Goal: Task Accomplishment & Management: Manage account settings

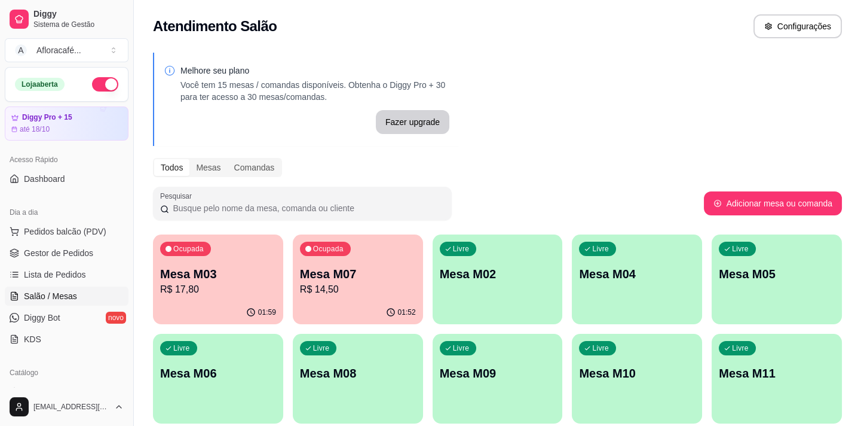
click at [458, 286] on div "Livre Mesa M02" at bounding box center [498, 271] width 130 height 75
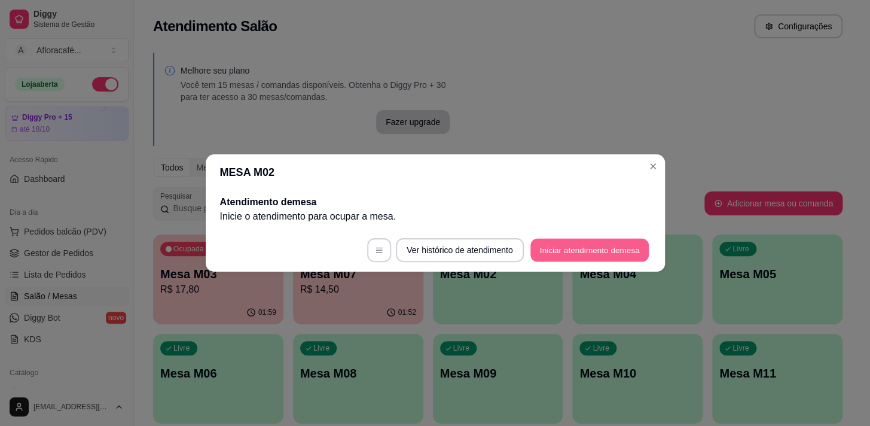
click at [588, 253] on button "Iniciar atendimento de mesa" at bounding box center [589, 249] width 118 height 23
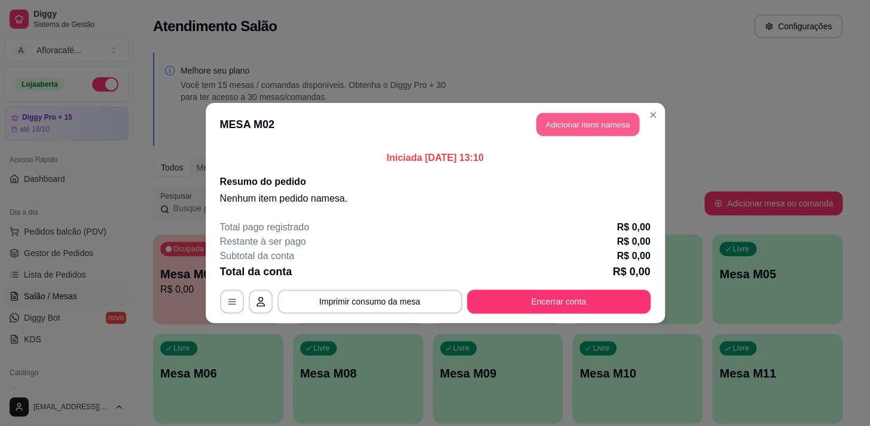
click at [612, 118] on button "Adicionar itens na mesa" at bounding box center [587, 124] width 103 height 23
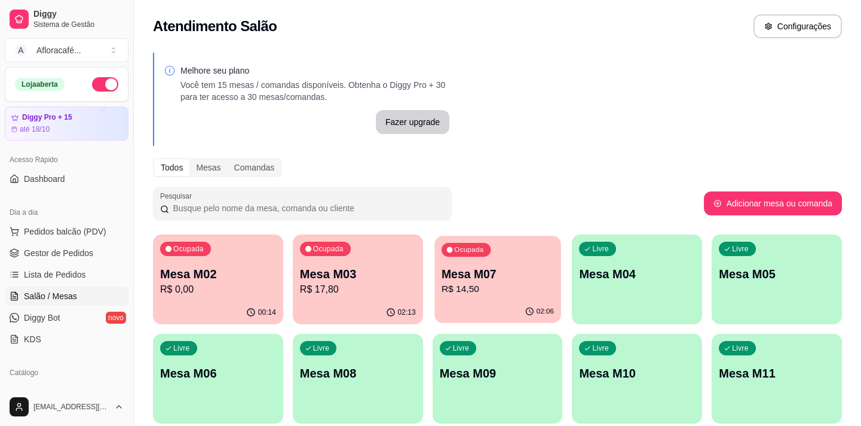
click at [523, 286] on p "R$ 14,50" at bounding box center [498, 289] width 112 height 14
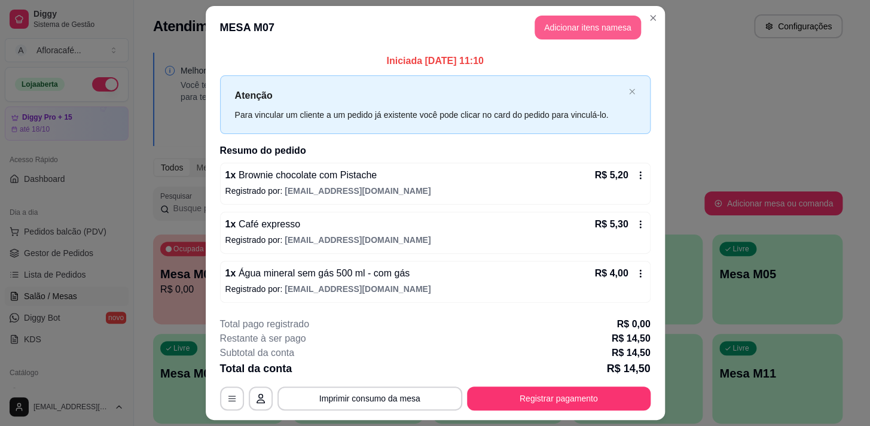
click at [604, 22] on button "Adicionar itens na mesa" at bounding box center [587, 28] width 106 height 24
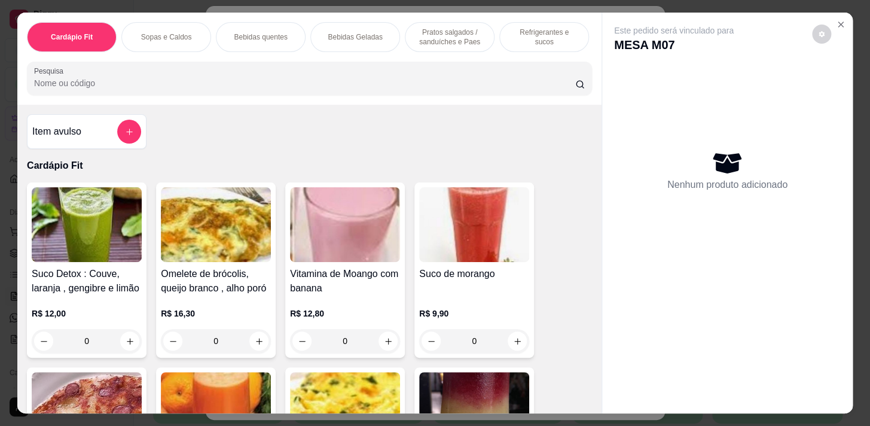
scroll to position [0, 494]
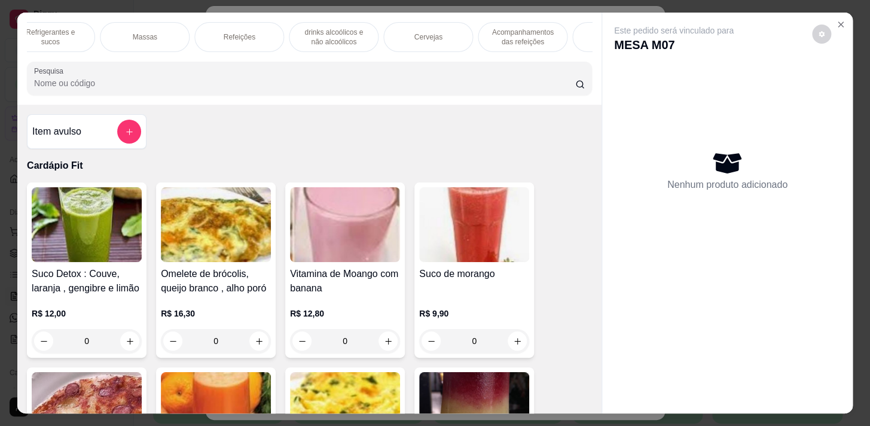
click at [242, 27] on div "Refeições" at bounding box center [239, 37] width 90 height 30
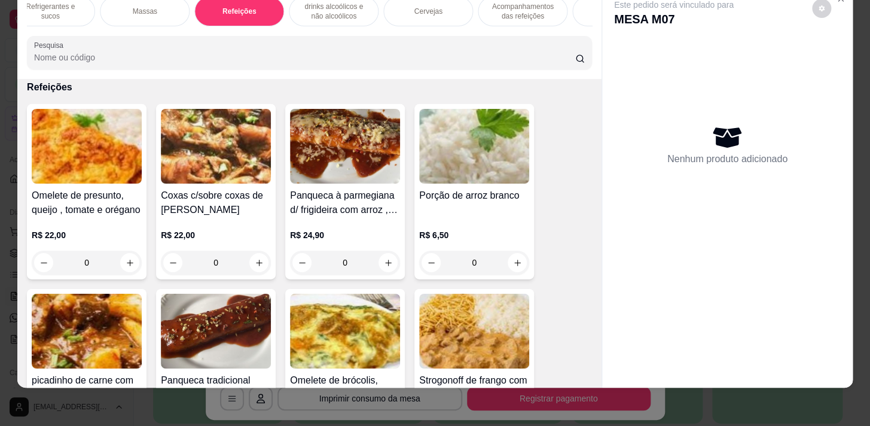
scroll to position [7529, 0]
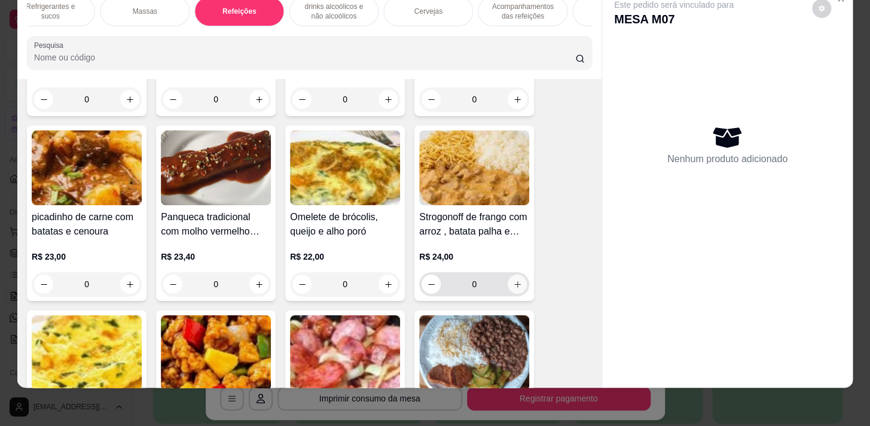
click at [511, 278] on button "increase-product-quantity" at bounding box center [516, 283] width 19 height 19
type input "1"
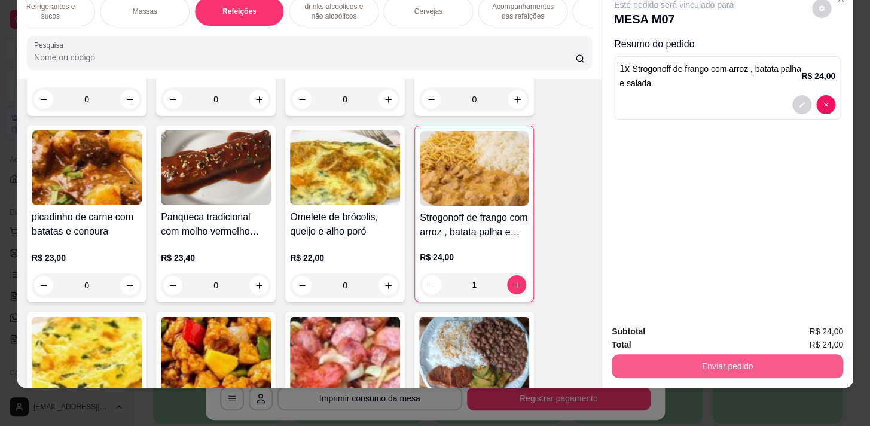
click at [781, 354] on button "Enviar pedido" at bounding box center [726, 366] width 231 height 24
click at [773, 358] on button "Enviar pedido" at bounding box center [727, 365] width 224 height 23
click at [775, 354] on button "Enviar pedido" at bounding box center [727, 365] width 224 height 23
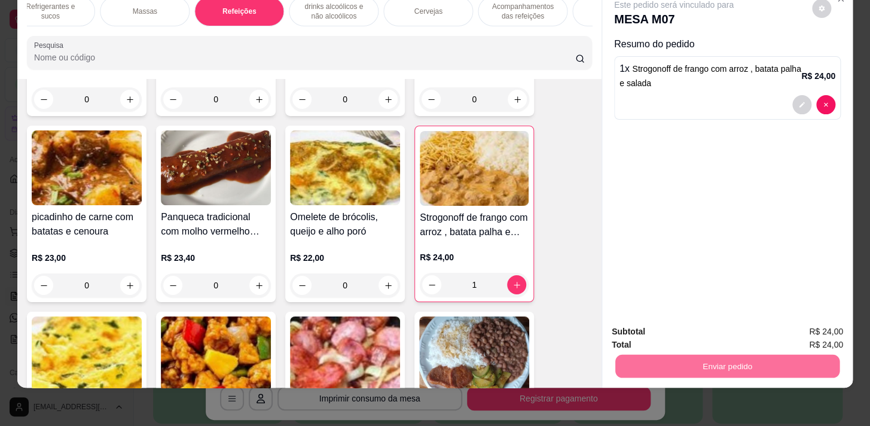
click at [788, 331] on button "Enviar pedido" at bounding box center [812, 328] width 66 height 22
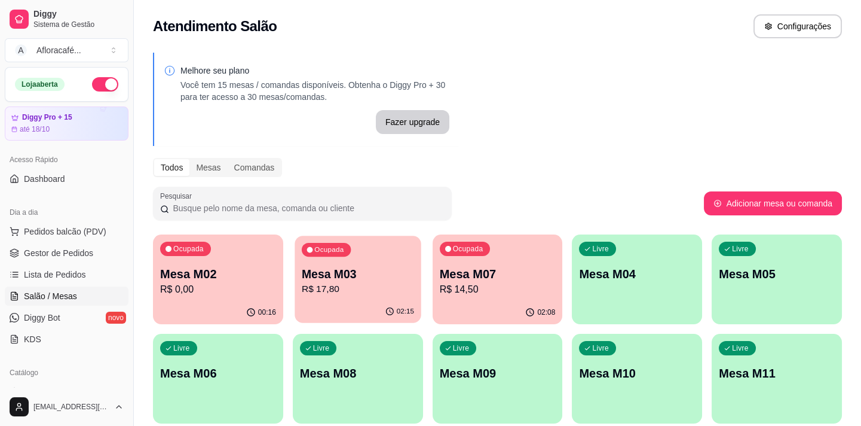
click at [329, 301] on div "02:15" at bounding box center [358, 311] width 126 height 23
click at [197, 288] on p "R$ 0,00" at bounding box center [218, 289] width 116 height 14
click at [366, 292] on p "R$ 17,80" at bounding box center [358, 289] width 112 height 14
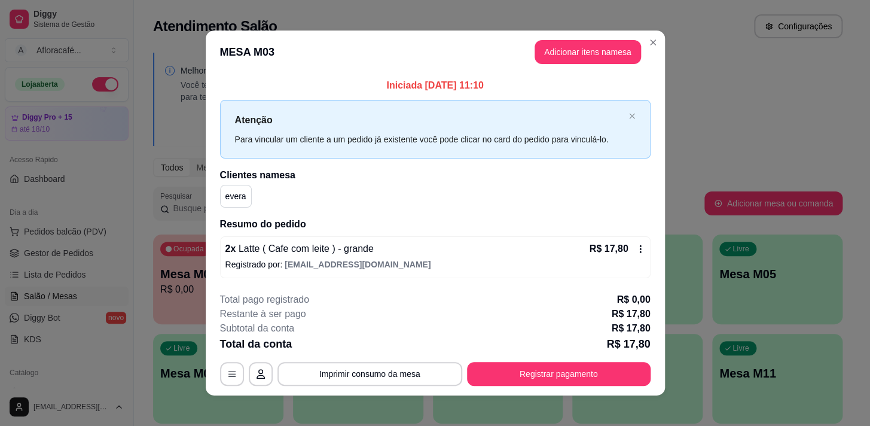
scroll to position [7, 0]
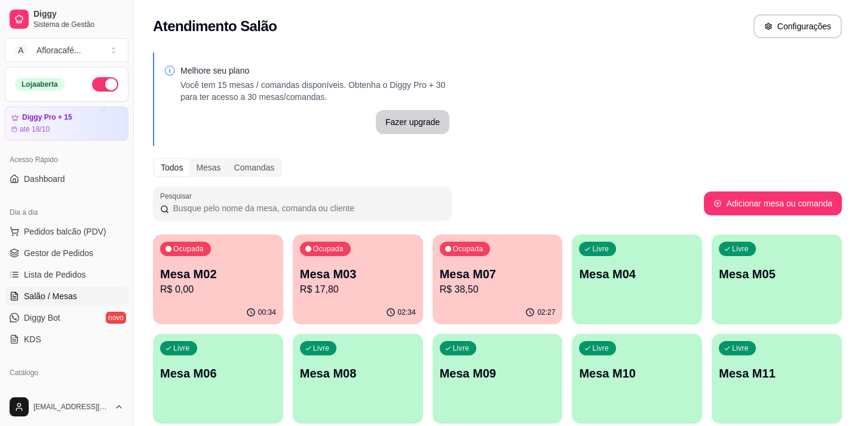
click at [513, 290] on p "R$ 38,50" at bounding box center [498, 289] width 116 height 14
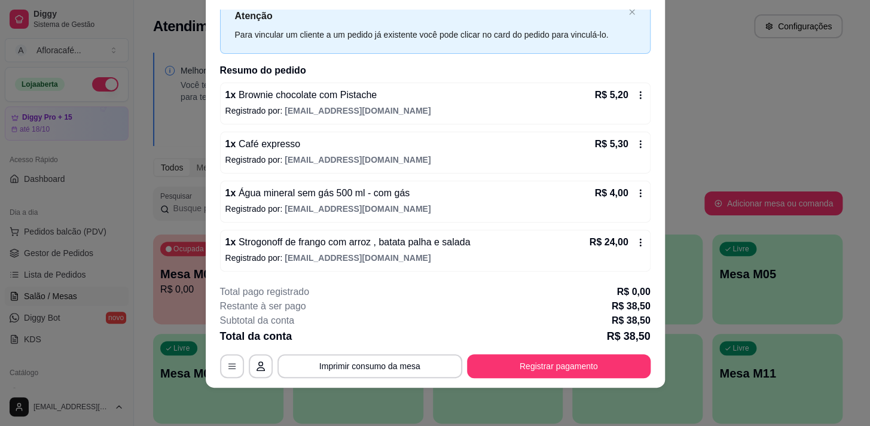
scroll to position [0, 0]
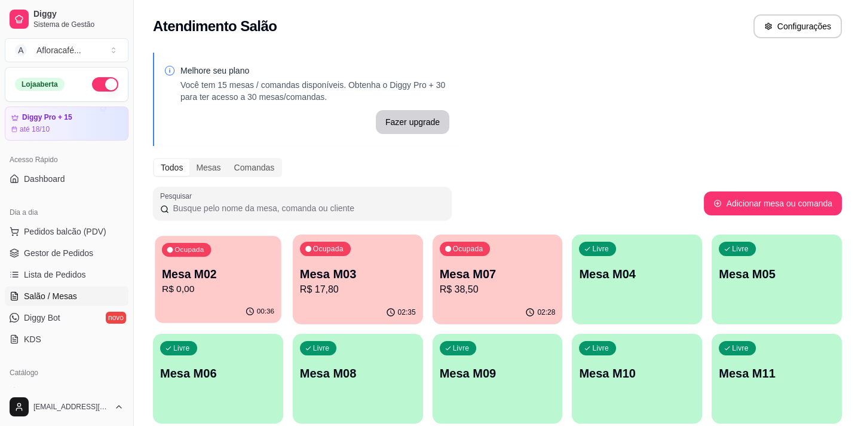
click at [191, 287] on p "R$ 0,00" at bounding box center [218, 289] width 112 height 14
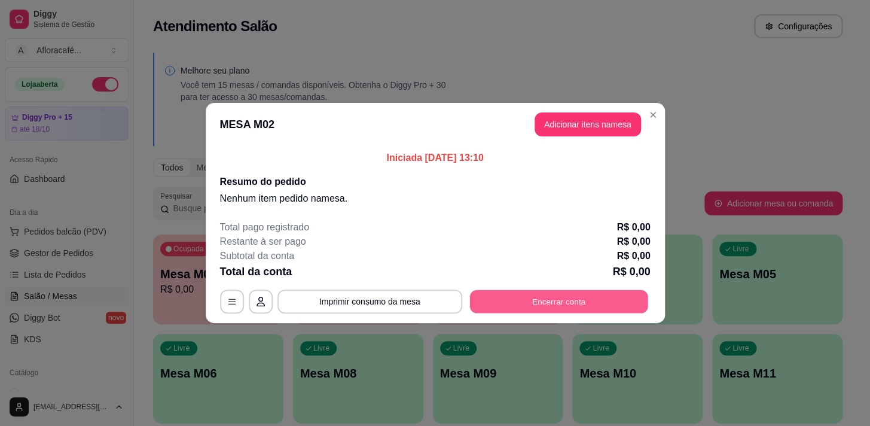
click at [553, 302] on button "Encerrar conta" at bounding box center [558, 301] width 178 height 23
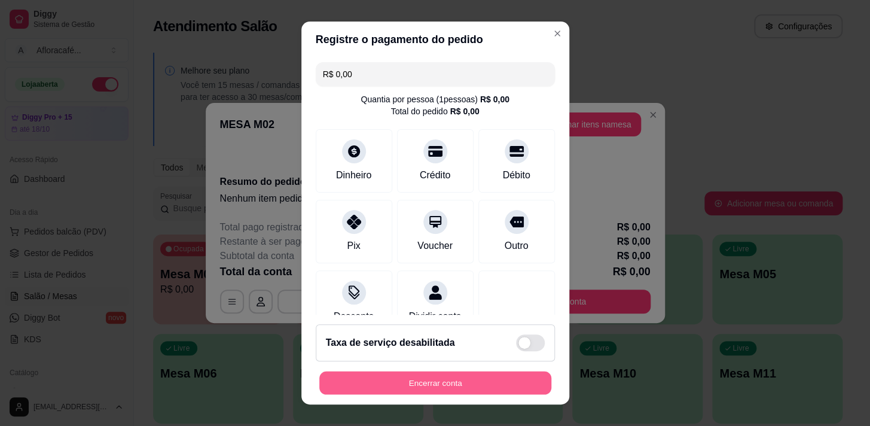
click at [405, 381] on button "Encerrar conta" at bounding box center [435, 382] width 232 height 23
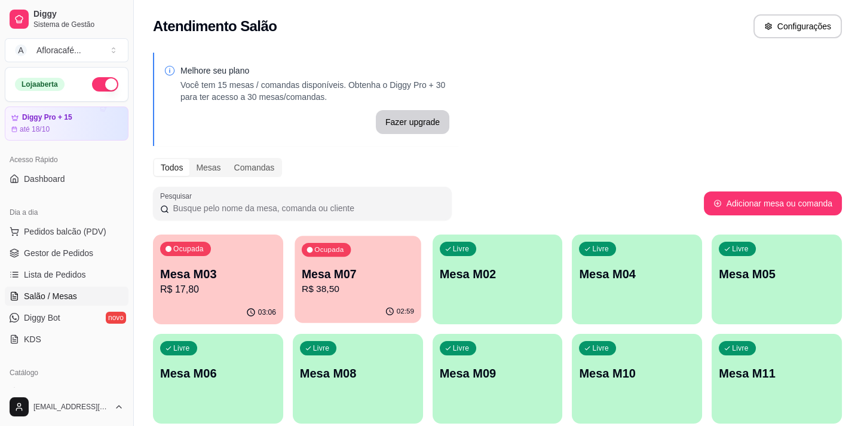
click at [350, 298] on div "Ocupada Mesa M07 R$ 38,50" at bounding box center [358, 268] width 126 height 65
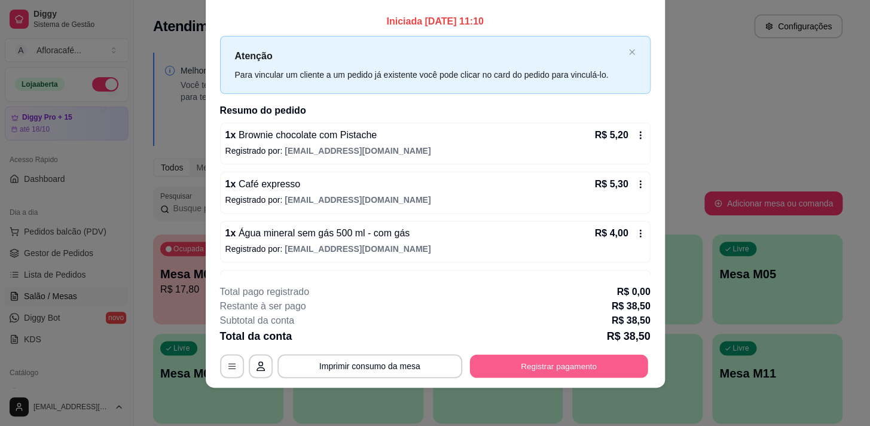
click at [554, 362] on button "Registrar pagamento" at bounding box center [558, 365] width 178 height 23
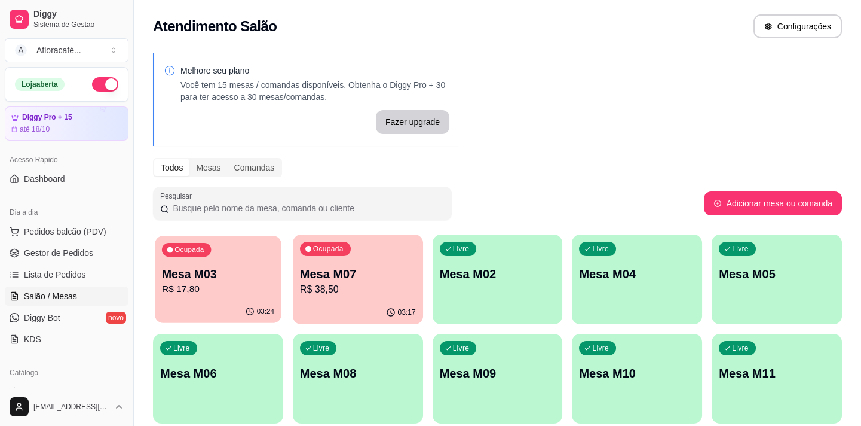
click at [231, 296] on div "Ocupada Mesa M03 R$ 17,80" at bounding box center [218, 268] width 126 height 65
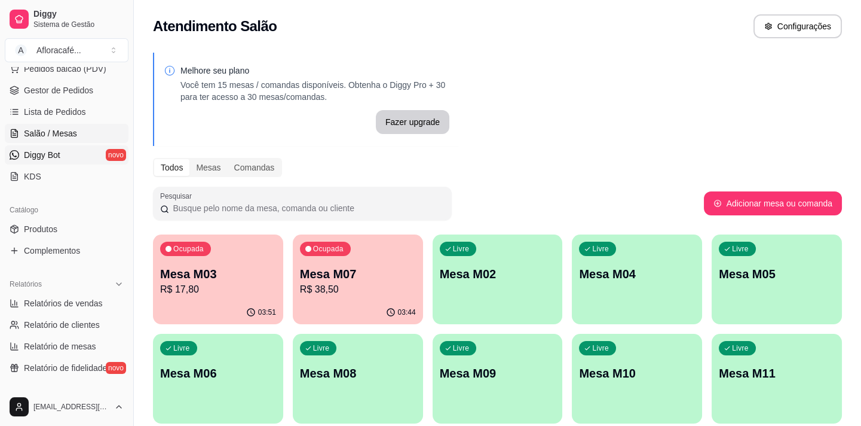
scroll to position [163, 0]
click at [34, 231] on span "Produtos" at bounding box center [40, 229] width 33 height 12
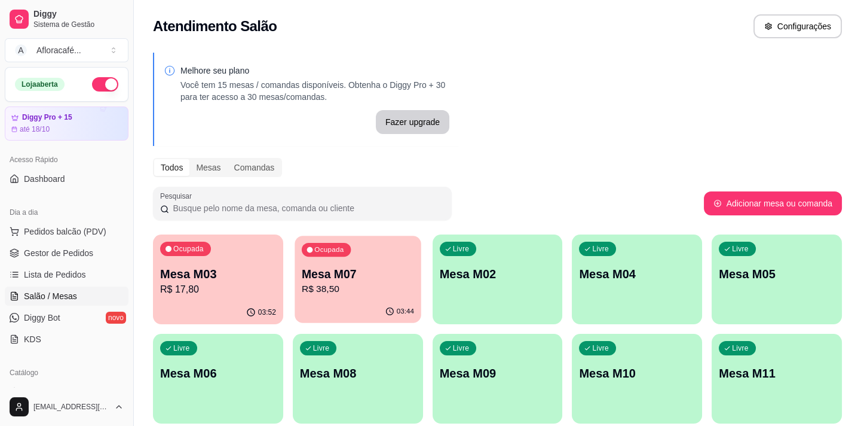
click at [323, 298] on div "Ocupada Mesa M07 R$ 38,50" at bounding box center [358, 268] width 126 height 65
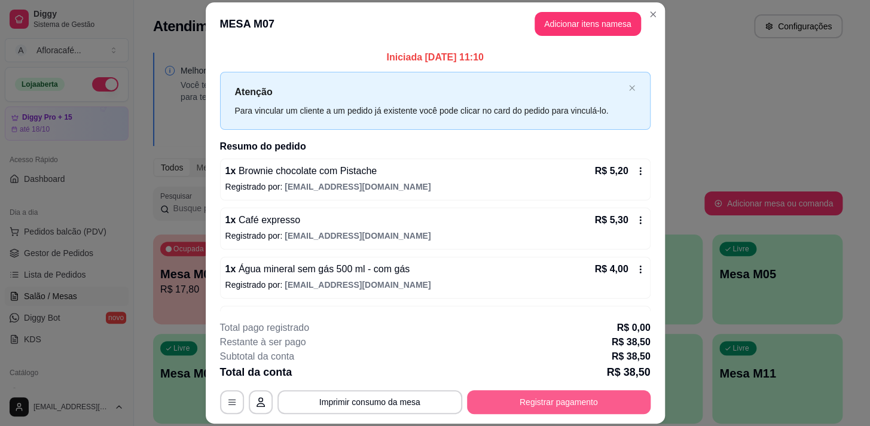
click at [516, 400] on button "Registrar pagamento" at bounding box center [559, 402] width 184 height 24
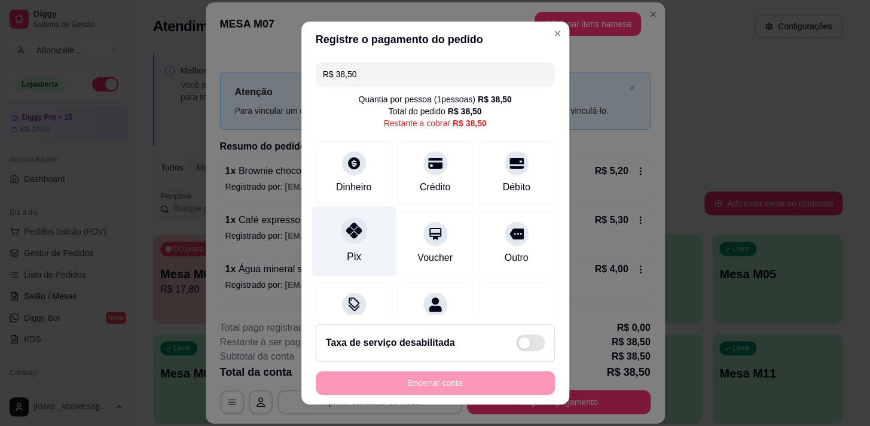
click at [347, 233] on icon at bounding box center [353, 230] width 16 height 16
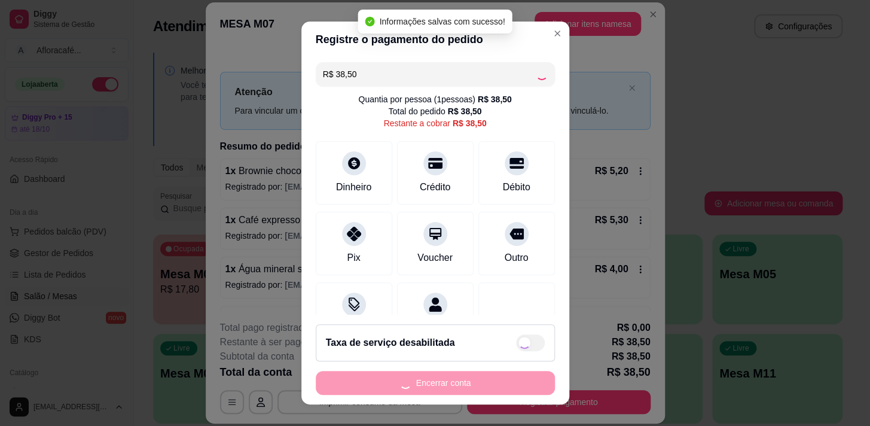
type input "R$ 0,00"
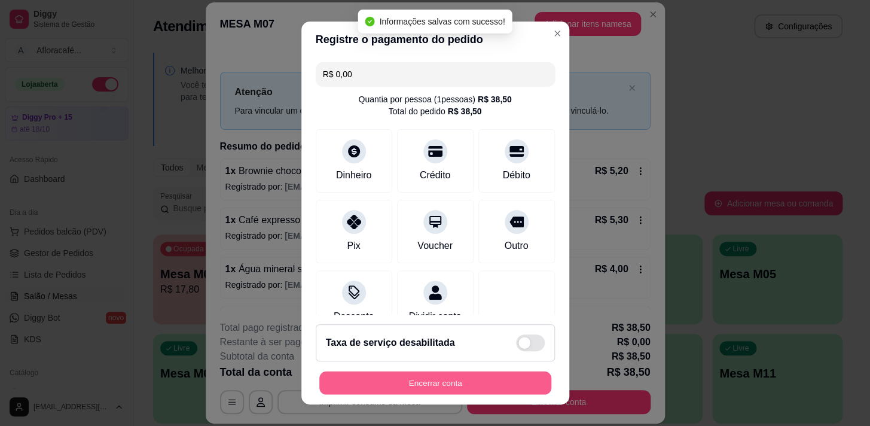
click at [434, 382] on button "Encerrar conta" at bounding box center [435, 382] width 232 height 23
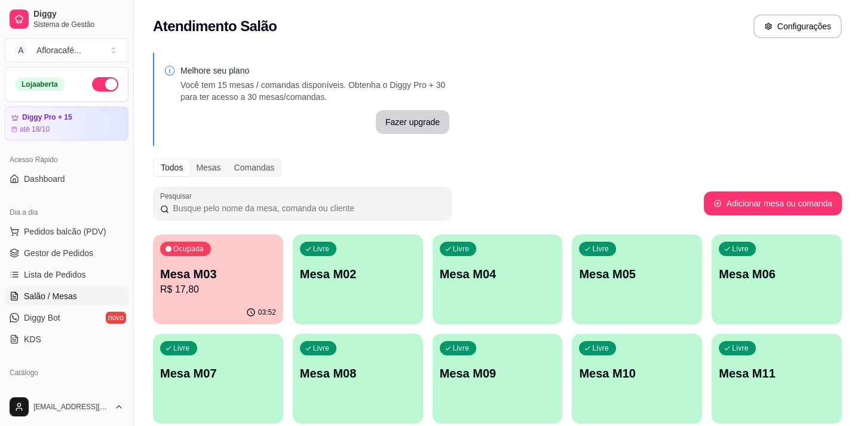
click at [356, 295] on div "Livre Mesa M02" at bounding box center [358, 271] width 130 height 75
click at [208, 287] on p "R$ 17,80" at bounding box center [218, 289] width 112 height 14
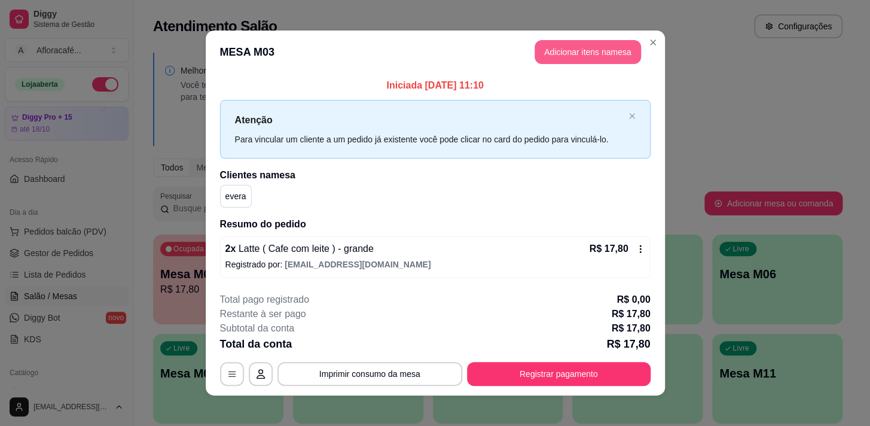
click at [549, 50] on button "Adicionar itens na mesa" at bounding box center [587, 52] width 106 height 24
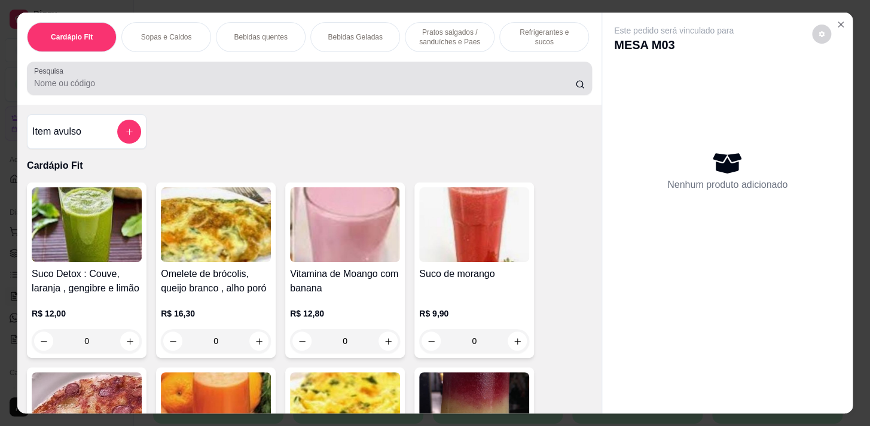
click at [308, 87] on input "Pesquisa" at bounding box center [304, 83] width 541 height 12
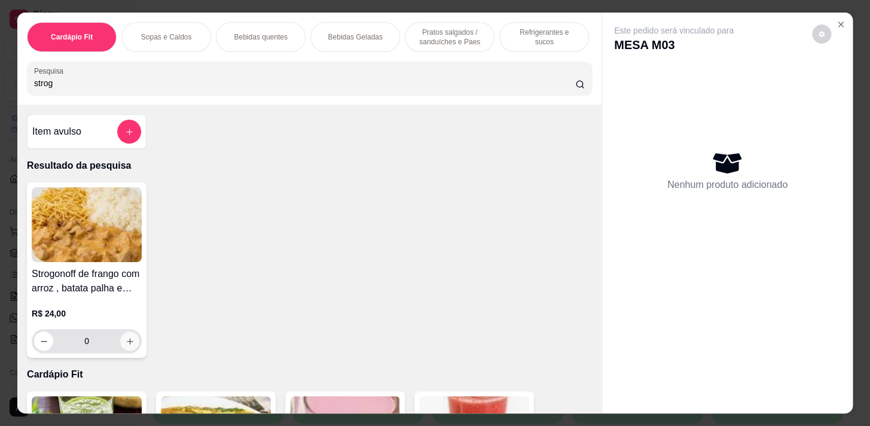
type input "strog"
click at [126, 344] on icon "increase-product-quantity" at bounding box center [130, 341] width 9 height 9
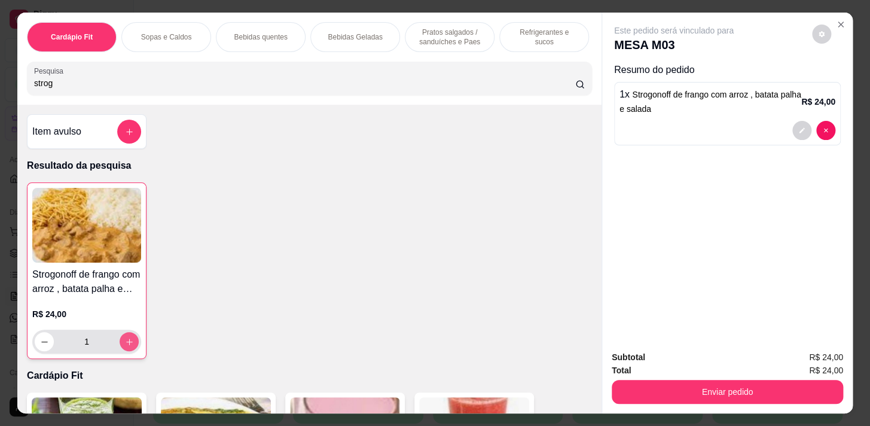
type input "1"
click at [531, 30] on p "Refrigerantes e sucos" at bounding box center [543, 36] width 69 height 19
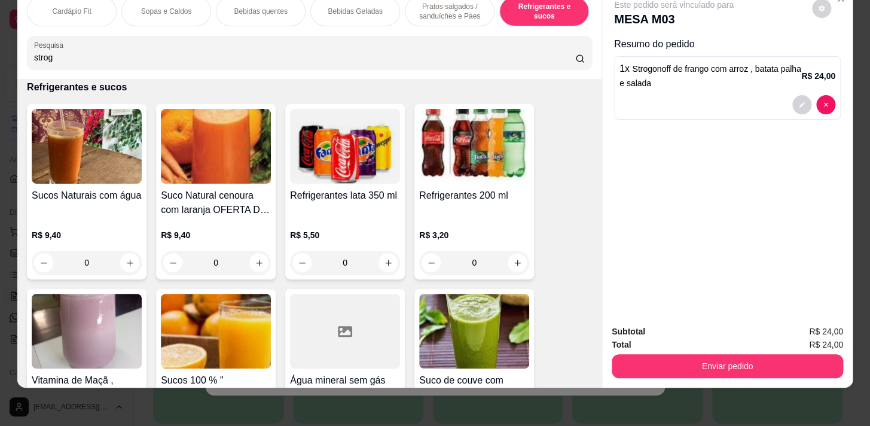
scroll to position [6119, 0]
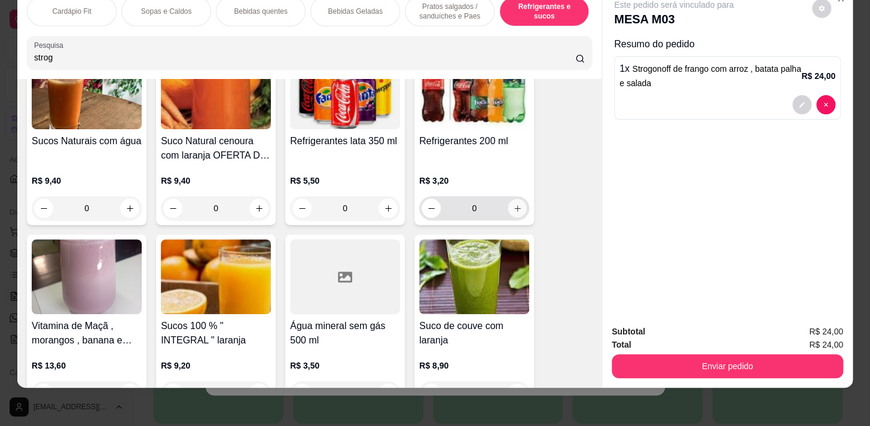
click at [513, 210] on icon "increase-product-quantity" at bounding box center [517, 208] width 9 height 9
type input "1"
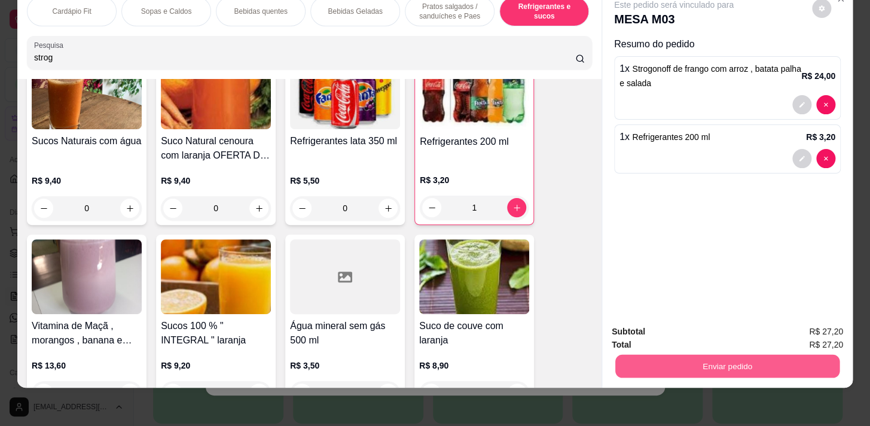
click at [704, 354] on button "Enviar pedido" at bounding box center [727, 365] width 224 height 23
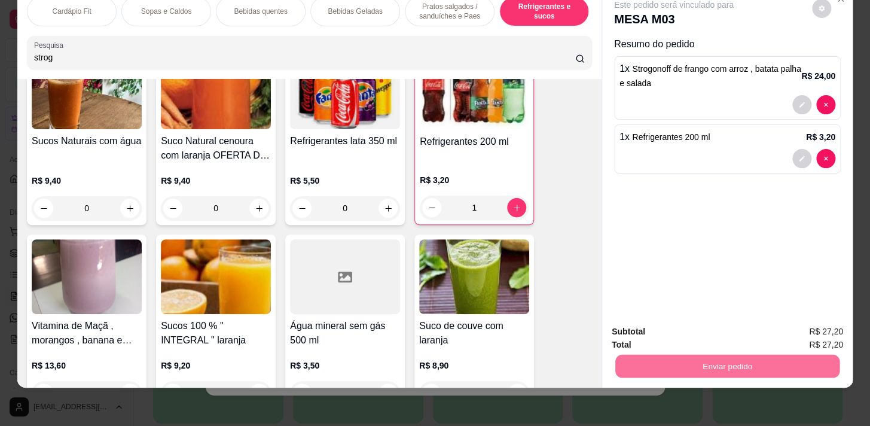
click at [789, 333] on button "Enviar pedido" at bounding box center [812, 328] width 68 height 23
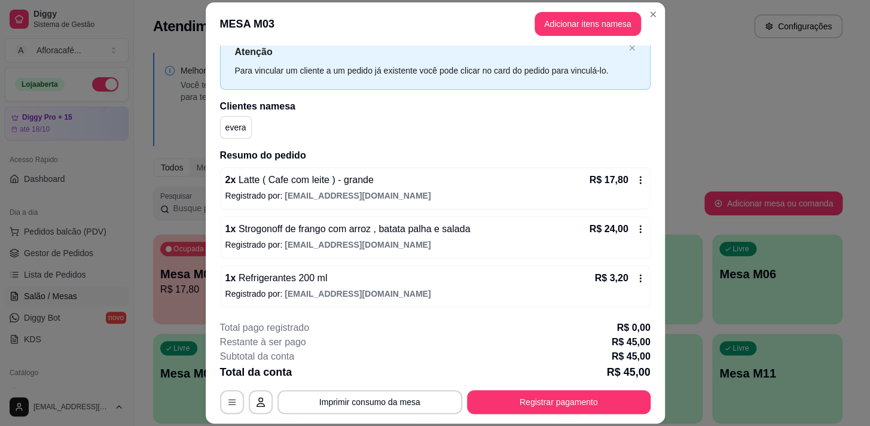
scroll to position [36, 0]
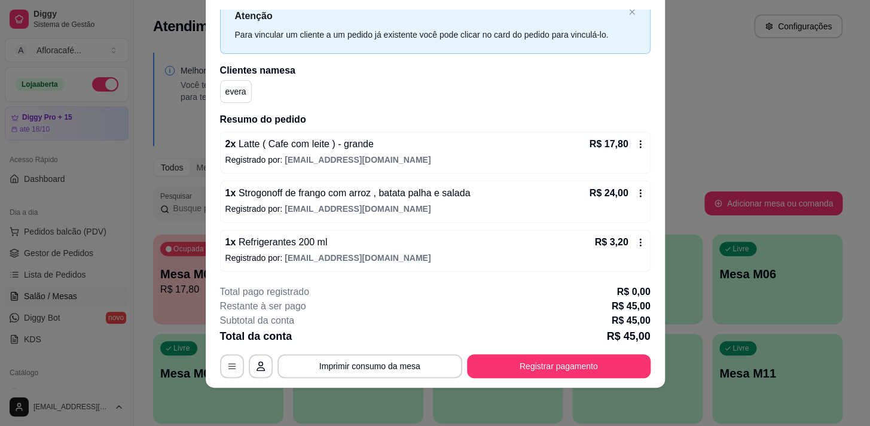
click at [635, 189] on icon at bounding box center [640, 193] width 10 height 10
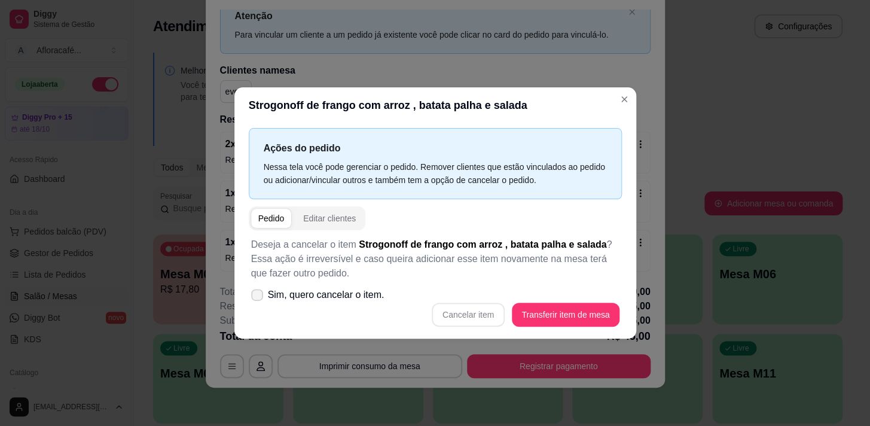
click at [259, 296] on icon at bounding box center [257, 294] width 10 height 7
click at [258, 297] on input "Sim, quero cancelar o item." at bounding box center [254, 301] width 8 height 8
checkbox input "true"
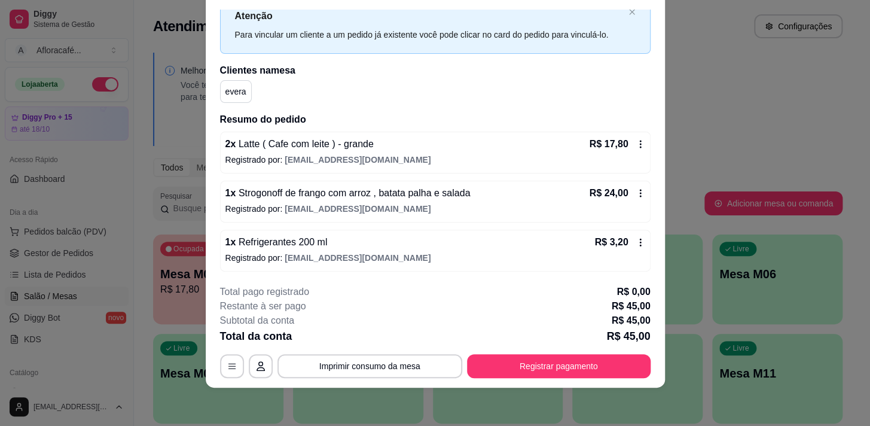
click at [635, 192] on icon at bounding box center [640, 193] width 10 height 10
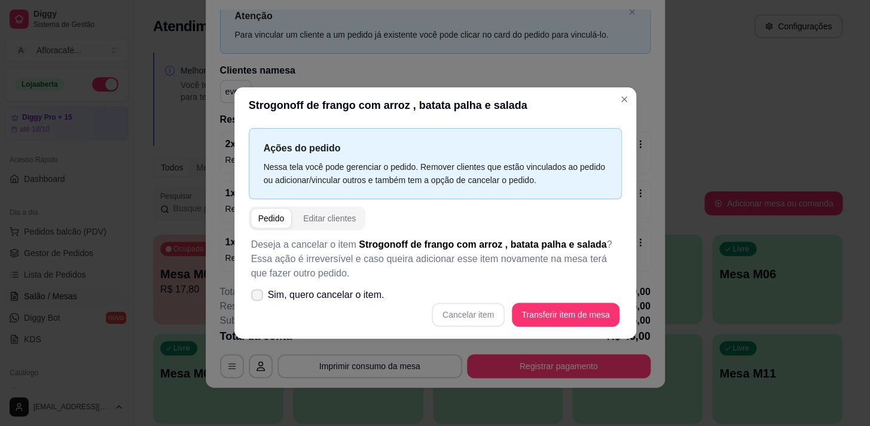
click at [257, 289] on span at bounding box center [257, 295] width 12 height 12
click at [257, 297] on input "Sim, quero cancelar o item." at bounding box center [254, 301] width 8 height 8
checkbox input "true"
click at [456, 314] on button "Cancelar item" at bounding box center [468, 314] width 71 height 23
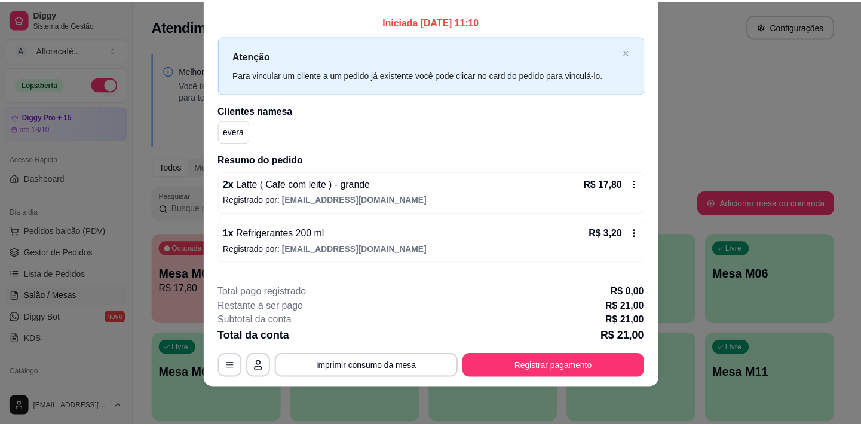
scroll to position [0, 0]
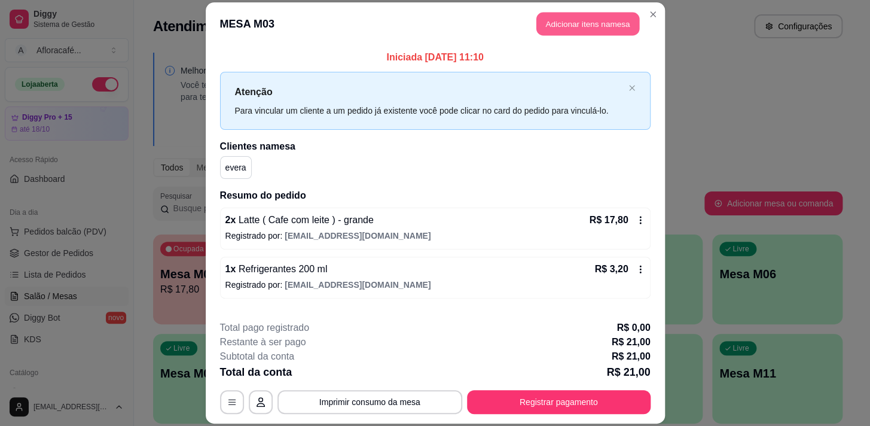
click at [604, 21] on button "Adicionar itens na mesa" at bounding box center [587, 23] width 103 height 23
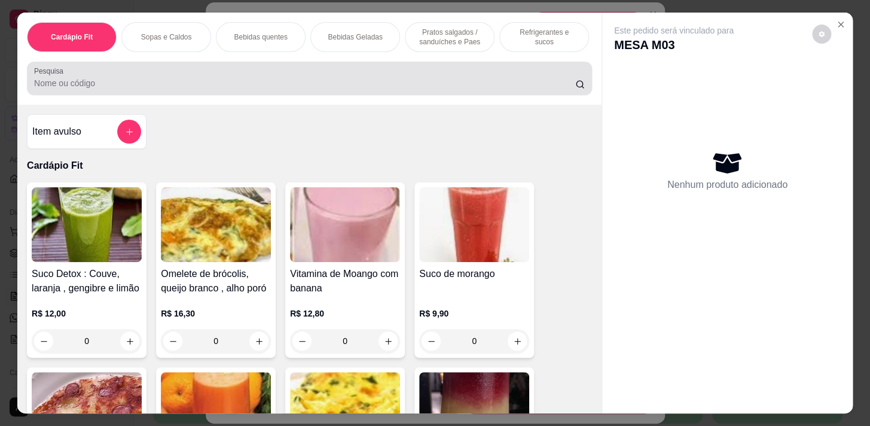
click at [340, 81] on input "Pesquisa" at bounding box center [304, 83] width 541 height 12
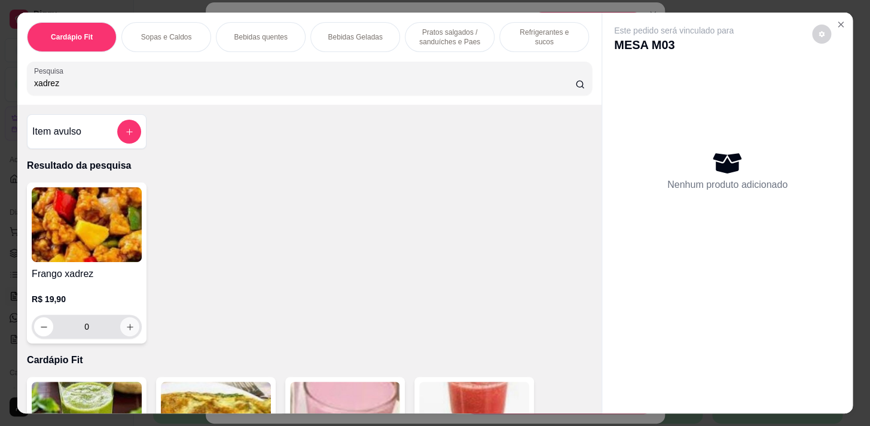
type input "xadrez"
click at [126, 329] on icon "increase-product-quantity" at bounding box center [130, 326] width 9 height 9
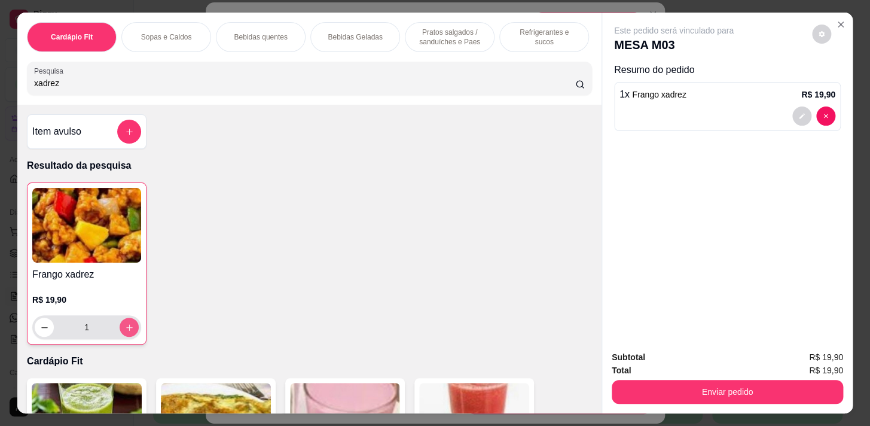
type input "1"
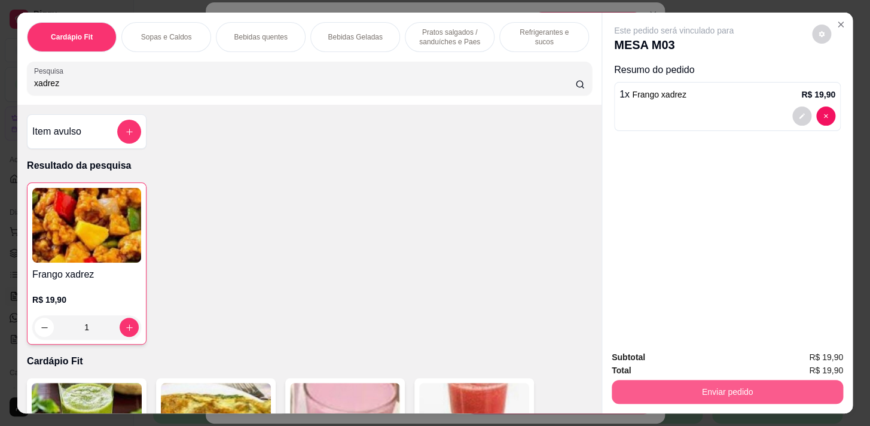
click at [717, 384] on button "Enviar pedido" at bounding box center [726, 392] width 231 height 24
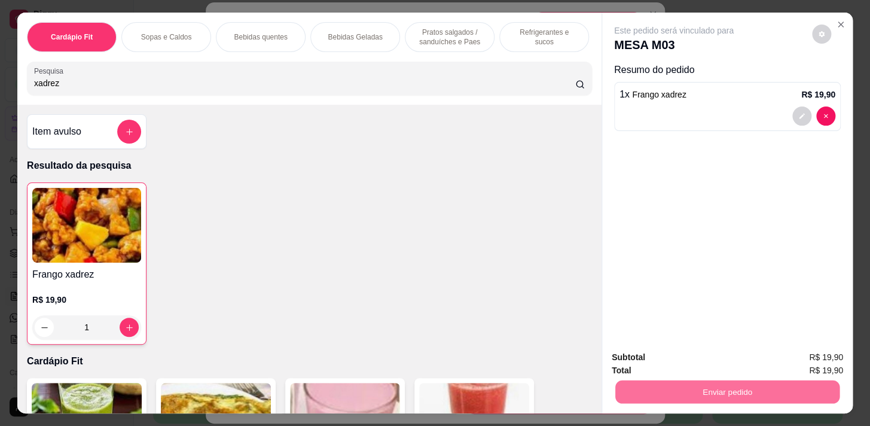
click at [804, 353] on button "Enviar pedido" at bounding box center [812, 358] width 66 height 22
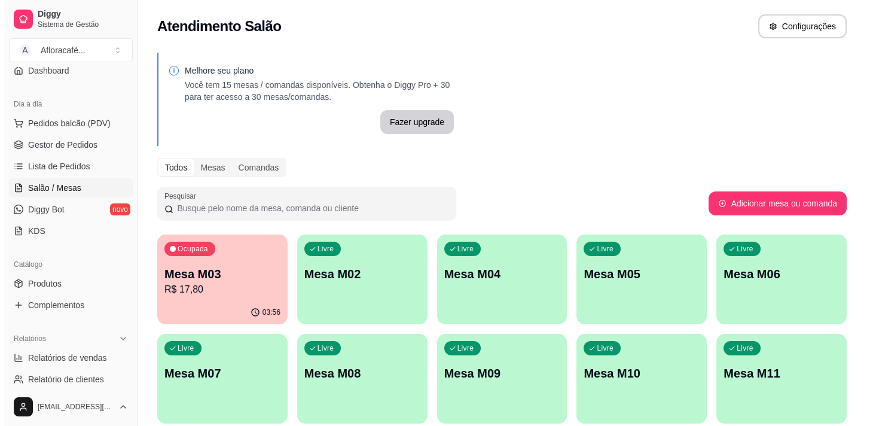
scroll to position [163, 0]
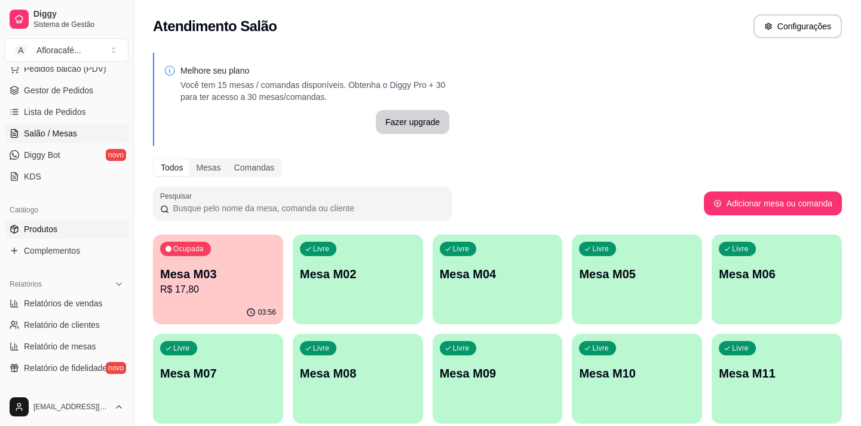
click at [54, 225] on span "Produtos" at bounding box center [40, 229] width 33 height 12
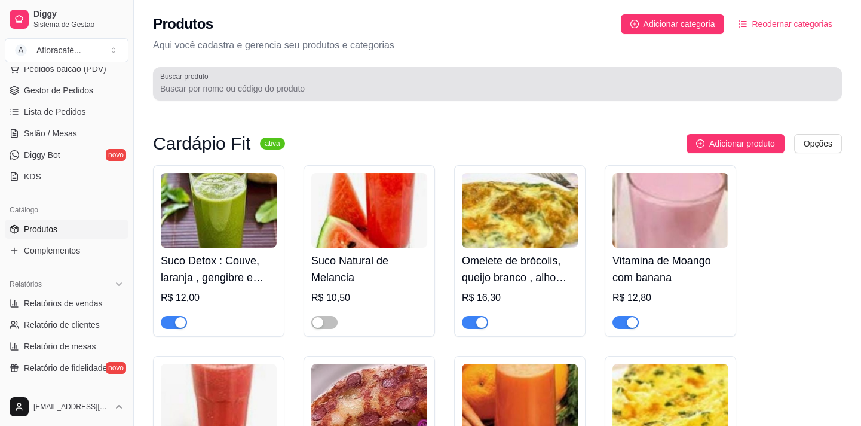
click at [342, 96] on div "Buscar produto" at bounding box center [497, 83] width 689 height 33
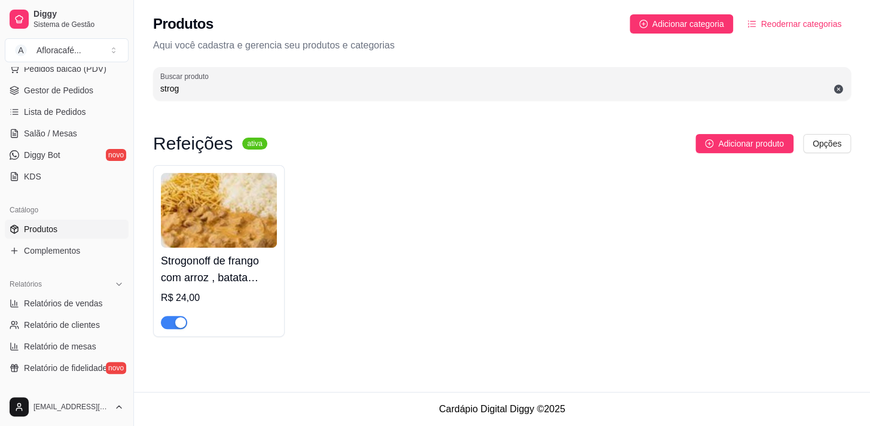
type input "strog"
click at [169, 318] on span "button" at bounding box center [174, 322] width 26 height 13
click at [281, 58] on div "Produtos Adicionar categoria Reodernar categorias Aqui você cadastra e gerencia…" at bounding box center [502, 54] width 736 height 108
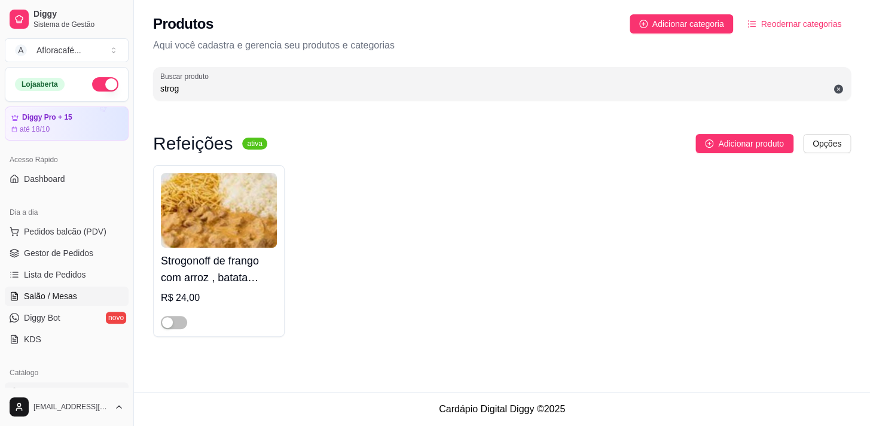
click at [50, 294] on span "Salão / Mesas" at bounding box center [50, 296] width 53 height 12
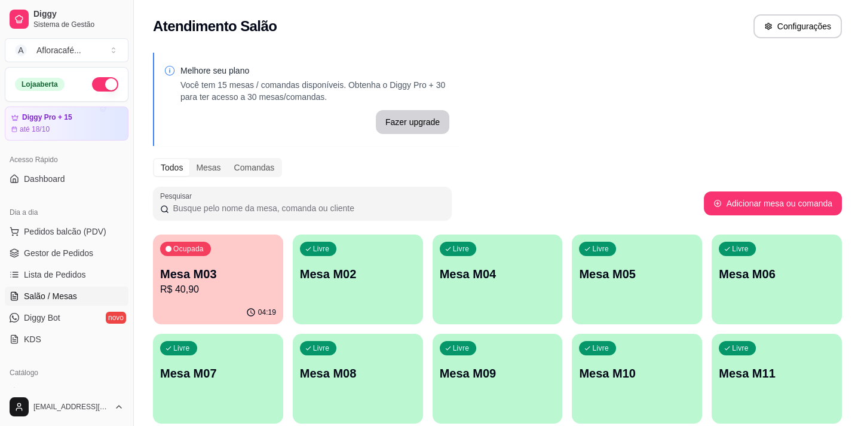
click at [238, 292] on p "R$ 40,90" at bounding box center [218, 289] width 116 height 14
click at [380, 266] on p "Mesa M02" at bounding box center [358, 274] width 112 height 16
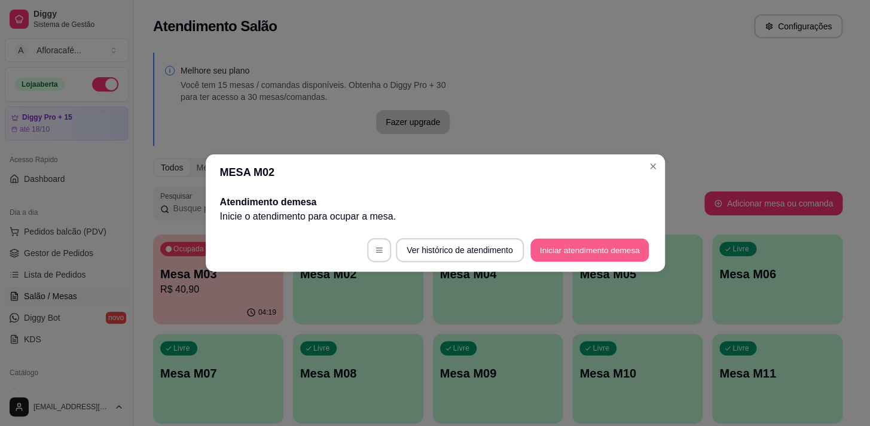
click at [568, 243] on button "Iniciar atendimento de mesa" at bounding box center [589, 249] width 118 height 23
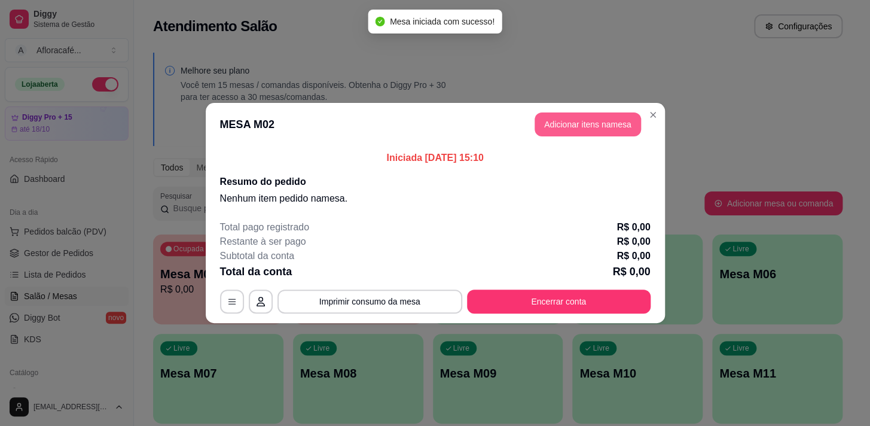
click at [574, 124] on button "Adicionar itens na mesa" at bounding box center [587, 124] width 106 height 24
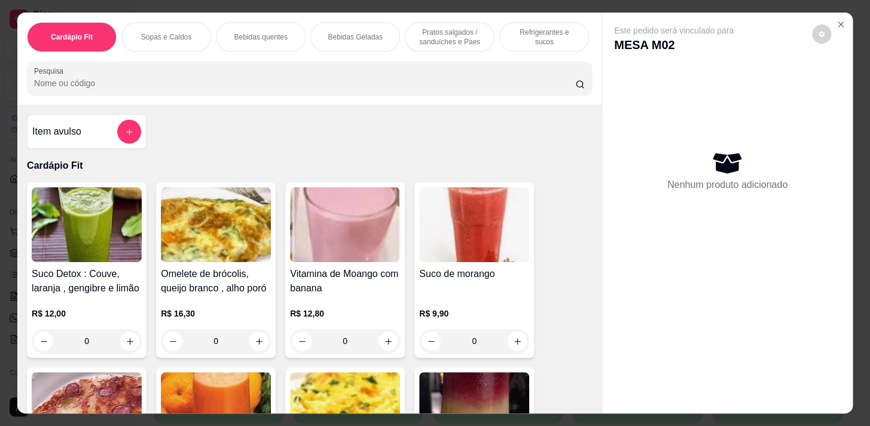
click at [392, 89] on input "Pesquisa" at bounding box center [304, 83] width 541 height 12
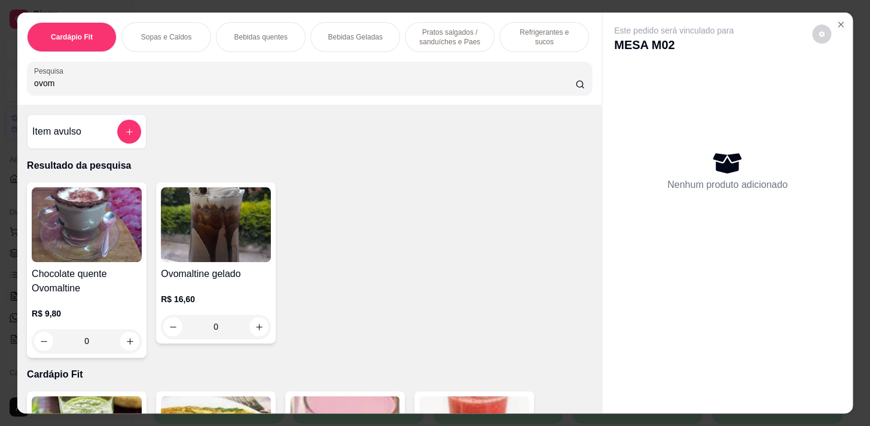
type input "ovom"
click at [126, 344] on div "0" at bounding box center [87, 341] width 110 height 24
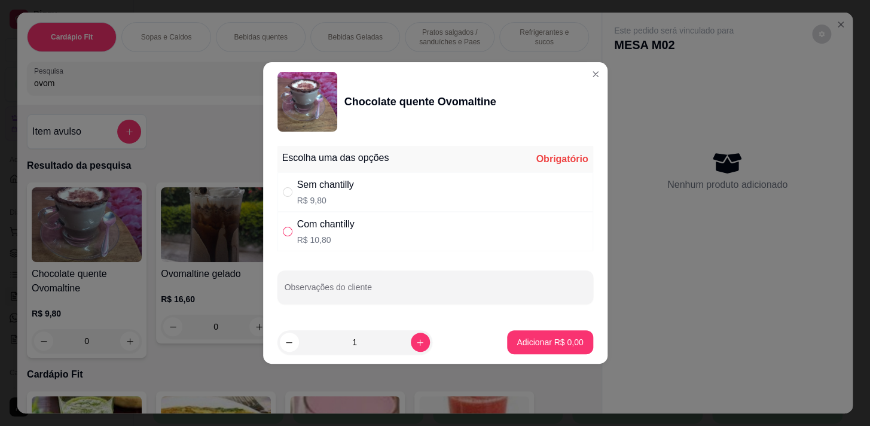
click at [289, 233] on input "" at bounding box center [288, 232] width 10 height 10
radio input "true"
click at [519, 342] on p "Adicionar R$ 10,80" at bounding box center [547, 341] width 69 height 11
type input "1"
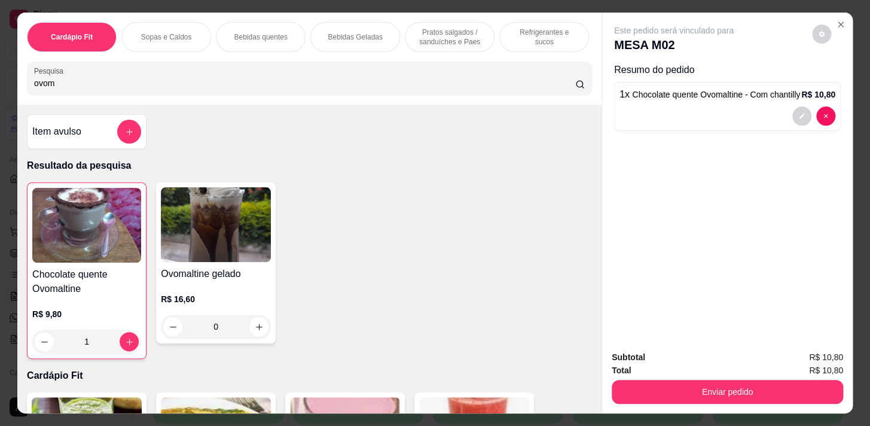
click at [354, 82] on input "ovom" at bounding box center [304, 83] width 541 height 12
type input "o"
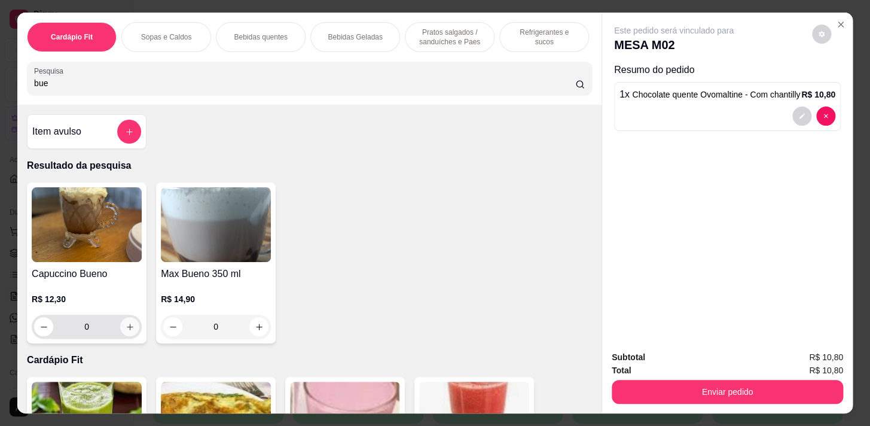
type input "bue"
click at [126, 331] on icon "increase-product-quantity" at bounding box center [130, 326] width 9 height 9
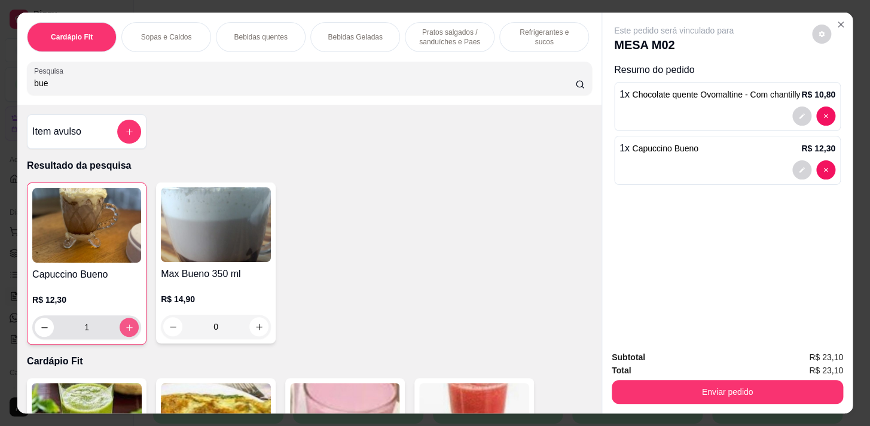
type input "1"
click at [427, 31] on p "Pratos salgados / sanduíches e Paes" at bounding box center [449, 36] width 69 height 19
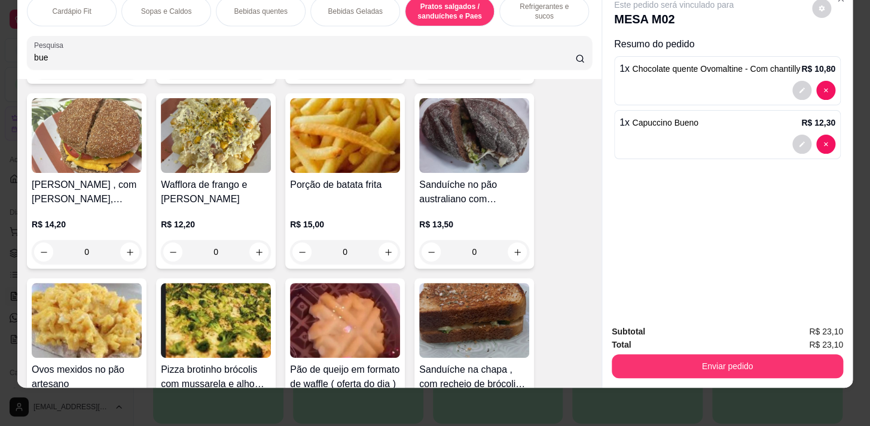
scroll to position [4615, 0]
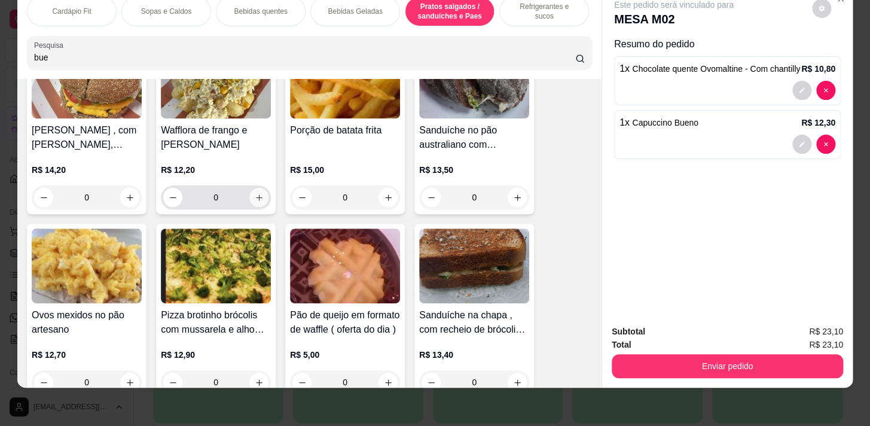
click at [255, 193] on icon "increase-product-quantity" at bounding box center [259, 197] width 9 height 9
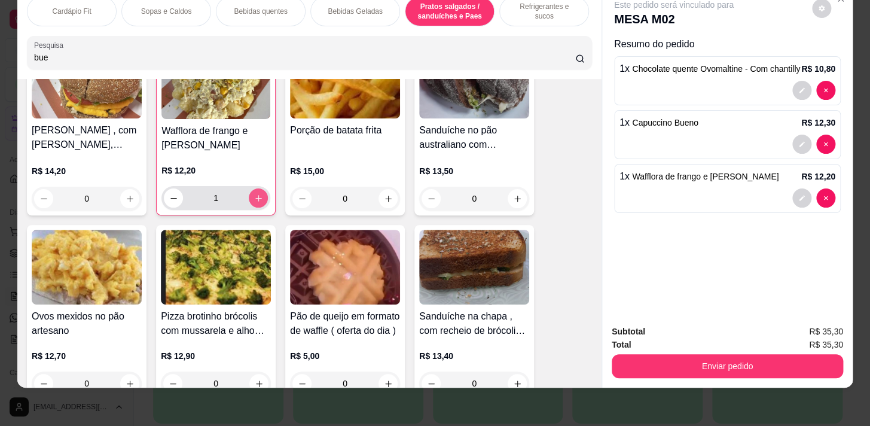
click at [254, 194] on icon "increase-product-quantity" at bounding box center [258, 198] width 9 height 9
type input "2"
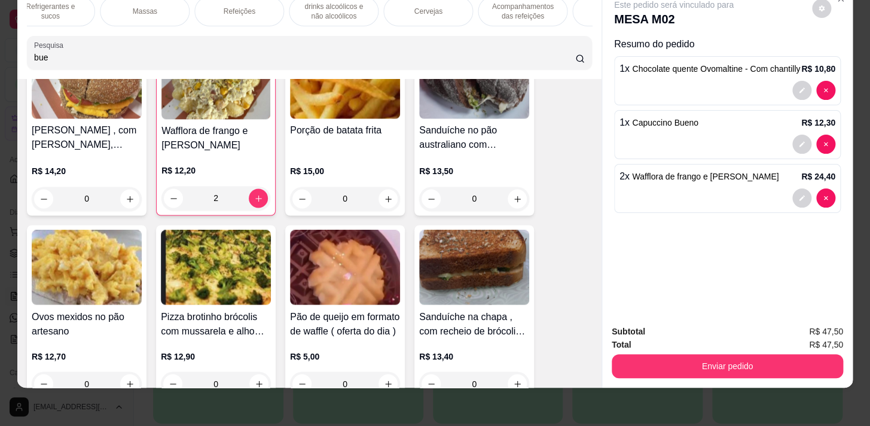
scroll to position [0, 658]
click at [455, 9] on p "Pratos Doces e sobremesas" at bounding box center [452, 11] width 69 height 19
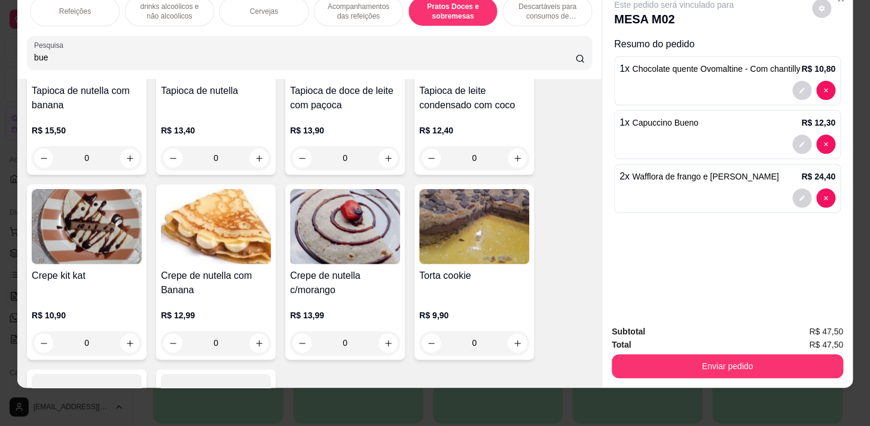
scroll to position [10176, 0]
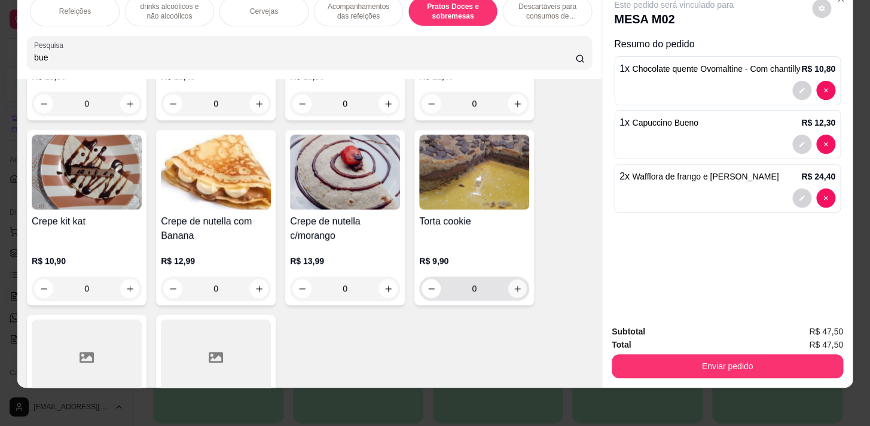
click at [513, 284] on icon "increase-product-quantity" at bounding box center [517, 288] width 9 height 9
type input "1"
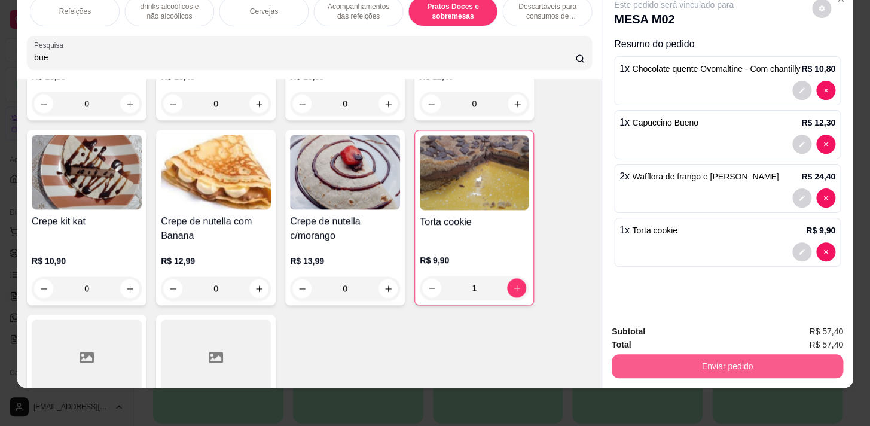
click at [726, 359] on button "Enviar pedido" at bounding box center [726, 366] width 231 height 24
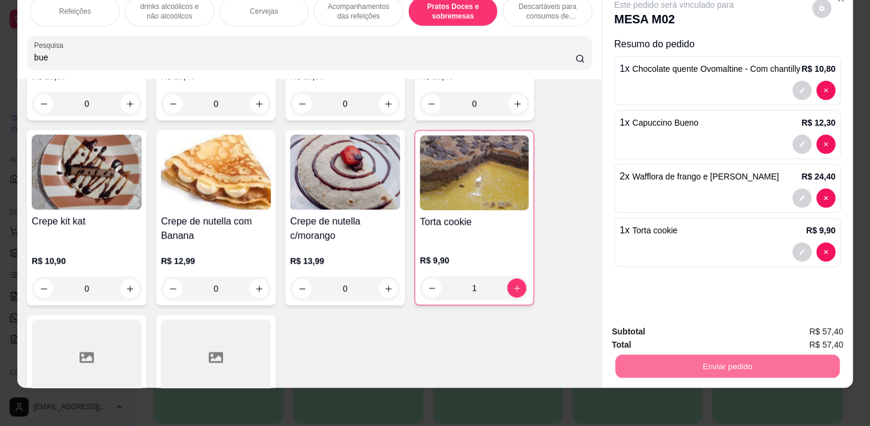
click at [727, 326] on button "Registrar cliente" at bounding box center [731, 328] width 77 height 22
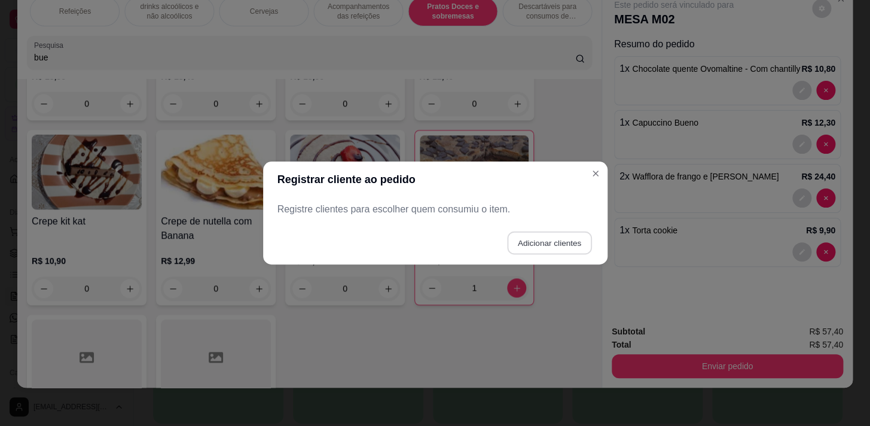
click at [521, 240] on button "Adicionar clientes" at bounding box center [549, 242] width 84 height 23
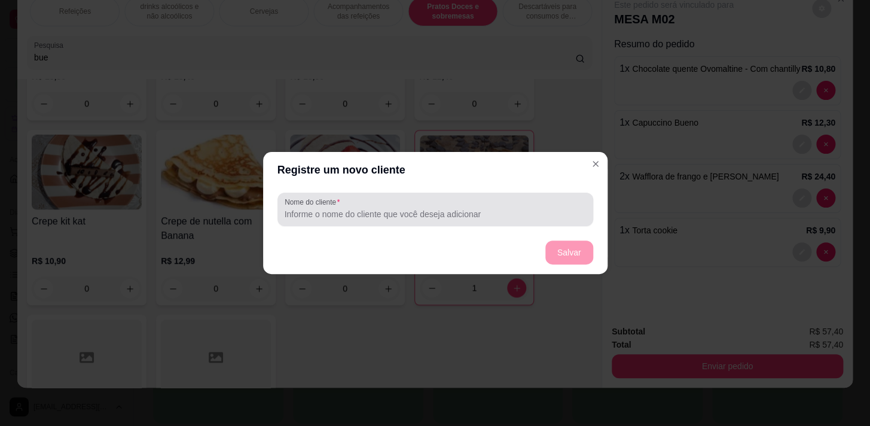
click at [412, 222] on div "Nome do cliente" at bounding box center [435, 208] width 316 height 33
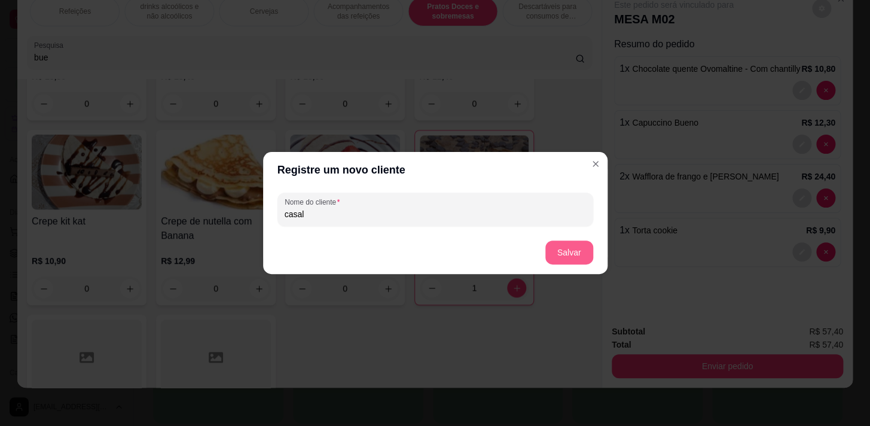
type input "casal"
click at [560, 252] on button "Salvar" at bounding box center [569, 252] width 47 height 23
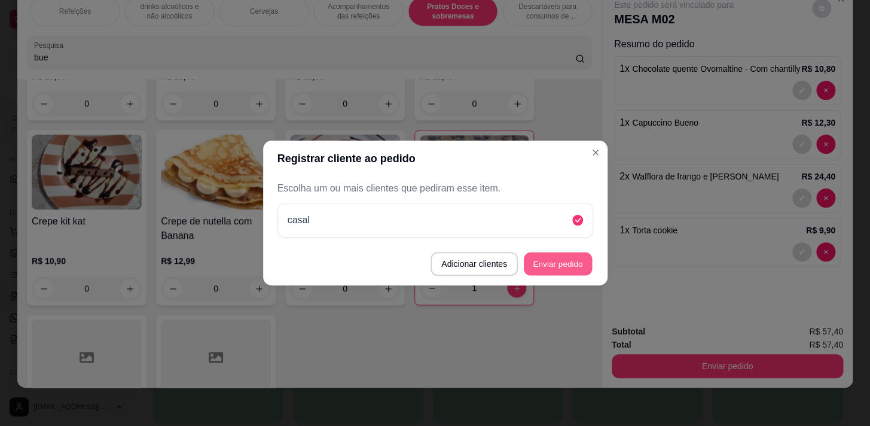
click at [558, 262] on button "Enviar pedido" at bounding box center [558, 263] width 68 height 23
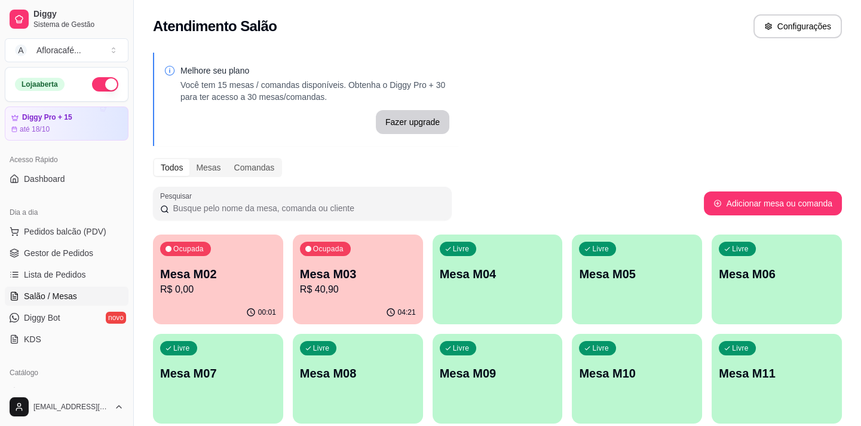
click at [507, 282] on div "Livre Mesa M04" at bounding box center [498, 271] width 130 height 75
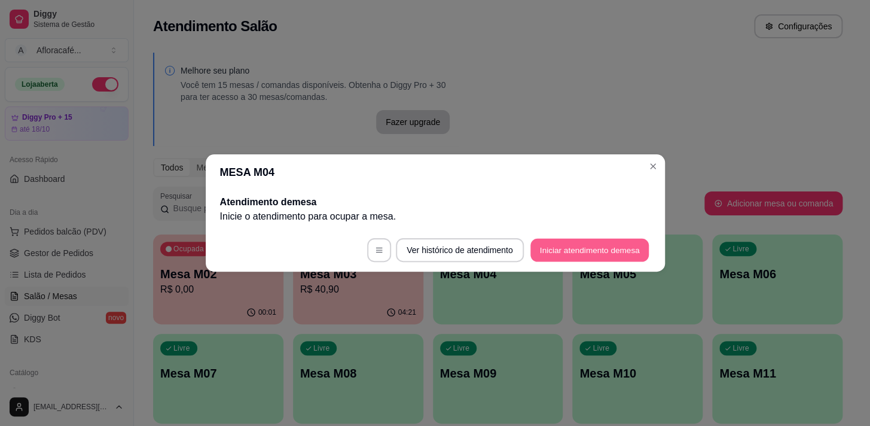
click at [586, 251] on button "Iniciar atendimento de mesa" at bounding box center [589, 249] width 118 height 23
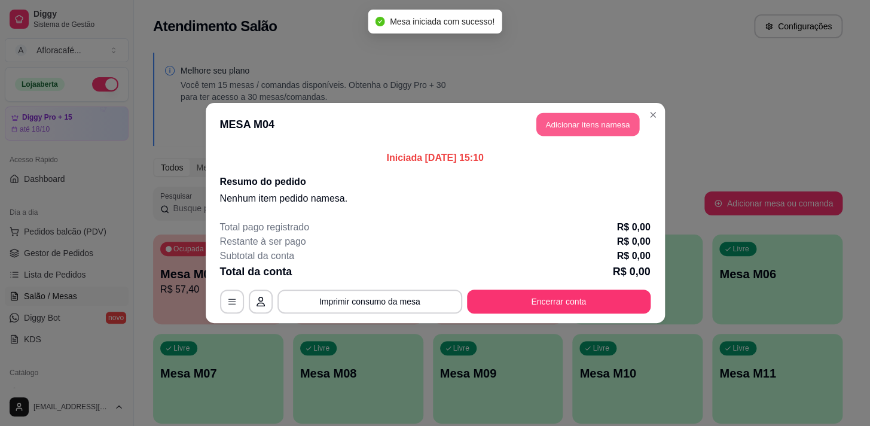
click at [580, 120] on button "Adicionar itens na mesa" at bounding box center [587, 124] width 103 height 23
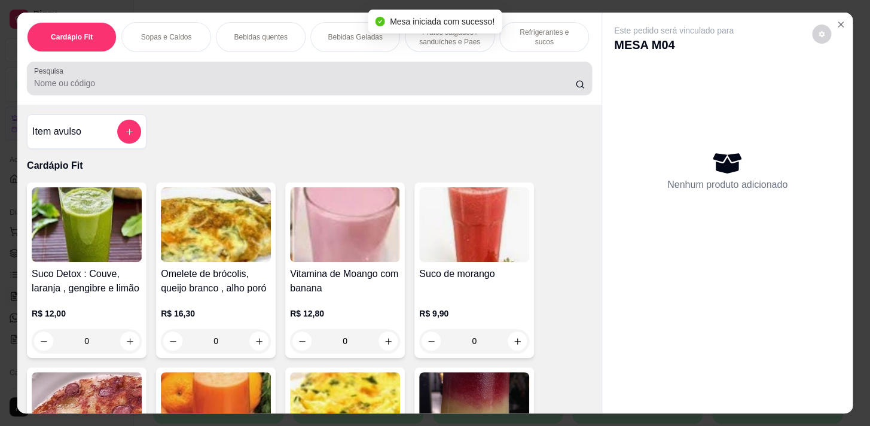
click at [394, 82] on input "Pesquisa" at bounding box center [304, 83] width 541 height 12
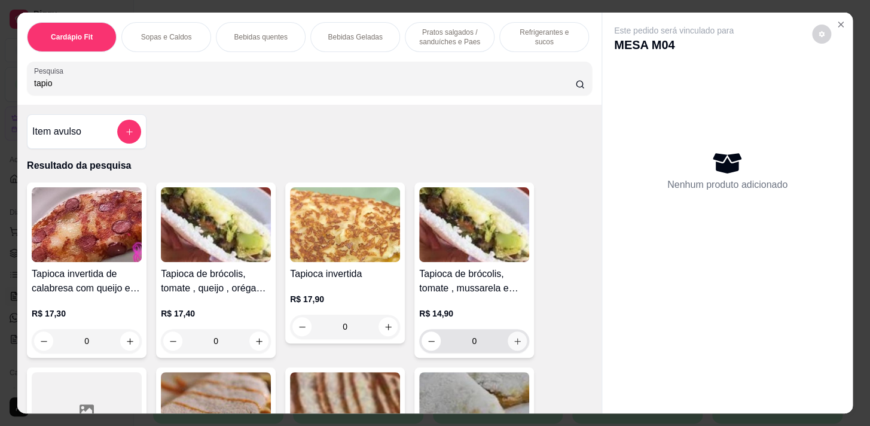
type input "tapio"
click at [513, 345] on icon "increase-product-quantity" at bounding box center [517, 341] width 9 height 9
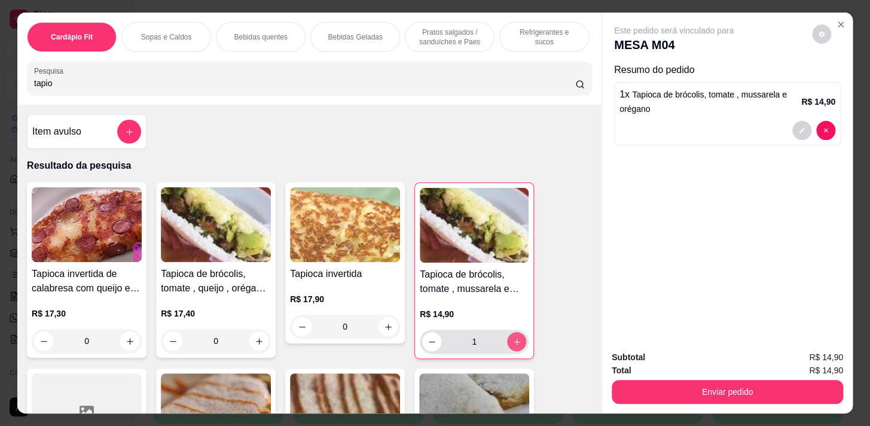
type input "1"
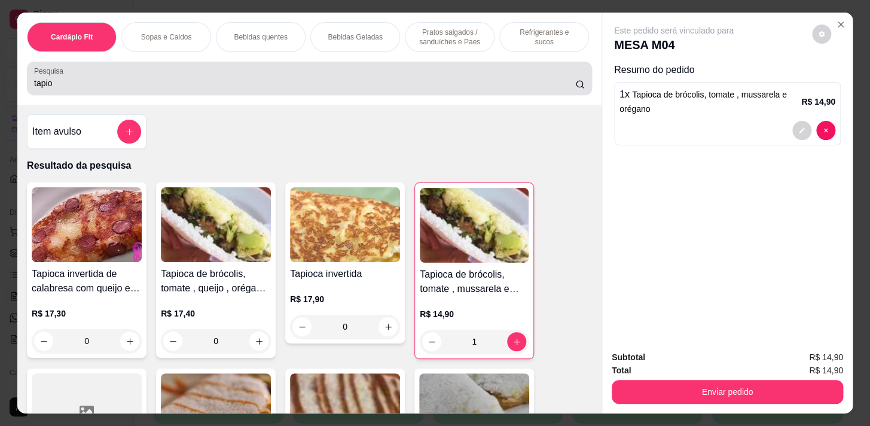
click at [295, 89] on input "tapio" at bounding box center [304, 83] width 541 height 12
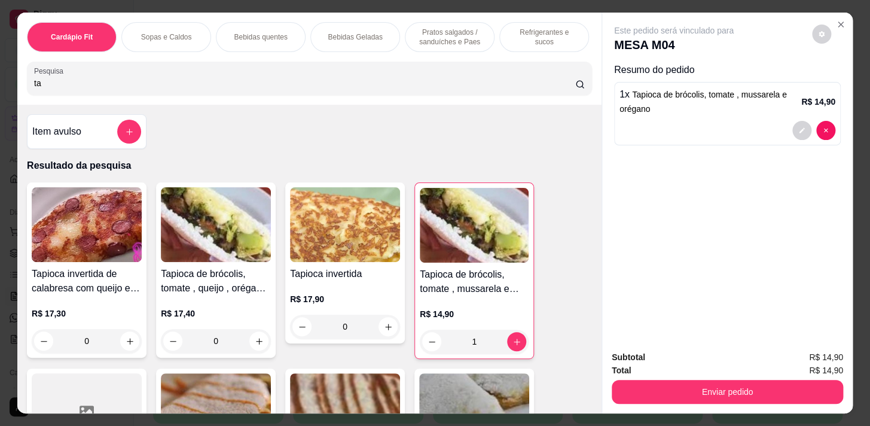
type input "t"
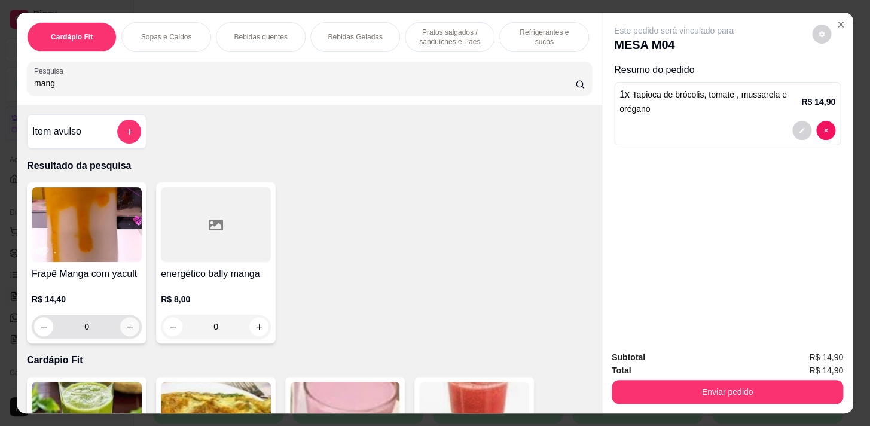
type input "mang"
click at [130, 331] on icon "increase-product-quantity" at bounding box center [130, 326] width 9 height 9
type input "1"
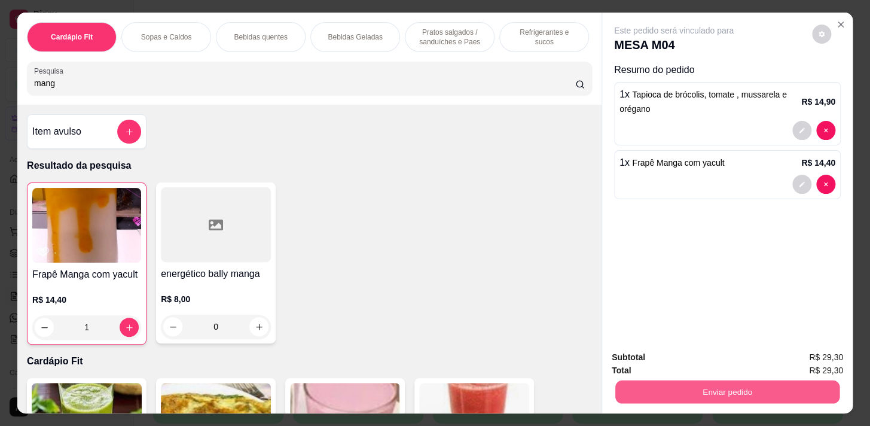
click at [678, 390] on button "Enviar pedido" at bounding box center [727, 391] width 224 height 23
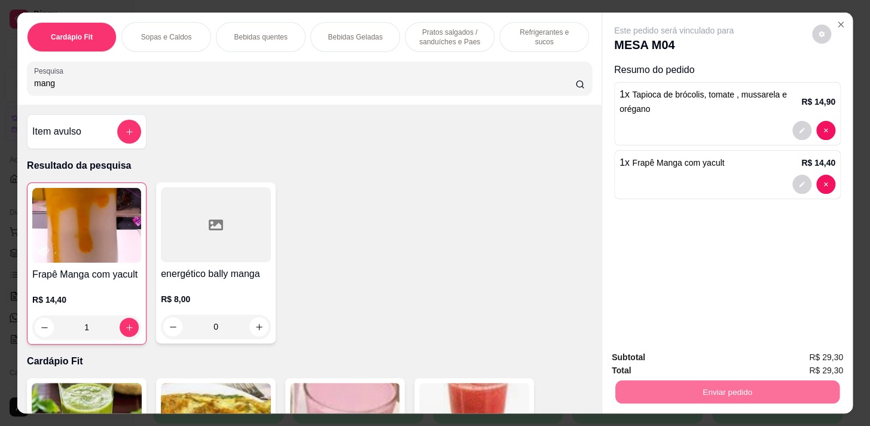
click at [725, 350] on button "Registrar cliente" at bounding box center [731, 358] width 77 height 22
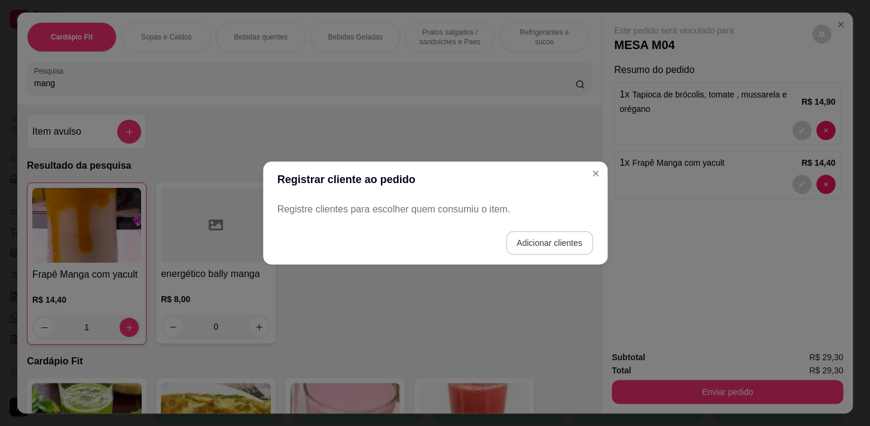
click at [524, 241] on button "Adicionar clientes" at bounding box center [549, 243] width 87 height 24
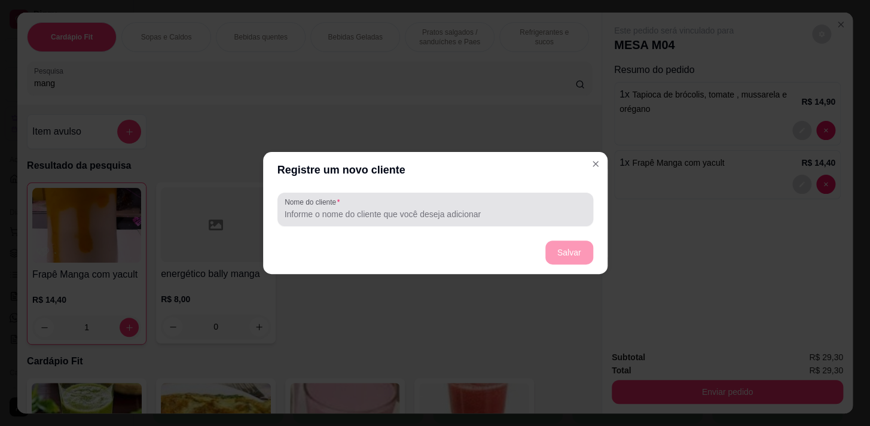
click at [470, 216] on input "Nome do cliente" at bounding box center [435, 214] width 301 height 12
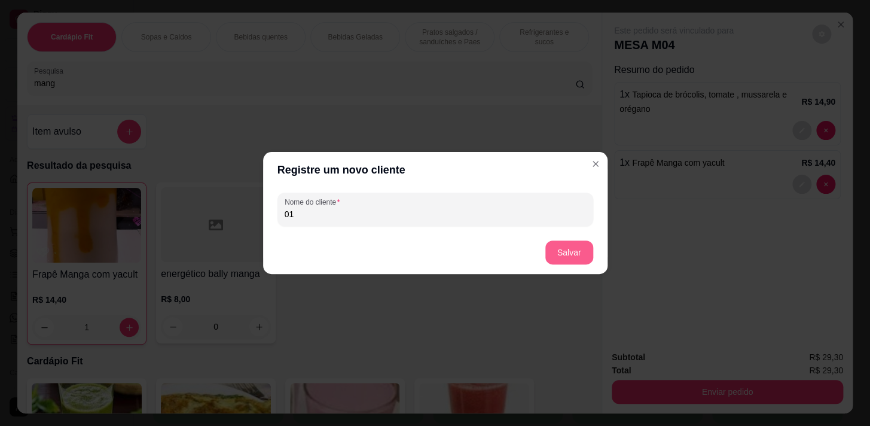
type input "01"
click at [558, 259] on button "Salvar" at bounding box center [569, 252] width 47 height 23
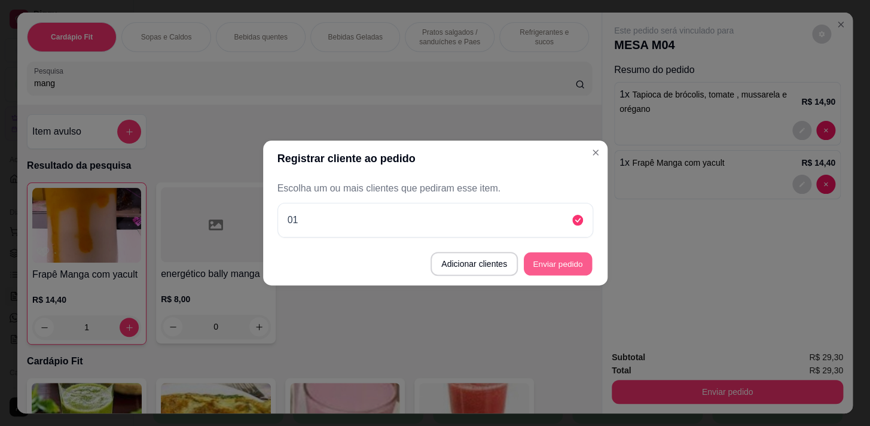
click at [543, 266] on button "Enviar pedido" at bounding box center [558, 263] width 68 height 23
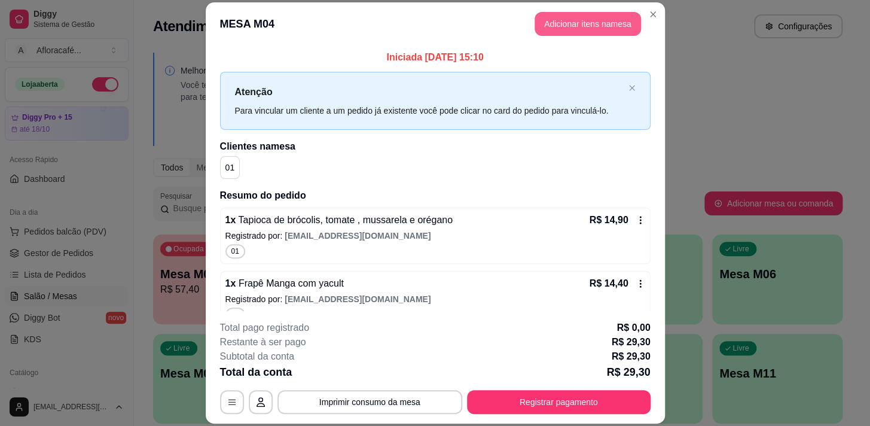
click at [564, 25] on button "Adicionar itens na mesa" at bounding box center [587, 24] width 106 height 24
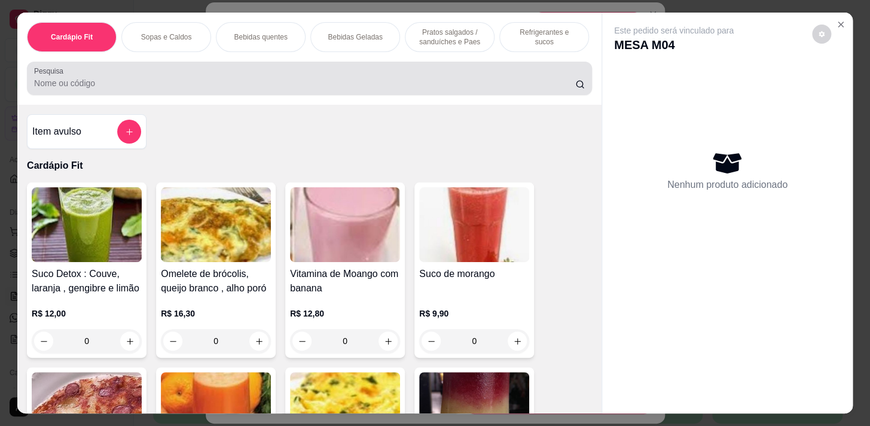
click at [317, 89] on input "Pesquisa" at bounding box center [304, 83] width 541 height 12
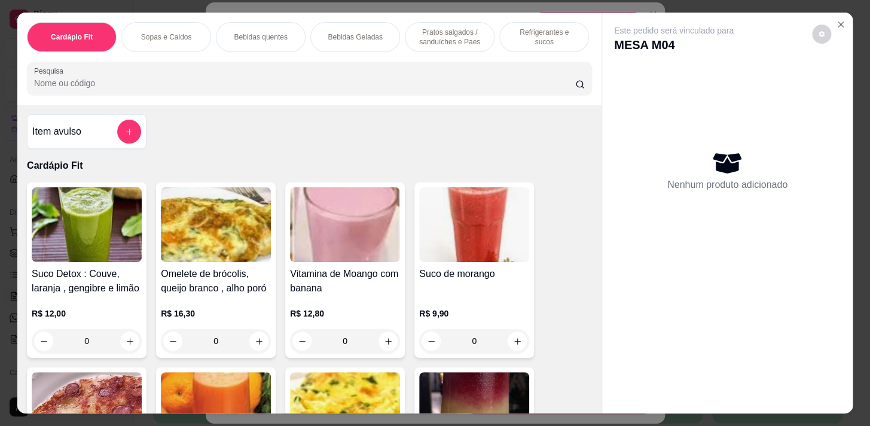
click at [522, 37] on p "Refrigerantes e sucos" at bounding box center [543, 36] width 69 height 19
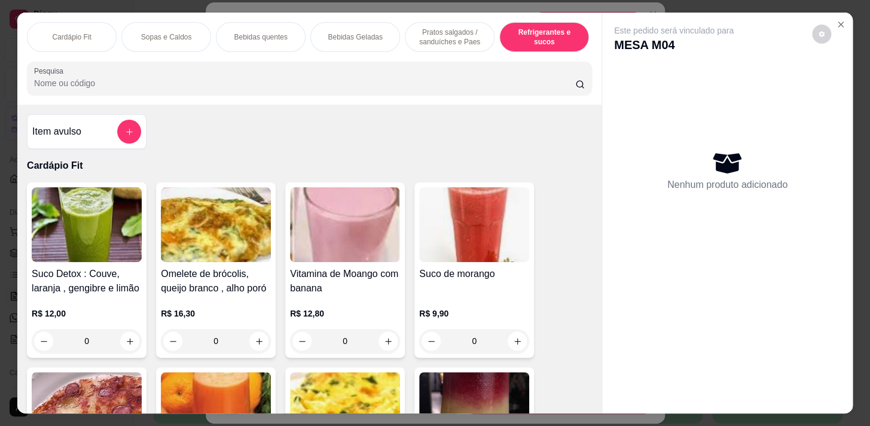
scroll to position [29, 0]
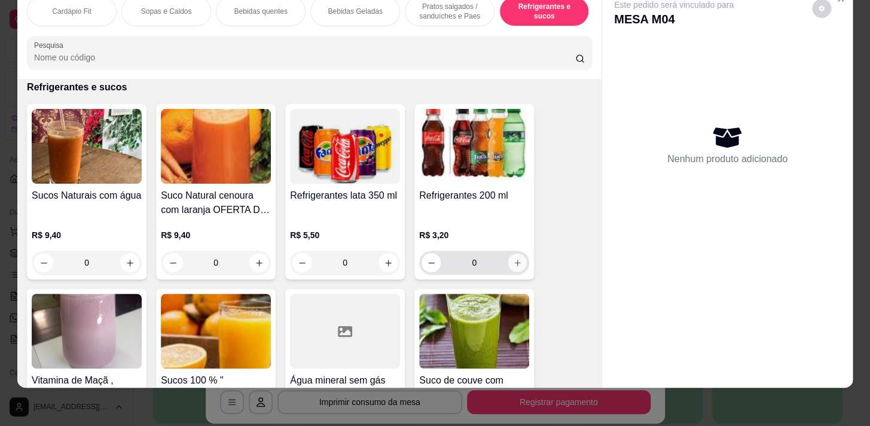
click at [513, 264] on icon "increase-product-quantity" at bounding box center [517, 262] width 9 height 9
type input "1"
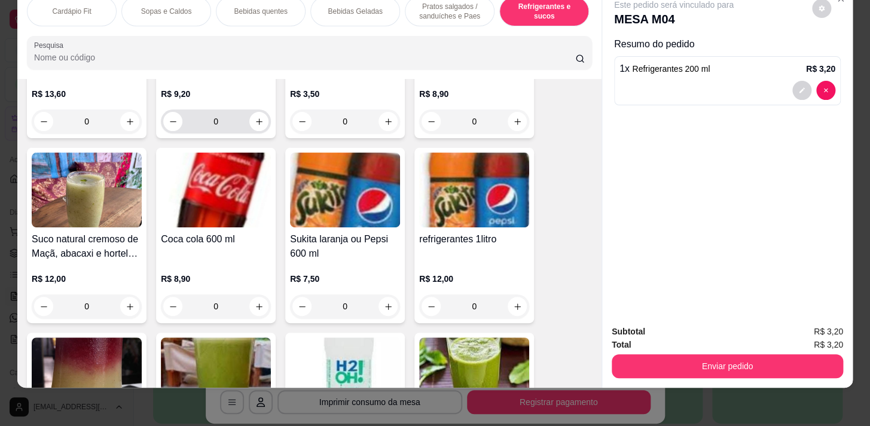
scroll to position [5909, 0]
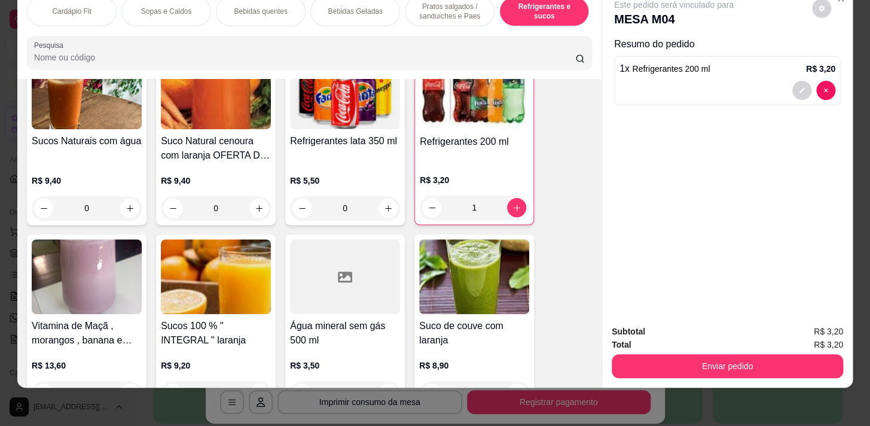
click at [220, 63] on input "Pesquisa" at bounding box center [304, 57] width 541 height 12
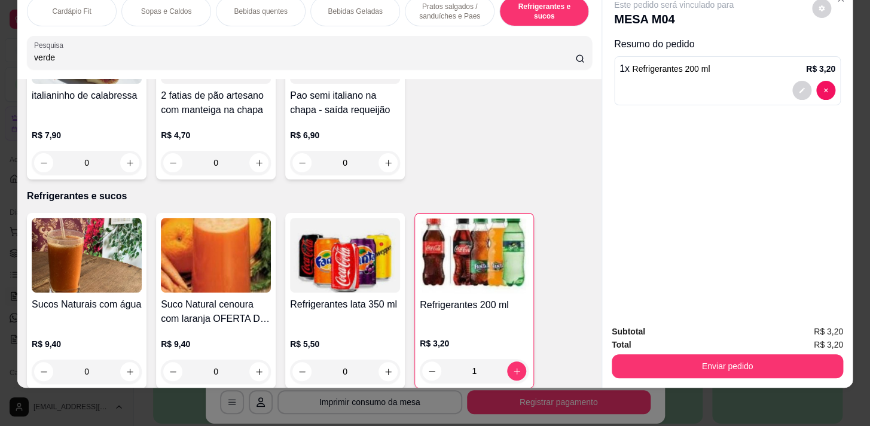
scroll to position [5900, 0]
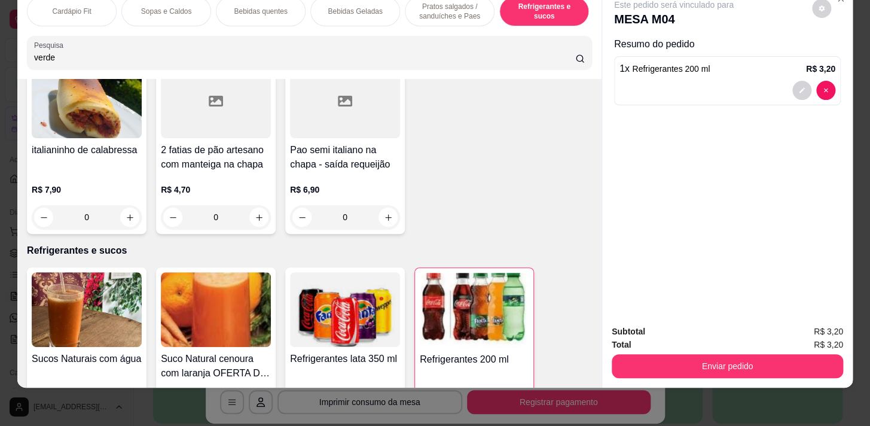
type input "verde"
click at [338, 9] on div "Bebidas Geladas" at bounding box center [355, 11] width 90 height 30
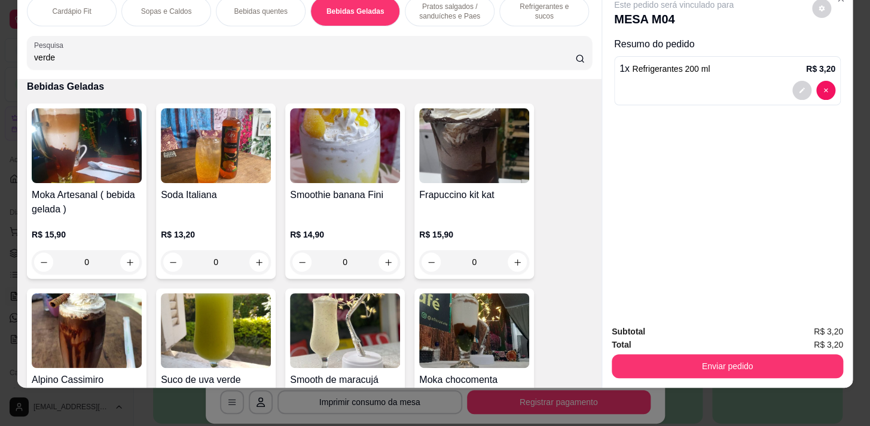
scroll to position [2644, 0]
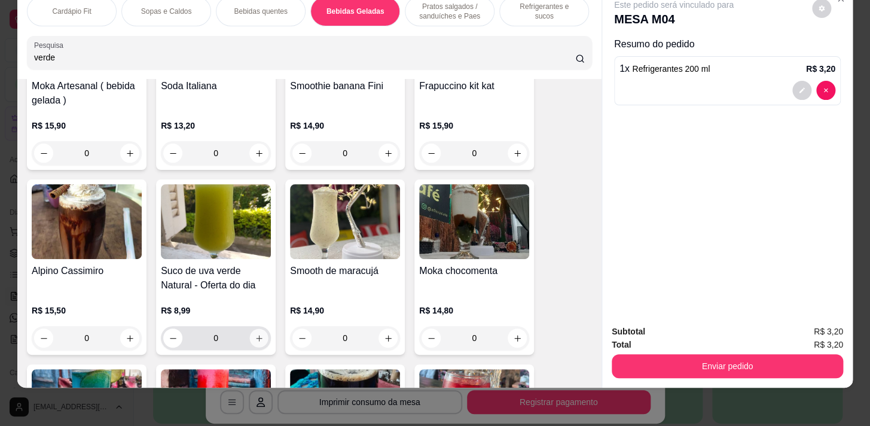
click at [255, 339] on icon "increase-product-quantity" at bounding box center [259, 338] width 9 height 9
type input "1"
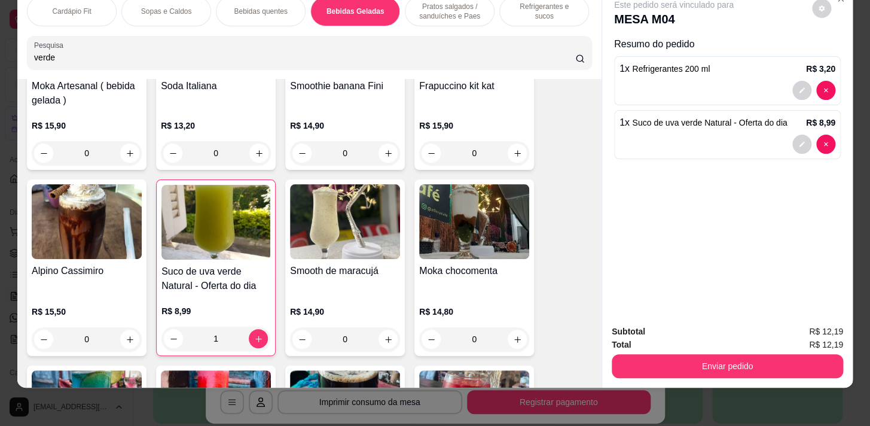
scroll to position [0, 494]
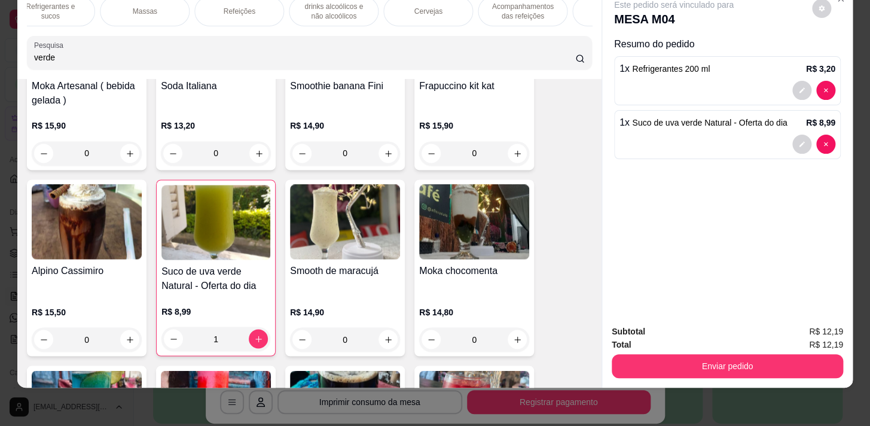
click at [49, 5] on p "Refrigerantes e sucos" at bounding box center [50, 11] width 69 height 19
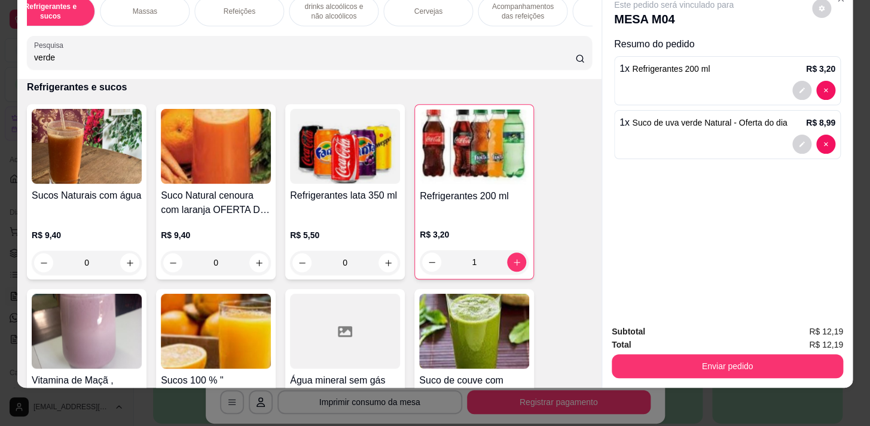
scroll to position [0, 0]
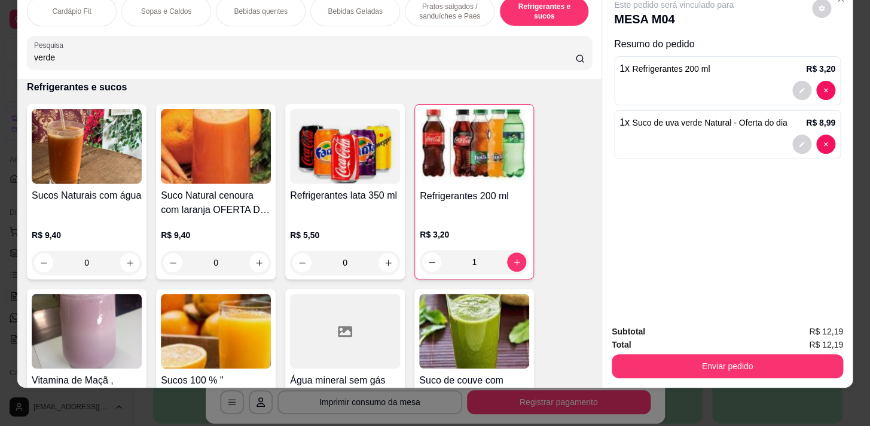
click at [436, 4] on p "Pratos salgados / sanduíches e Paes" at bounding box center [449, 11] width 69 height 19
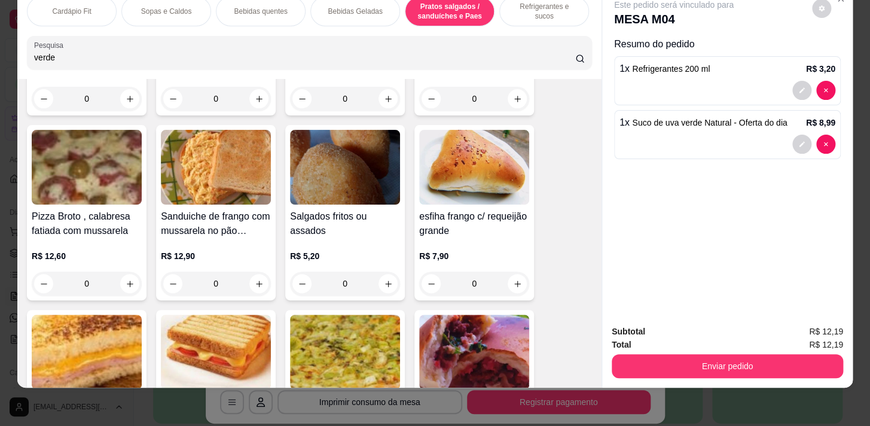
scroll to position [5336, 0]
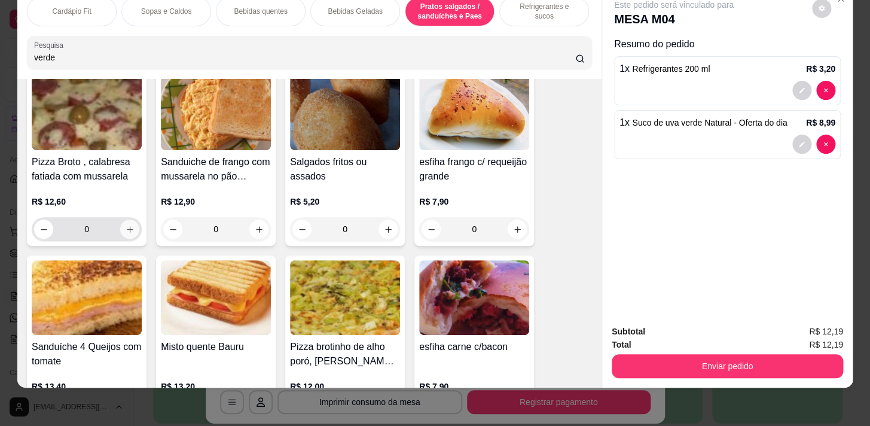
click at [126, 222] on button "increase-product-quantity" at bounding box center [129, 228] width 19 height 19
type input "1"
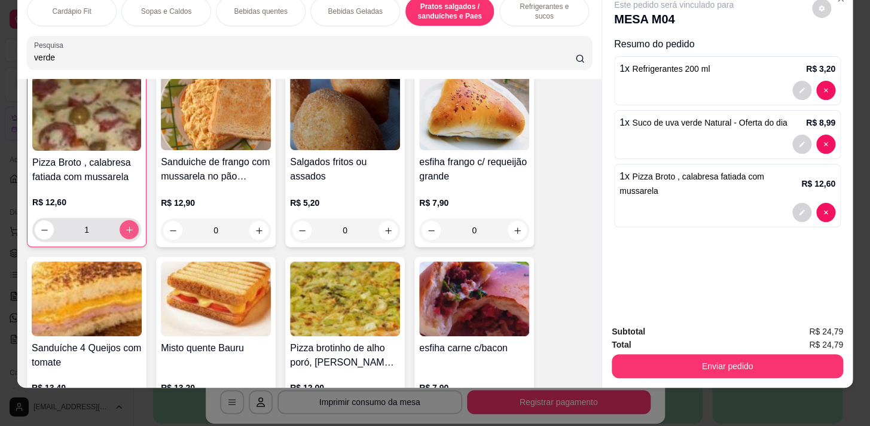
scroll to position [5337, 0]
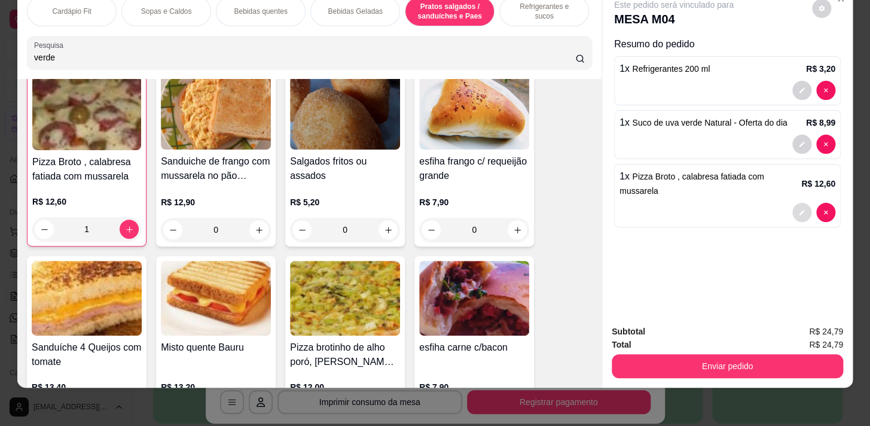
click at [798, 209] on icon "decrease-product-quantity" at bounding box center [801, 212] width 7 height 7
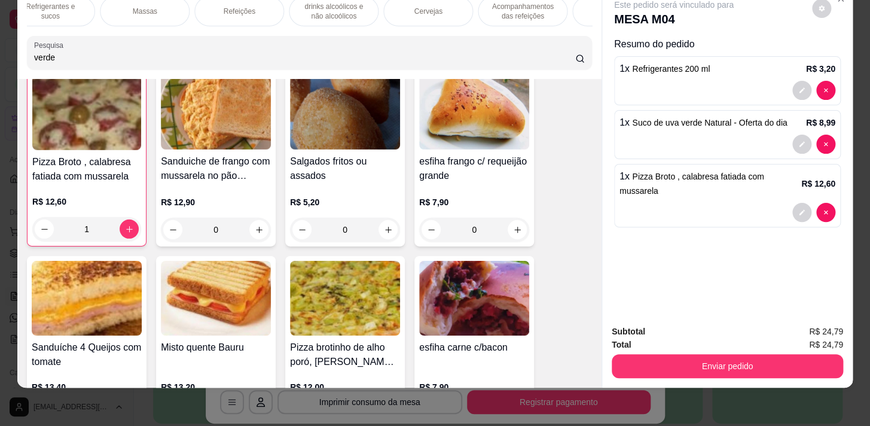
click at [502, 8] on p "Acompanhamentos das refeições" at bounding box center [522, 11] width 69 height 19
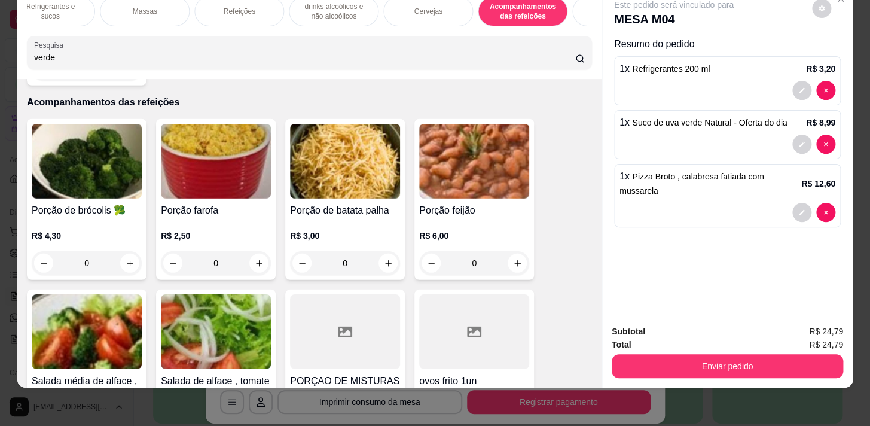
click at [223, 7] on p "Refeições" at bounding box center [239, 12] width 32 height 10
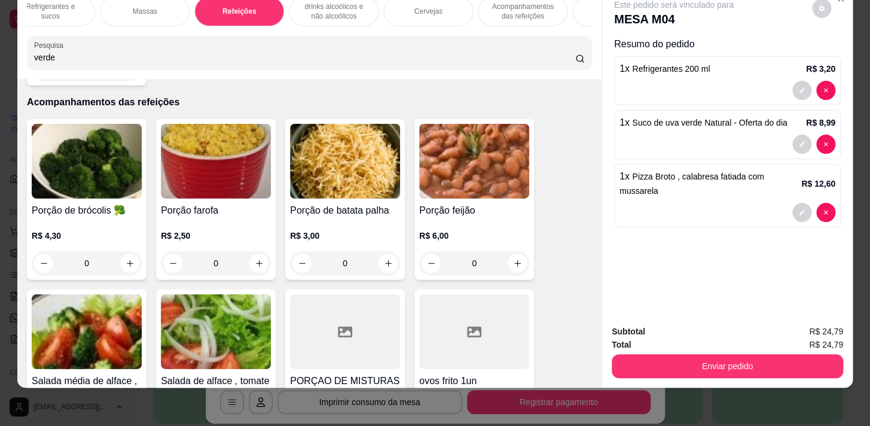
scroll to position [7578, 0]
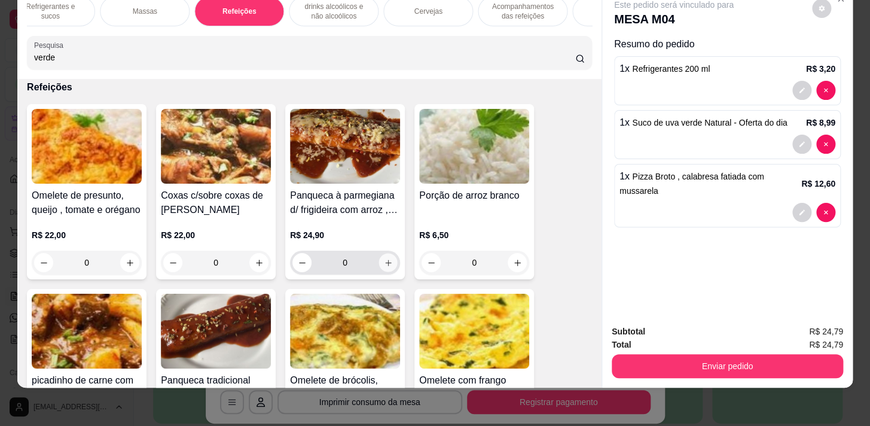
click at [384, 265] on icon "increase-product-quantity" at bounding box center [388, 262] width 9 height 9
type input "1"
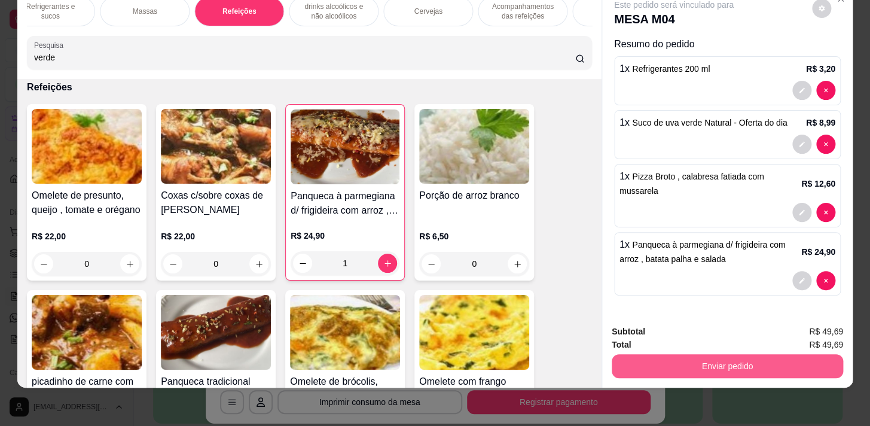
click at [663, 357] on button "Enviar pedido" at bounding box center [726, 366] width 231 height 24
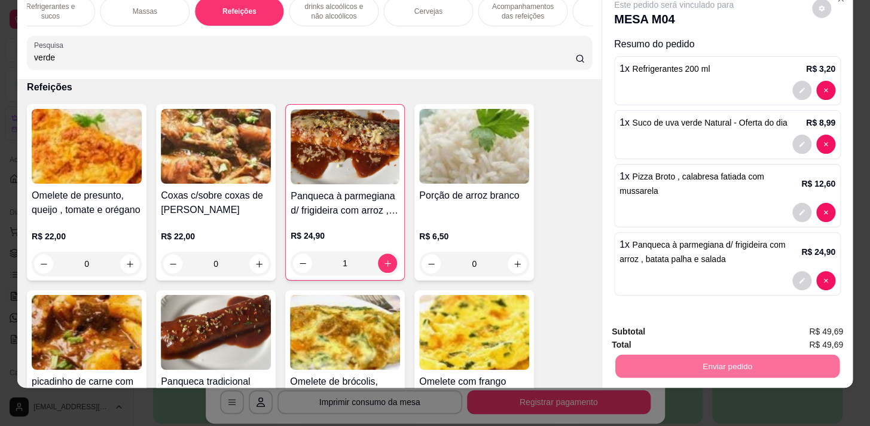
click at [747, 323] on button "Registrar cliente" at bounding box center [731, 328] width 77 height 22
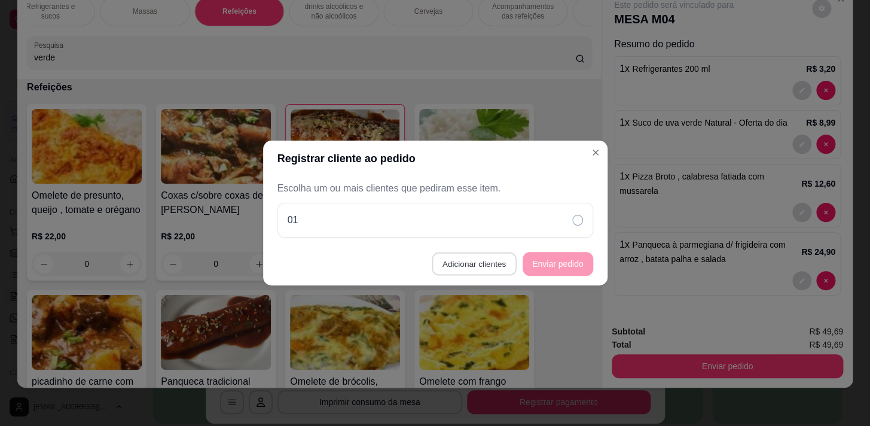
click at [490, 260] on button "Adicionar clientes" at bounding box center [474, 263] width 84 height 23
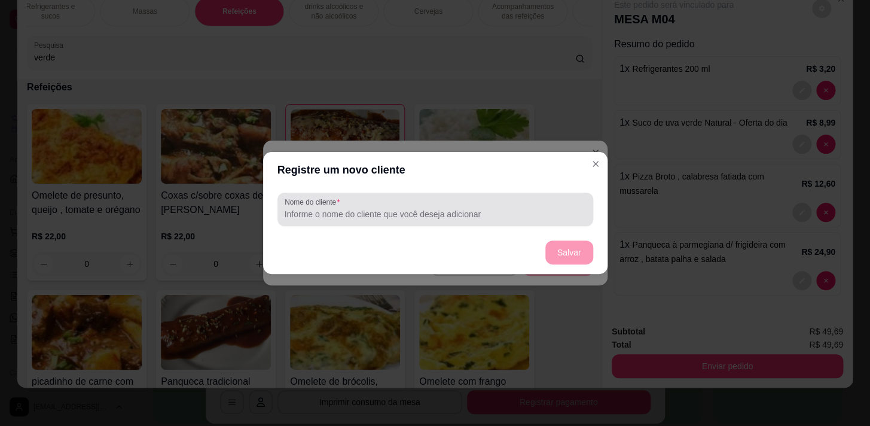
click at [498, 218] on input "Nome do cliente" at bounding box center [435, 214] width 301 height 12
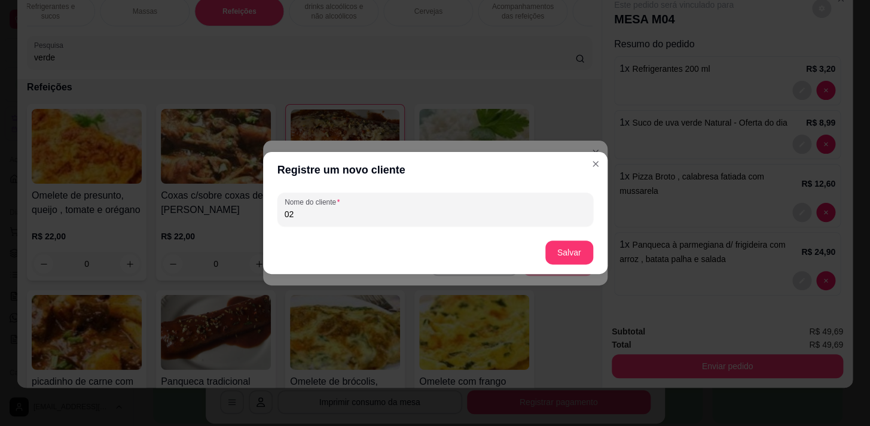
type input "02"
click at [565, 250] on button "Salvar" at bounding box center [569, 252] width 47 height 23
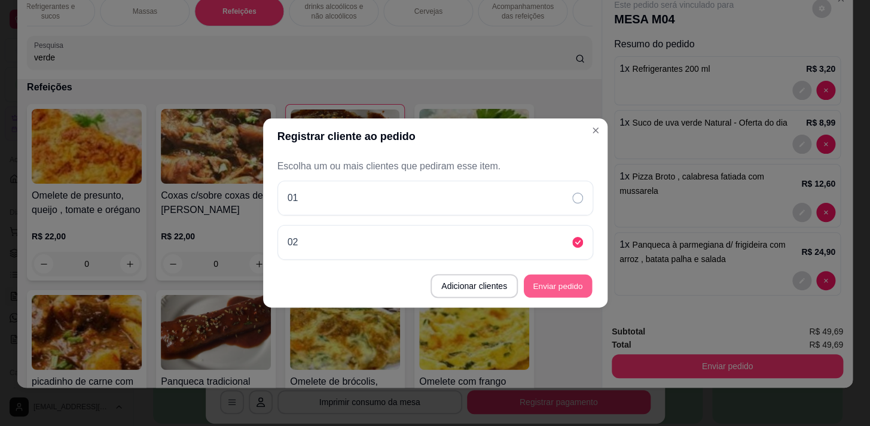
click at [558, 284] on button "Enviar pedido" at bounding box center [558, 285] width 68 height 23
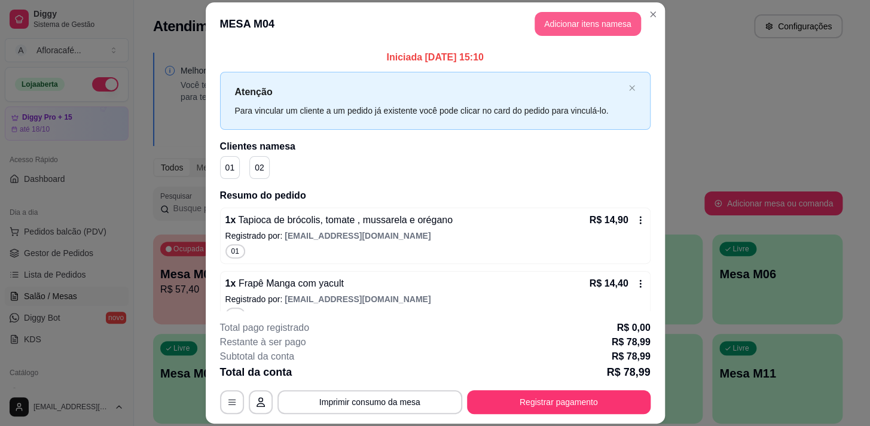
click at [570, 29] on button "Adicionar itens na mesa" at bounding box center [587, 24] width 106 height 24
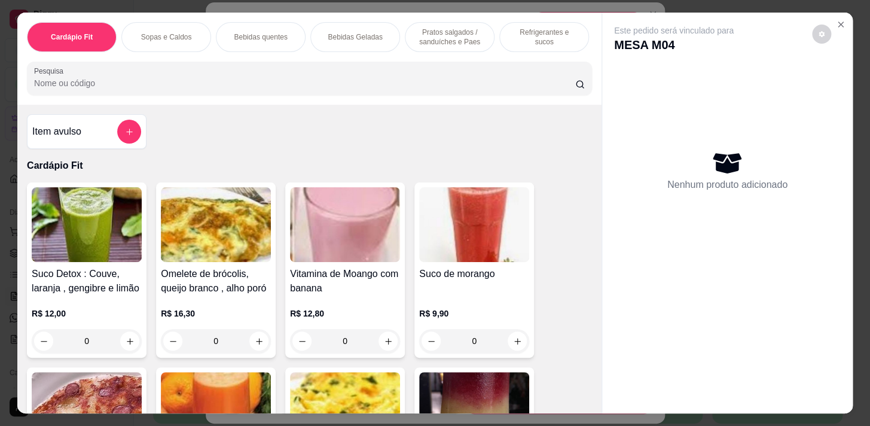
scroll to position [0, 494]
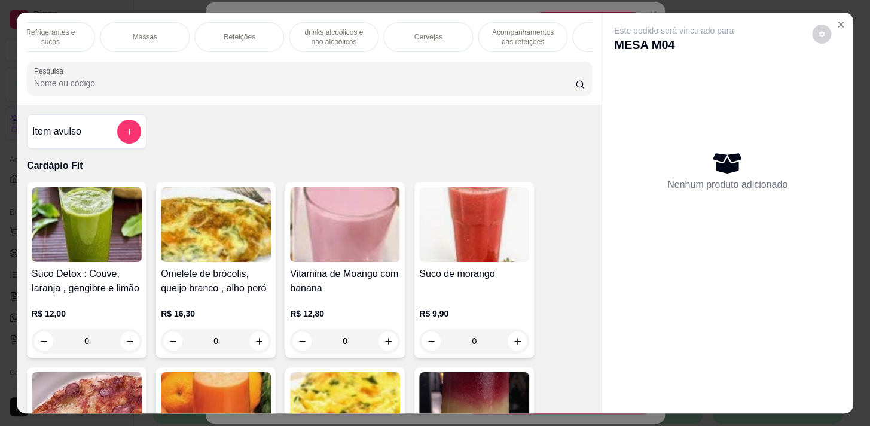
click at [228, 38] on div "Refeições" at bounding box center [239, 37] width 90 height 30
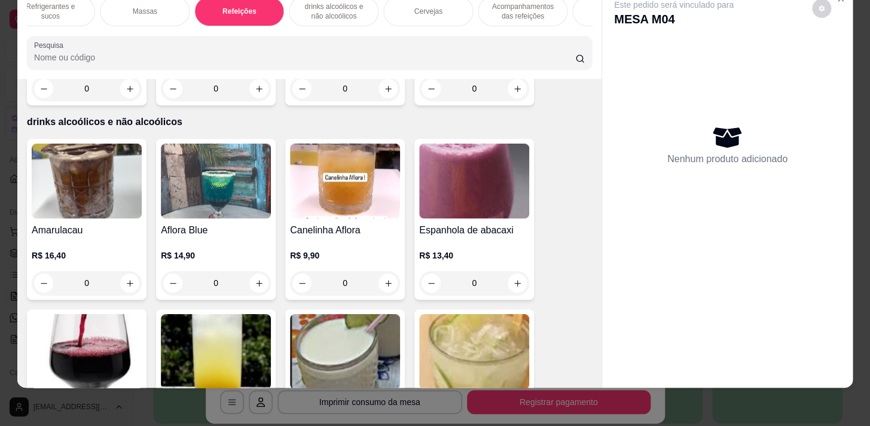
scroll to position [8018, 0]
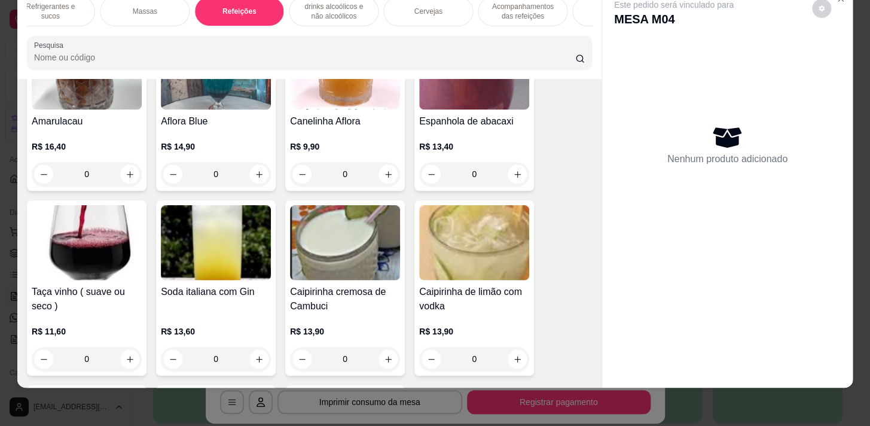
click at [531, 14] on div "Acompanhamentos das refeições" at bounding box center [523, 11] width 90 height 30
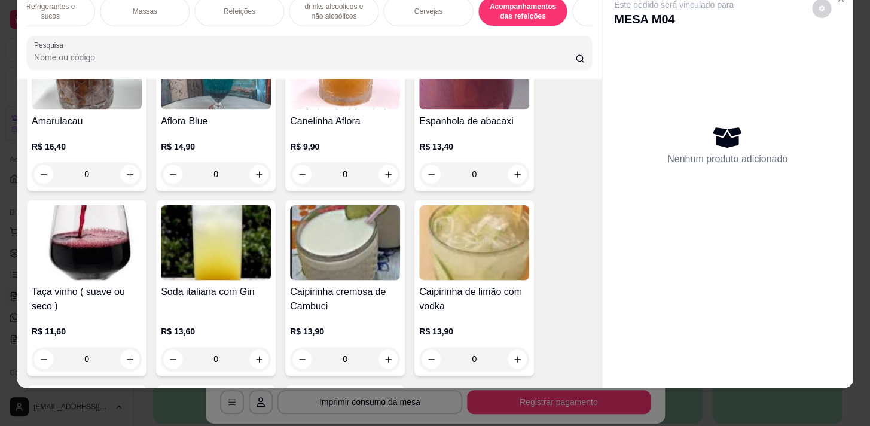
scroll to position [8871, 0]
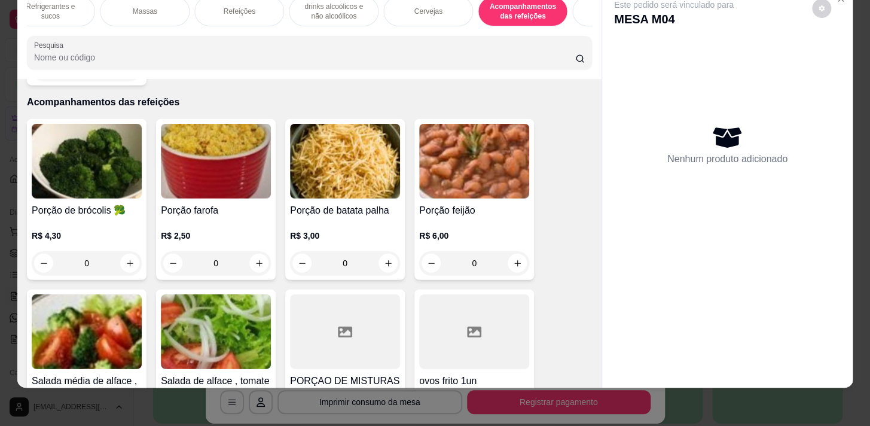
click at [164, 13] on div "Massas" at bounding box center [145, 11] width 90 height 30
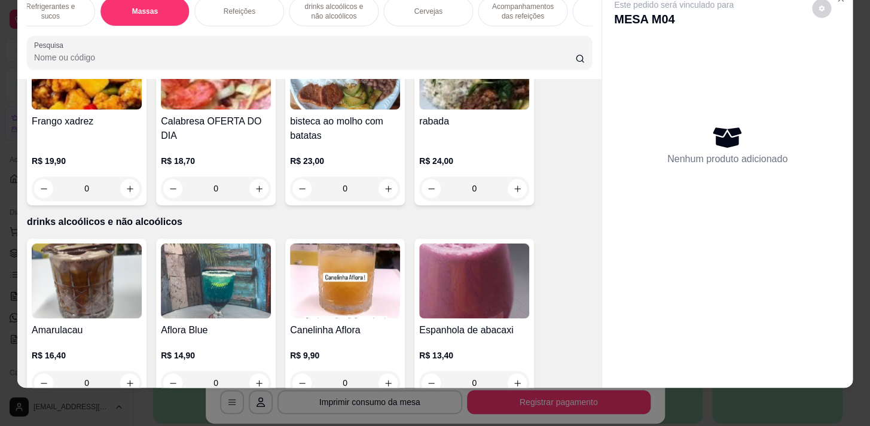
scroll to position [7918, 0]
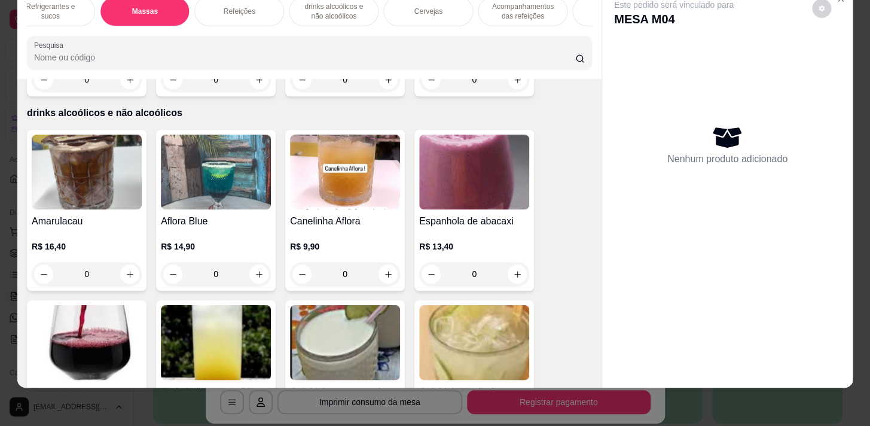
click at [69, 30] on div "Cardápio Fit Sopas e Caldos Bebidas quentes Bebidas Geladas Pratos salgados / s…" at bounding box center [309, 33] width 584 height 92
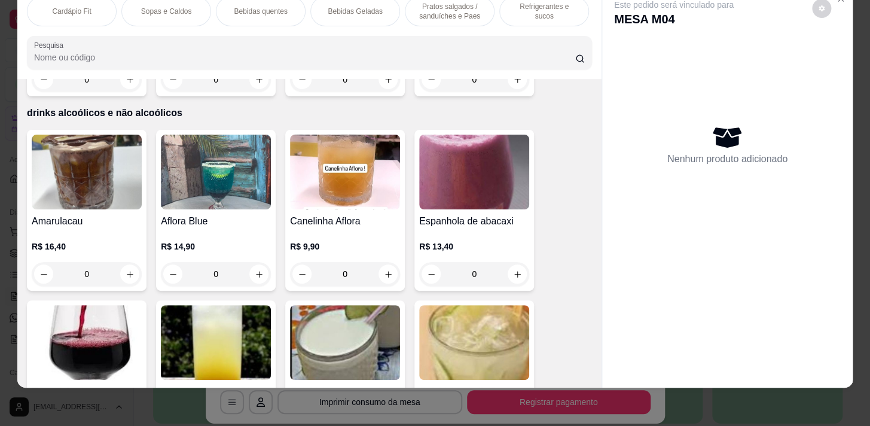
click at [433, 5] on p "Pratos salgados / sanduíches e Paes" at bounding box center [449, 11] width 69 height 19
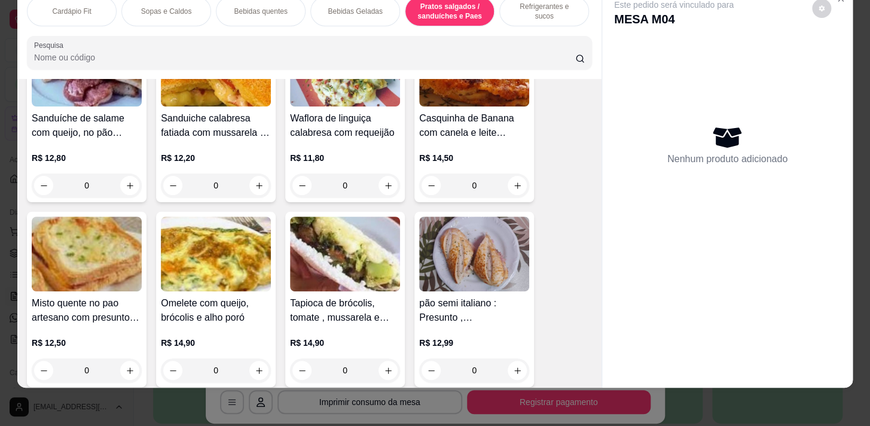
scroll to position [4854, 0]
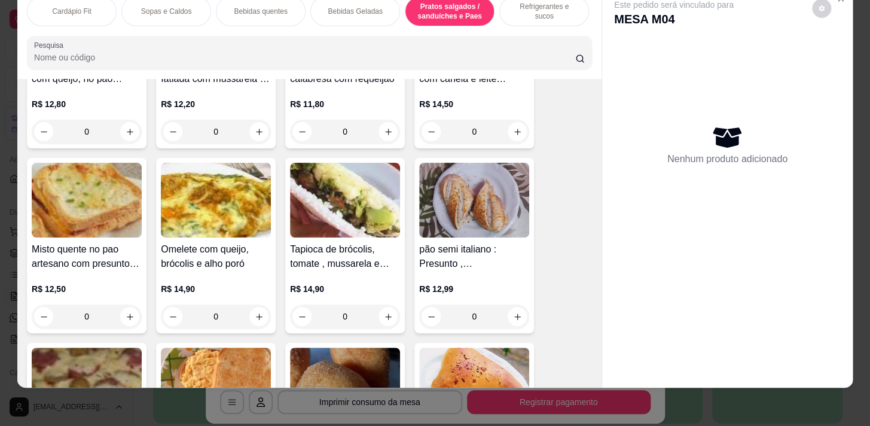
click at [252, 317] on div "0" at bounding box center [216, 316] width 110 height 24
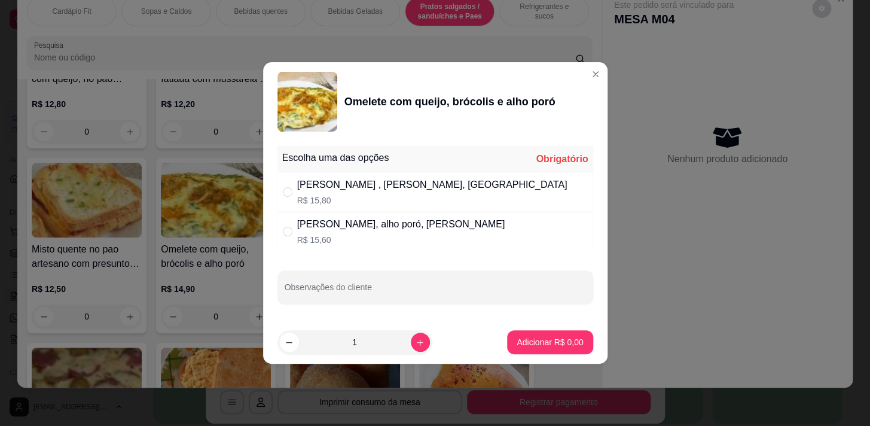
click at [292, 230] on div "" at bounding box center [290, 231] width 14 height 13
radio input "true"
click at [536, 347] on button "Adicionar R$ 15,60" at bounding box center [548, 342] width 88 height 23
type input "1"
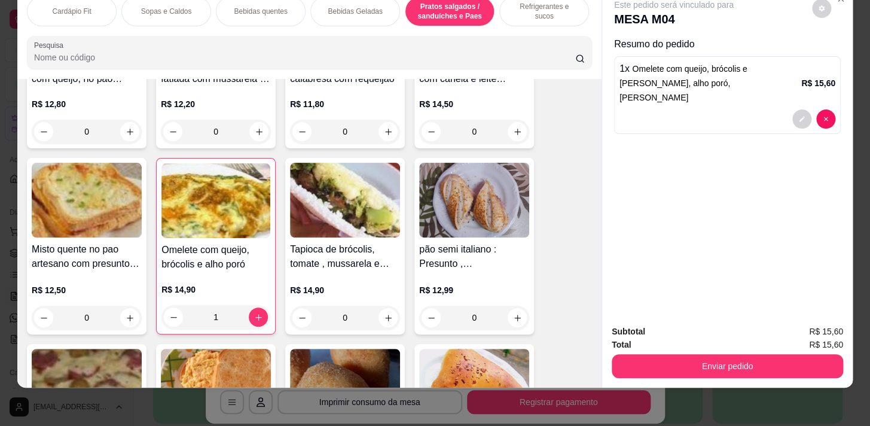
click at [511, 7] on p "Refrigerantes e sucos" at bounding box center [543, 11] width 69 height 19
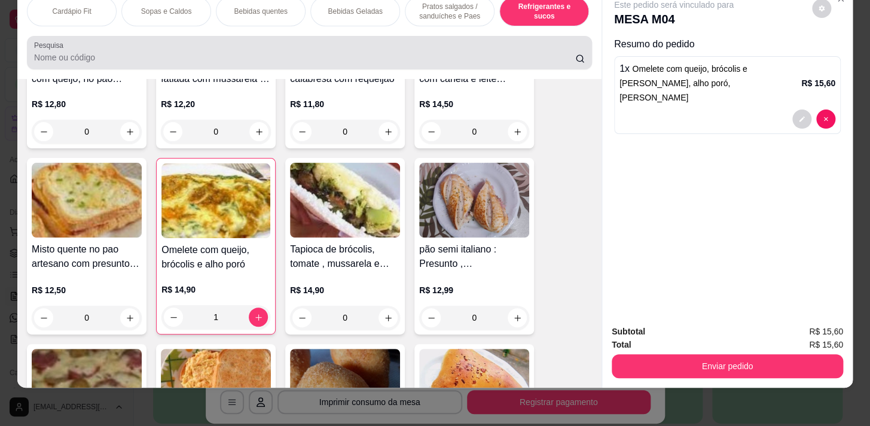
scroll to position [5856, 0]
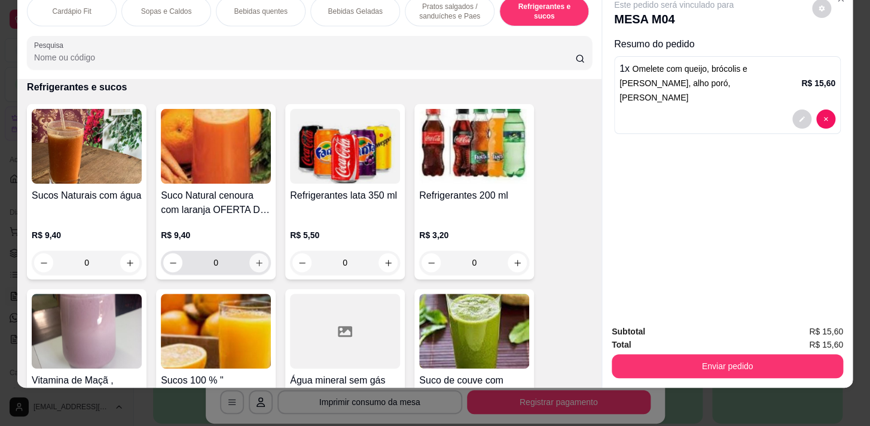
click at [255, 264] on icon "increase-product-quantity" at bounding box center [259, 262] width 9 height 9
type input "1"
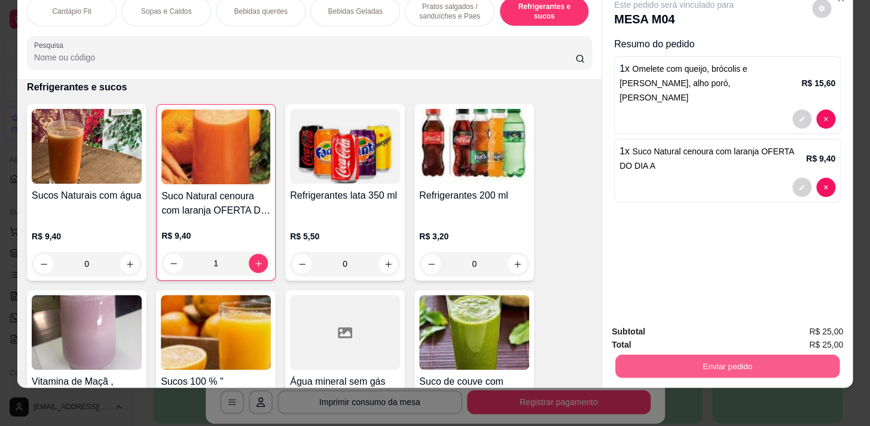
click at [674, 357] on button "Enviar pedido" at bounding box center [727, 365] width 224 height 23
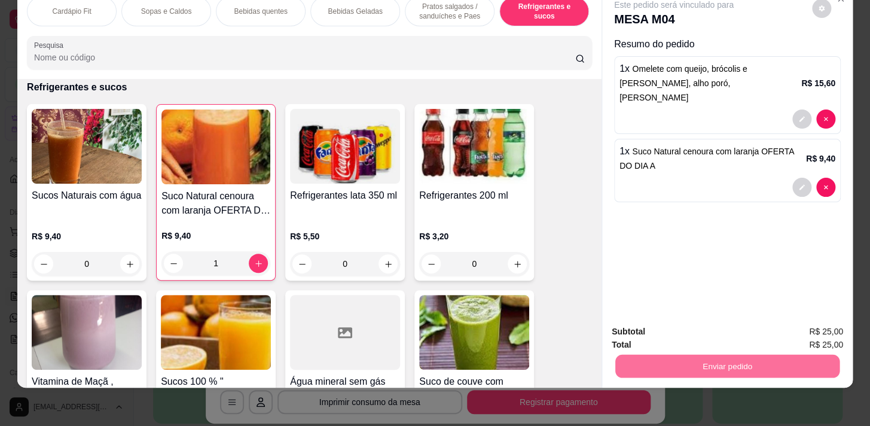
click at [708, 329] on button "Registrar cliente" at bounding box center [731, 328] width 77 height 22
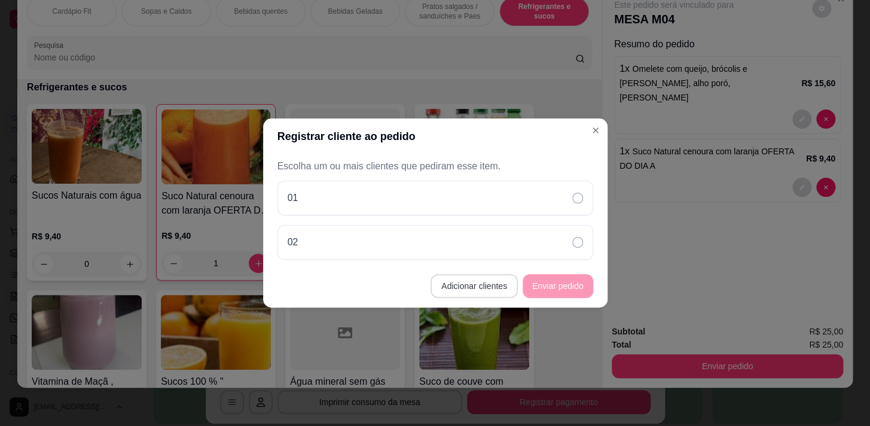
click at [472, 287] on button "Adicionar clientes" at bounding box center [473, 286] width 87 height 24
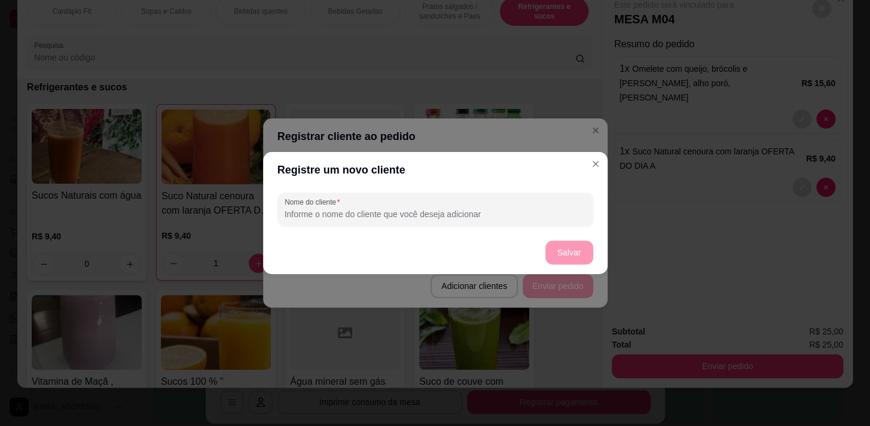
click at [433, 209] on input "Nome do cliente" at bounding box center [435, 214] width 301 height 12
type input "03"
click at [571, 256] on button "Salvar" at bounding box center [569, 252] width 47 height 23
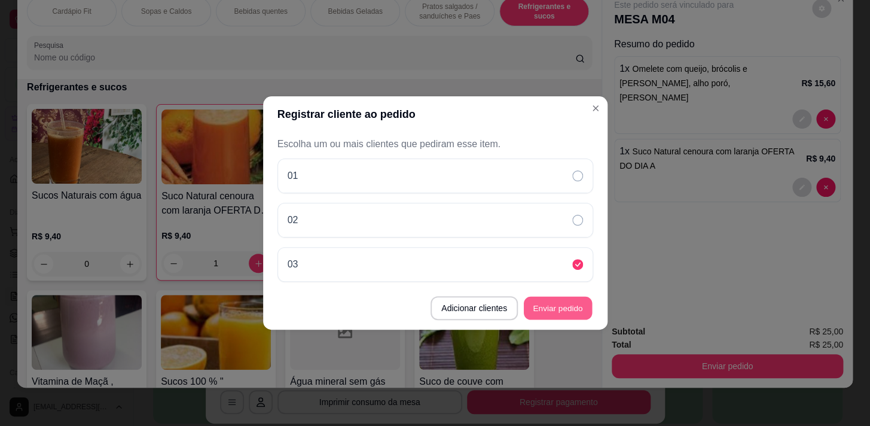
click at [542, 306] on button "Enviar pedido" at bounding box center [558, 307] width 68 height 23
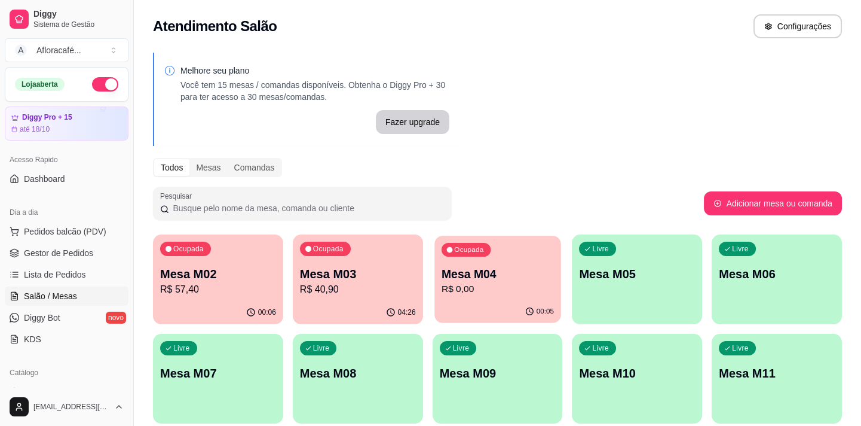
click at [455, 296] on div "Ocupada Mesa M04 R$ 0,00" at bounding box center [498, 268] width 126 height 65
click at [473, 303] on div "00:07" at bounding box center [498, 311] width 126 height 23
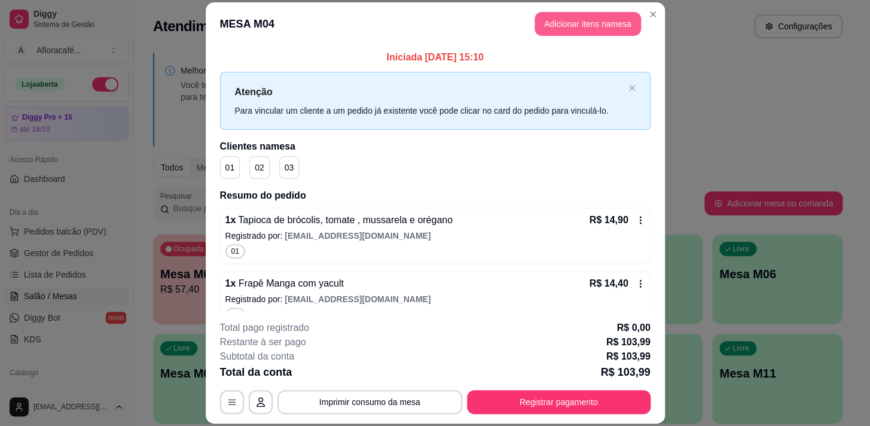
click at [558, 20] on button "Adicionar itens na mesa" at bounding box center [587, 24] width 106 height 24
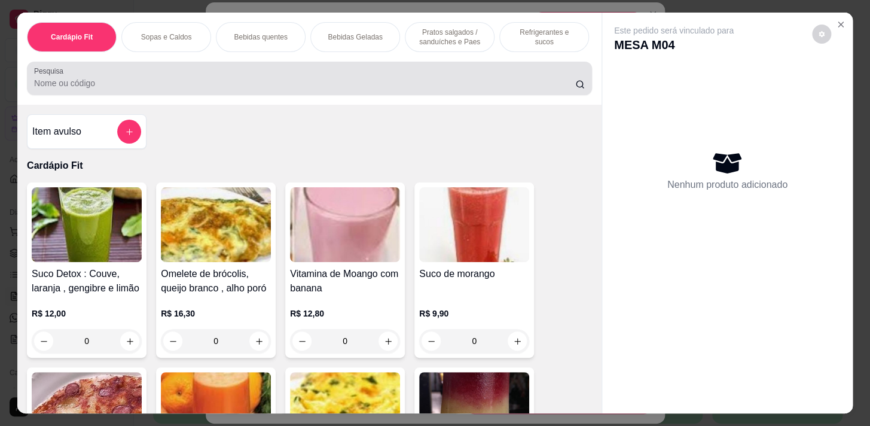
click at [250, 85] on input "Pesquisa" at bounding box center [304, 83] width 541 height 12
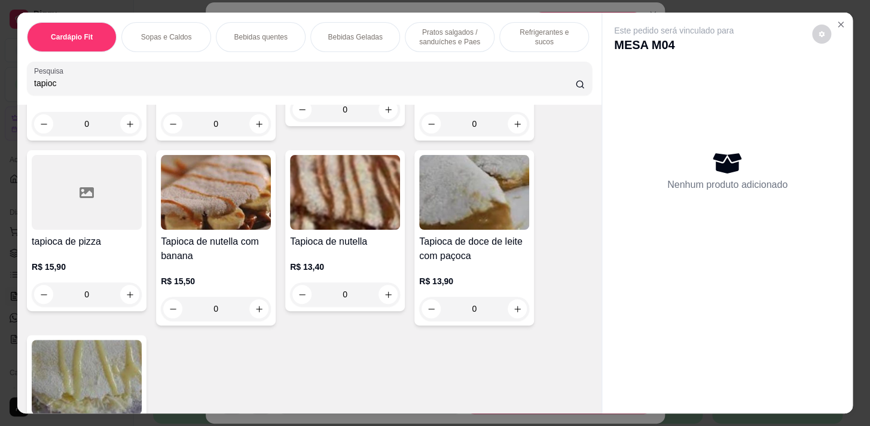
scroll to position [163, 0]
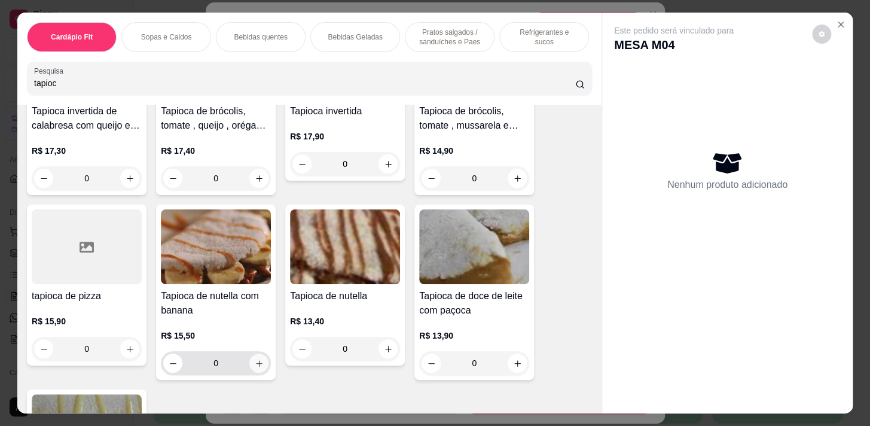
type input "tapioc"
click at [255, 359] on button "increase-product-quantity" at bounding box center [258, 362] width 19 height 19
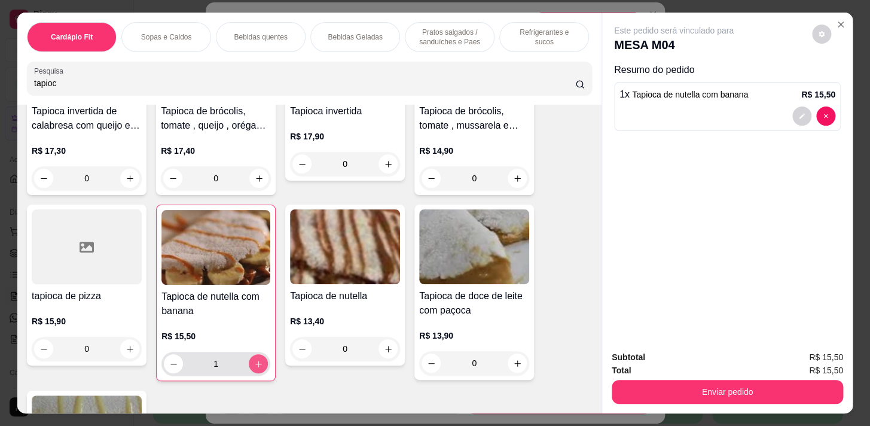
type input "1"
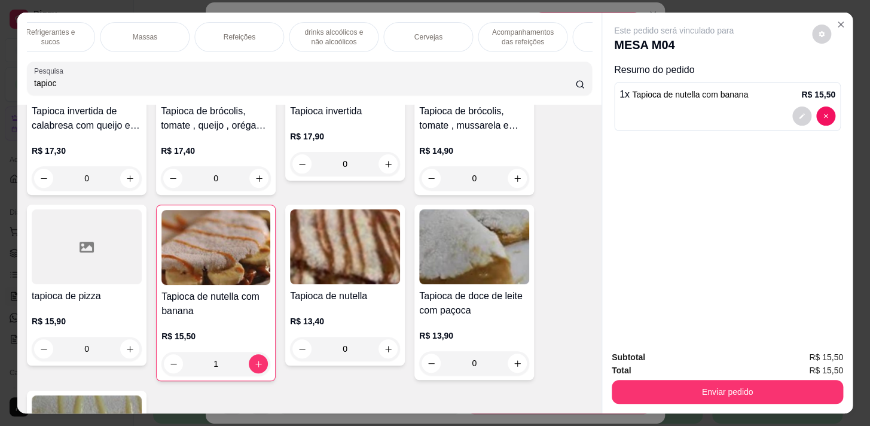
click at [242, 39] on div "Refeições" at bounding box center [239, 37] width 90 height 30
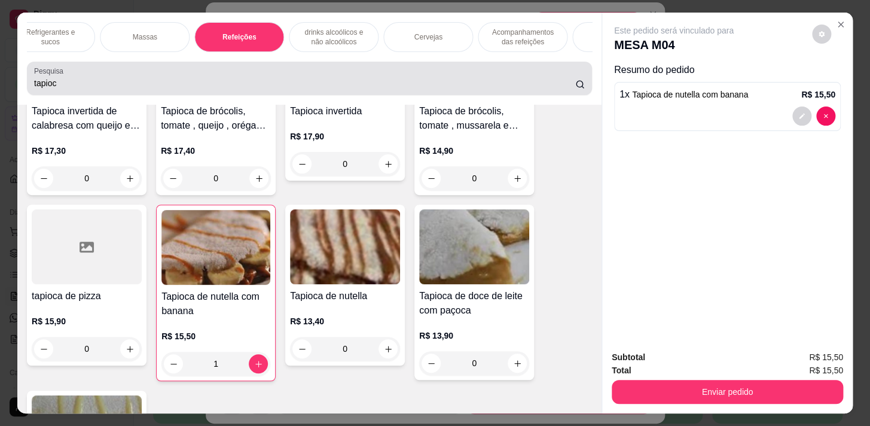
scroll to position [29, 0]
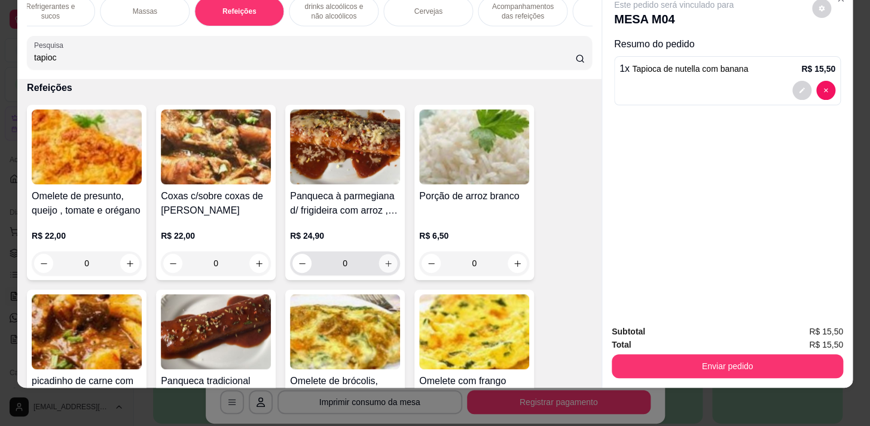
click at [385, 262] on icon "increase-product-quantity" at bounding box center [388, 263] width 6 height 6
type input "1"
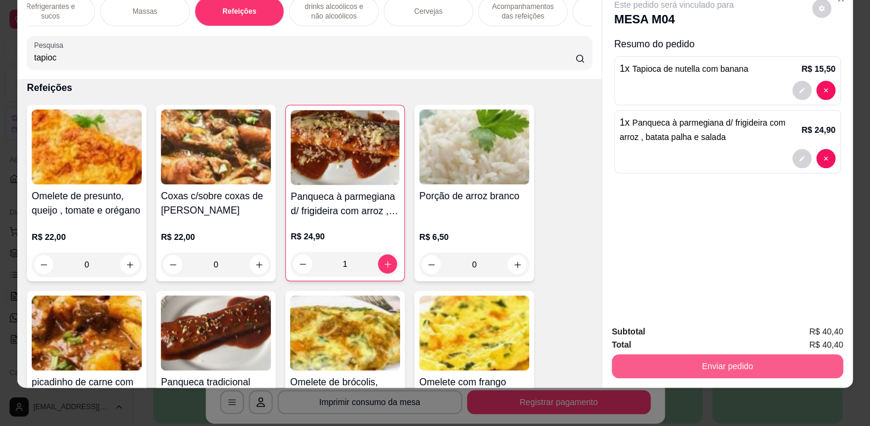
click at [724, 356] on button "Enviar pedido" at bounding box center [726, 366] width 231 height 24
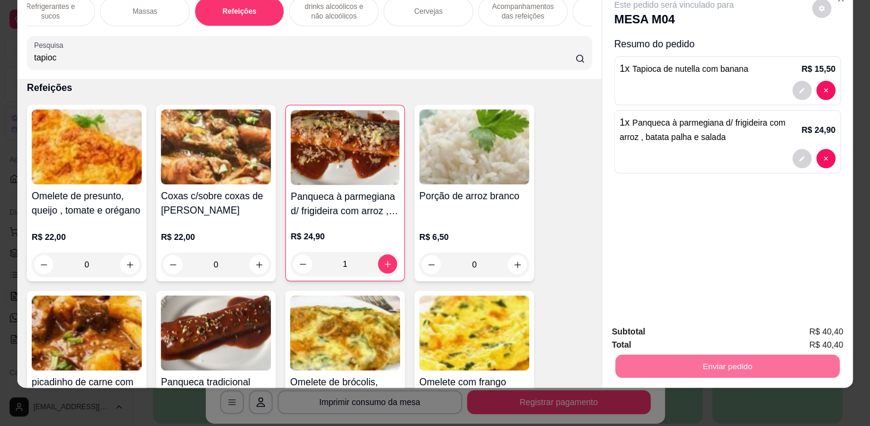
click at [805, 318] on button "Enviar pedido" at bounding box center [812, 328] width 66 height 22
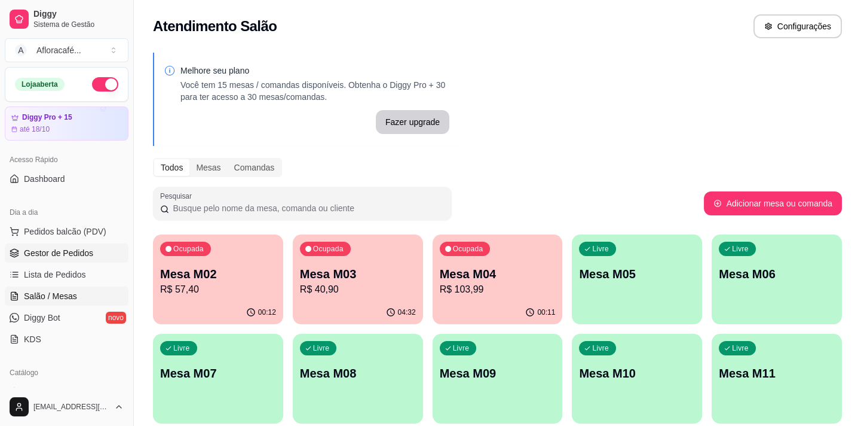
click at [42, 252] on span "Gestor de Pedidos" at bounding box center [58, 253] width 69 height 12
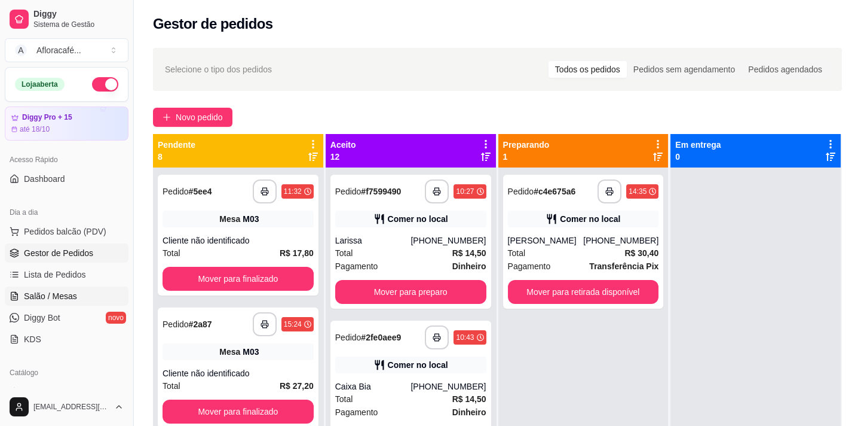
click at [65, 293] on span "Salão / Mesas" at bounding box center [50, 296] width 53 height 12
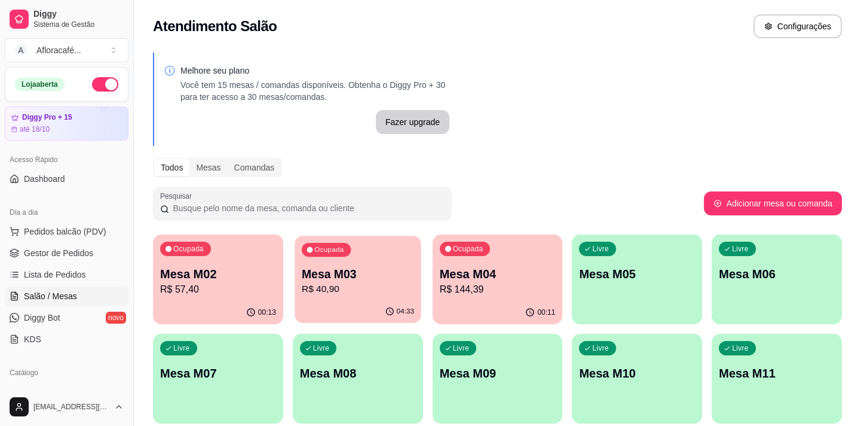
click at [364, 274] on p "Mesa M03" at bounding box center [358, 274] width 112 height 16
click at [515, 280] on p "Mesa M04" at bounding box center [498, 273] width 116 height 17
click at [502, 274] on p "Mesa M04" at bounding box center [498, 273] width 116 height 17
click at [237, 268] on div "Ocupada Mesa M02 R$ 57,40" at bounding box center [218, 268] width 126 height 65
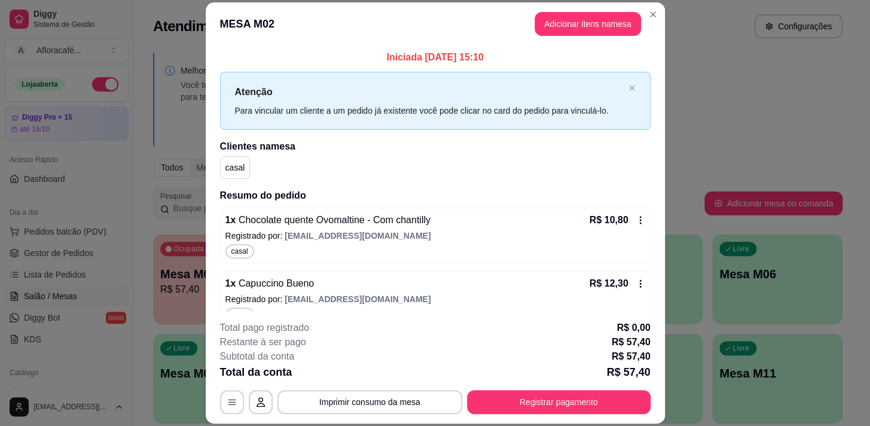
scroll to position [146, 0]
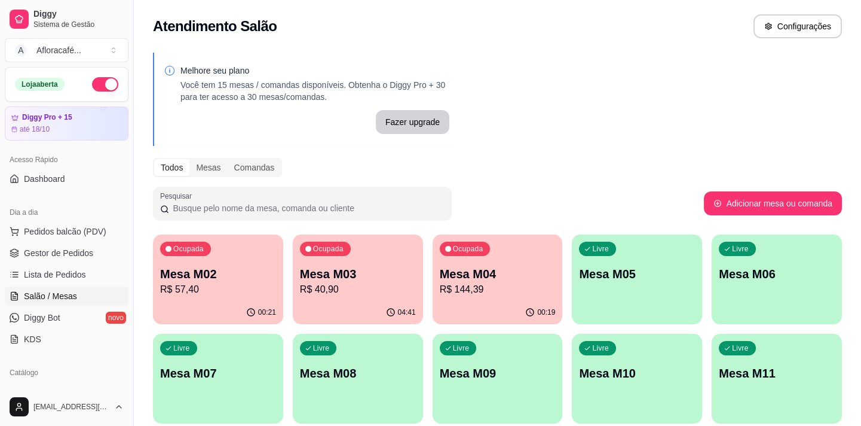
click at [337, 286] on p "R$ 40,90" at bounding box center [358, 289] width 116 height 14
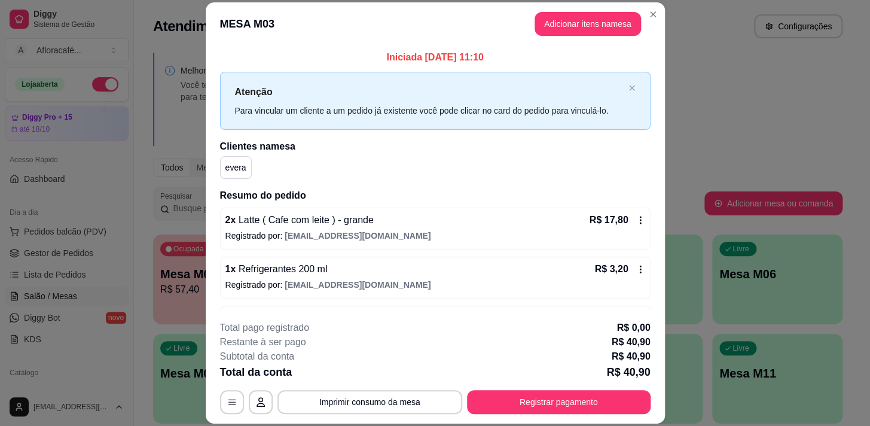
scroll to position [108, 0]
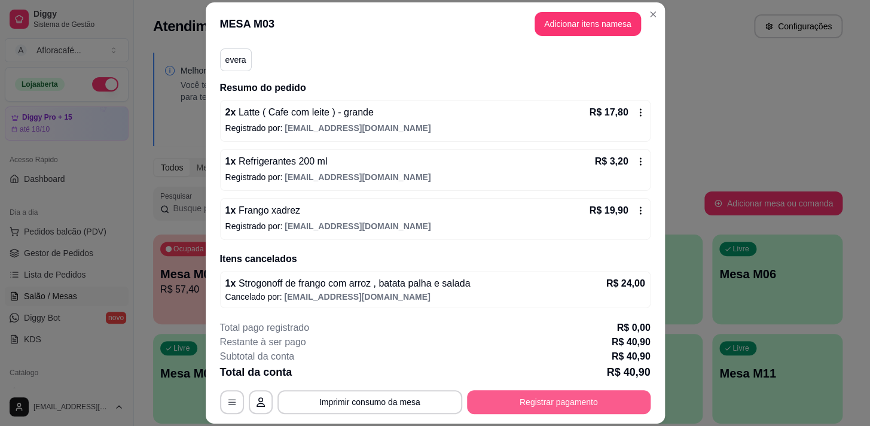
click at [525, 405] on button "Registrar pagamento" at bounding box center [559, 402] width 184 height 24
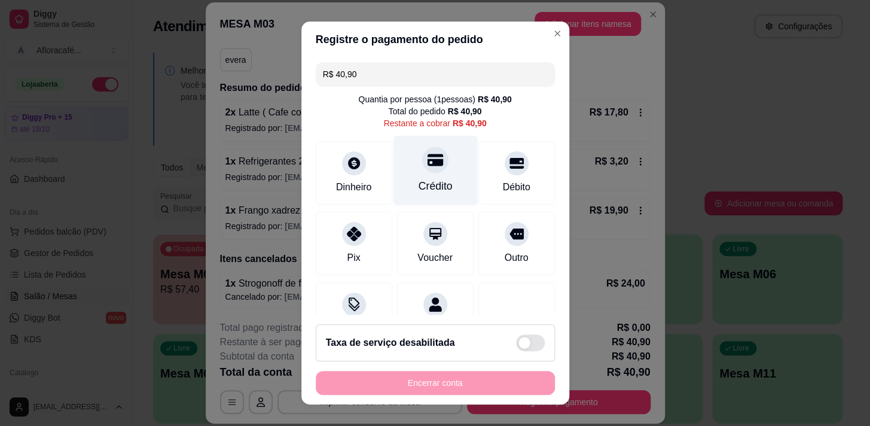
drag, startPoint x: 391, startPoint y: 154, endPoint x: 409, endPoint y: 163, distance: 20.3
click at [400, 158] on div "Crédito" at bounding box center [435, 170] width 84 height 70
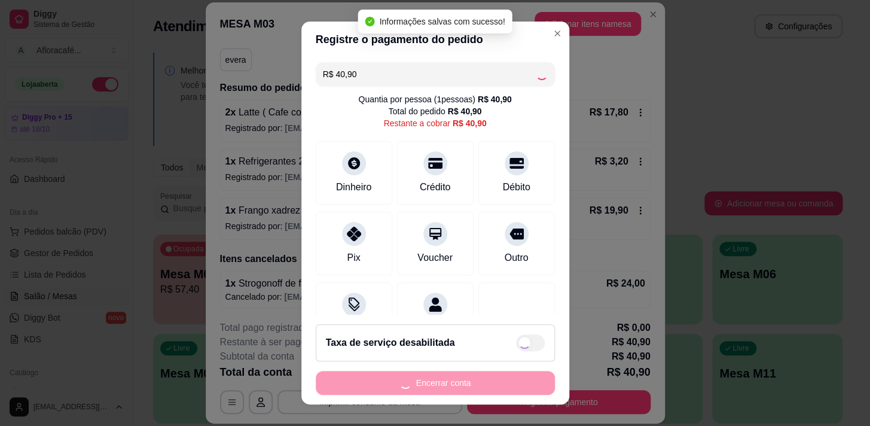
type input "R$ 0,00"
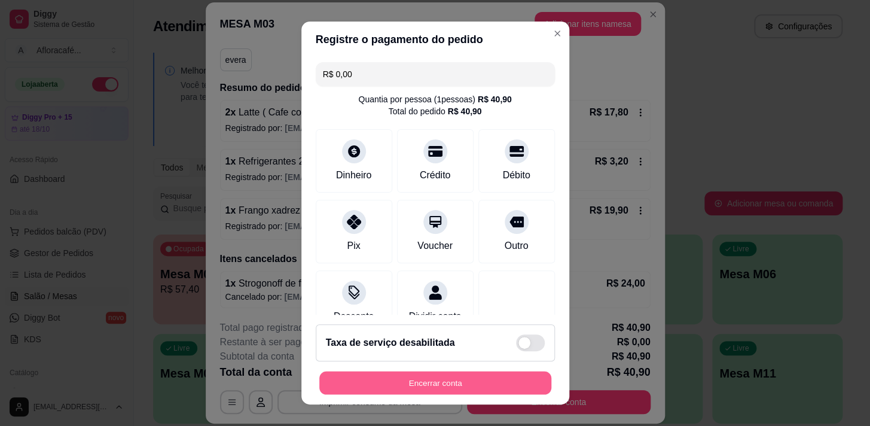
click at [468, 378] on button "Encerrar conta" at bounding box center [435, 382] width 232 height 23
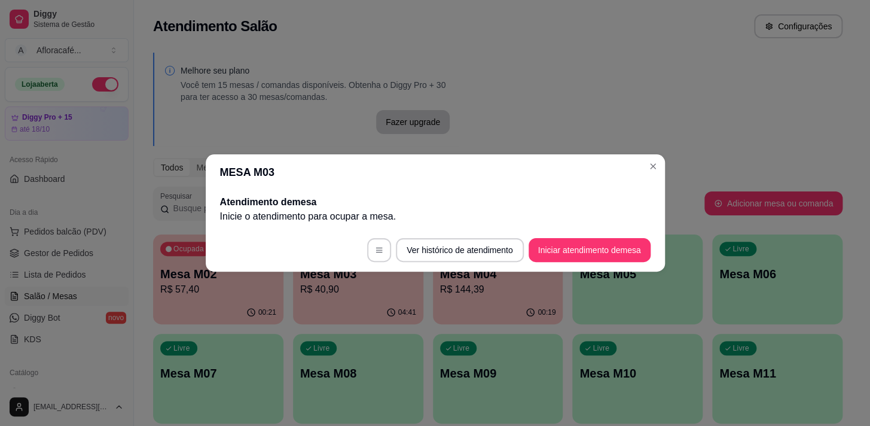
scroll to position [0, 0]
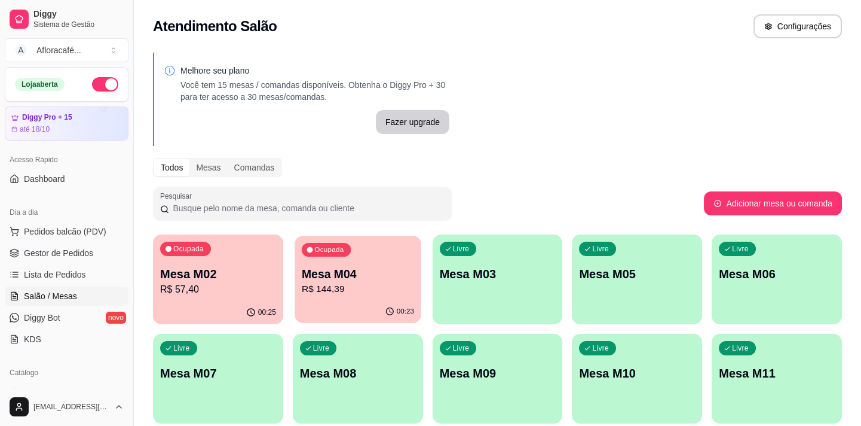
click at [370, 282] on p "R$ 144,39" at bounding box center [358, 289] width 112 height 14
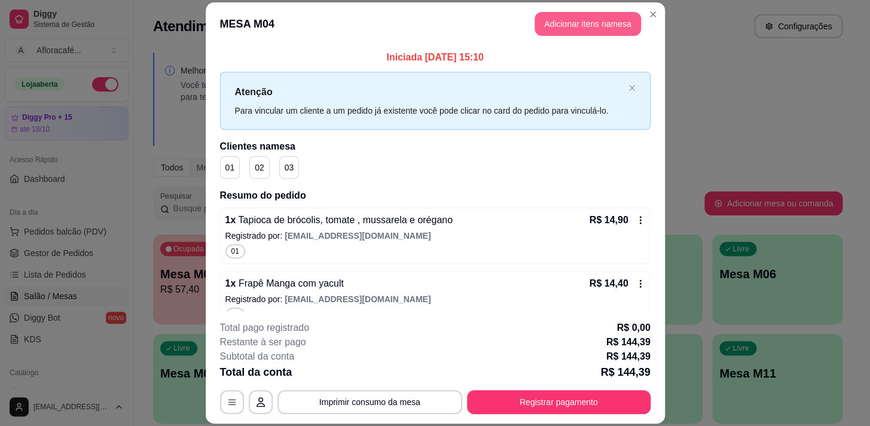
click at [549, 19] on button "Adicionar itens na mesa" at bounding box center [587, 24] width 106 height 24
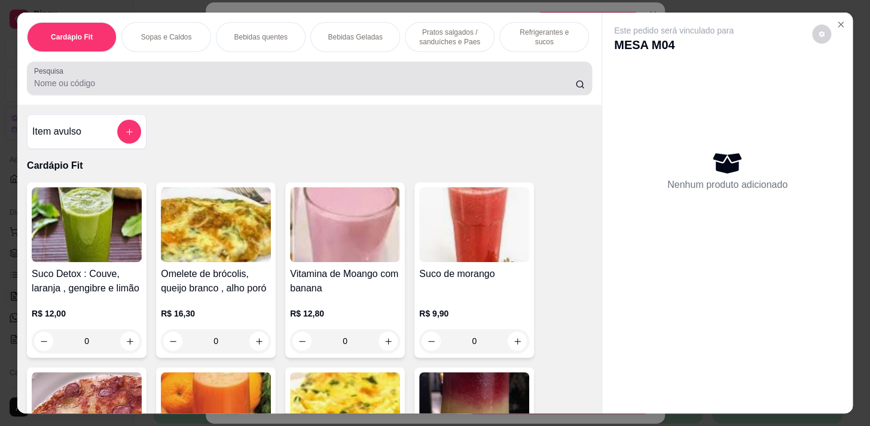
click at [335, 89] on input "Pesquisa" at bounding box center [304, 83] width 541 height 12
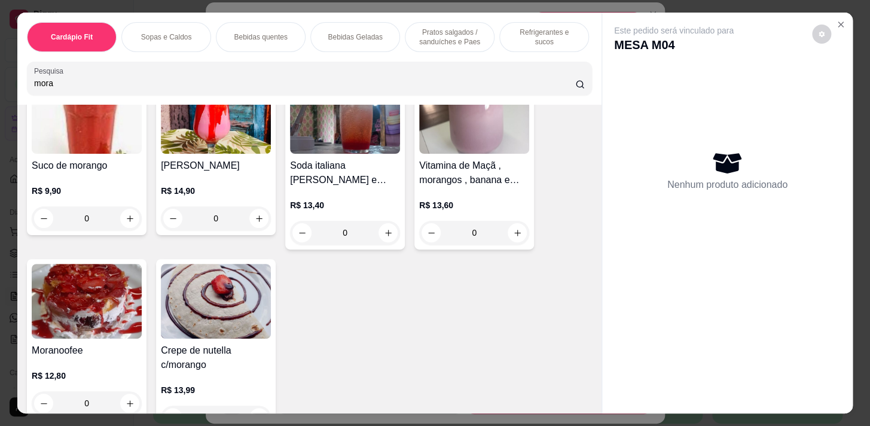
scroll to position [217, 0]
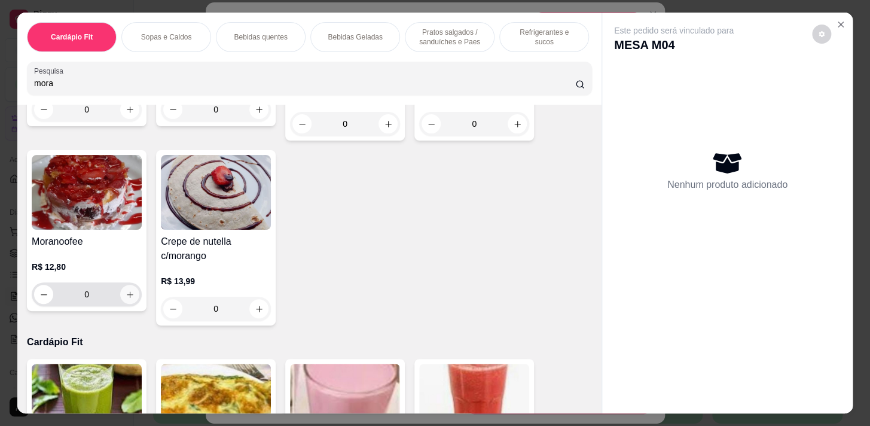
type input "mora"
click at [127, 298] on icon "increase-product-quantity" at bounding box center [130, 294] width 9 height 9
type input "1"
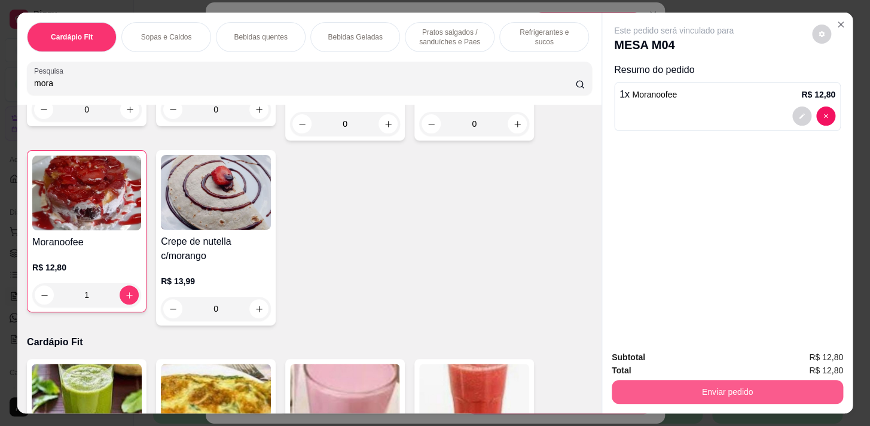
click at [662, 381] on button "Enviar pedido" at bounding box center [726, 392] width 231 height 24
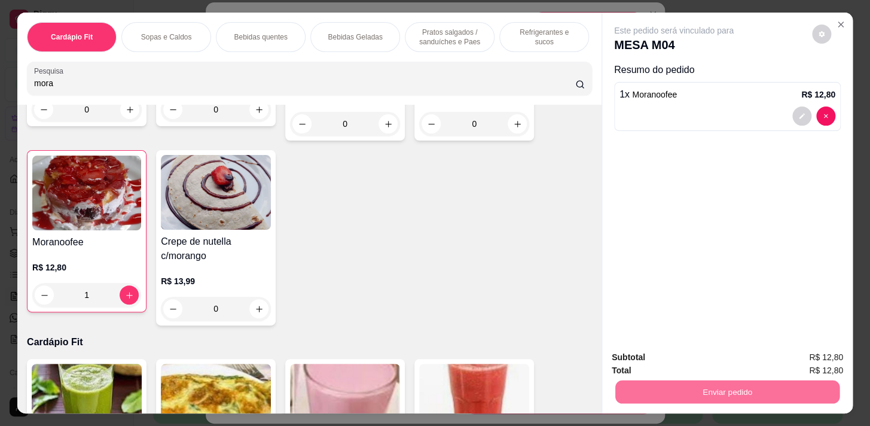
click at [801, 356] on button "Enviar pedido" at bounding box center [812, 358] width 68 height 23
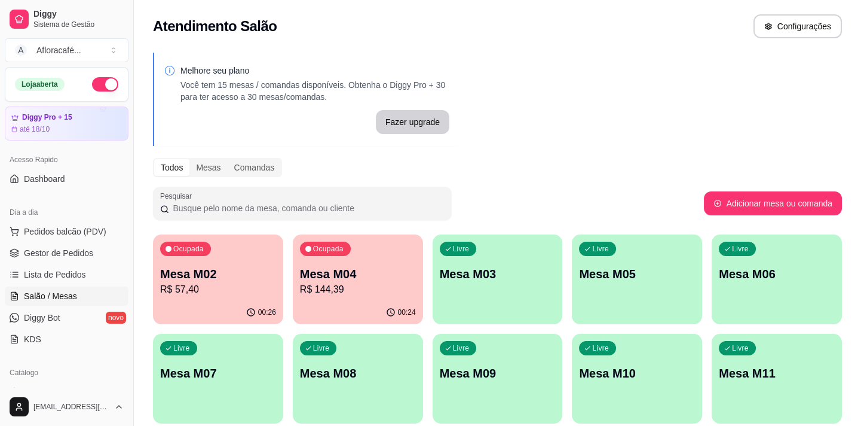
click at [479, 286] on div "Livre Mesa M03" at bounding box center [498, 271] width 130 height 75
click at [377, 282] on p "R$ 144,39" at bounding box center [358, 289] width 112 height 14
click at [221, 281] on div "Mesa M02 R$ 57,40" at bounding box center [218, 280] width 116 height 31
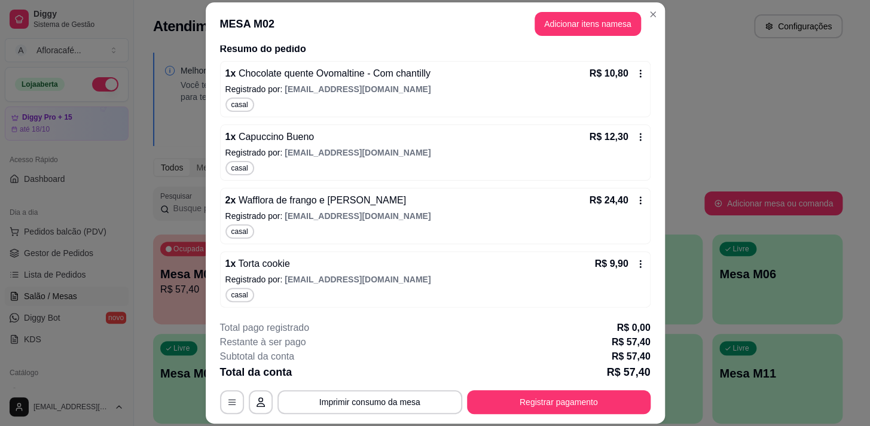
scroll to position [36, 0]
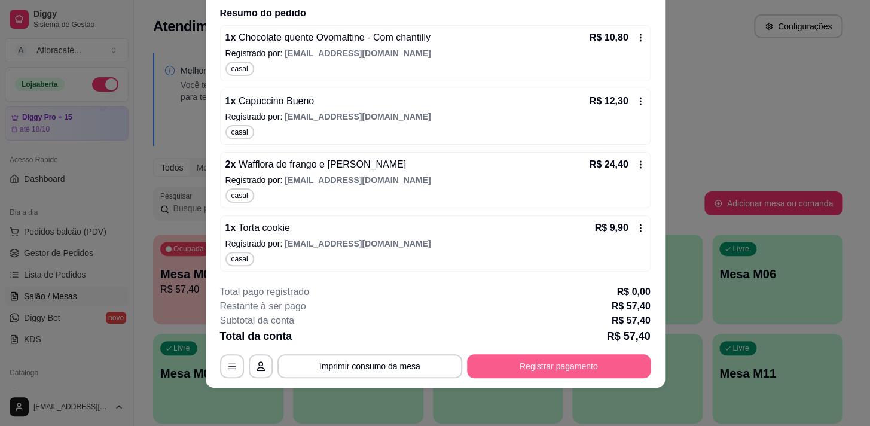
click at [543, 360] on button "Registrar pagamento" at bounding box center [559, 366] width 184 height 24
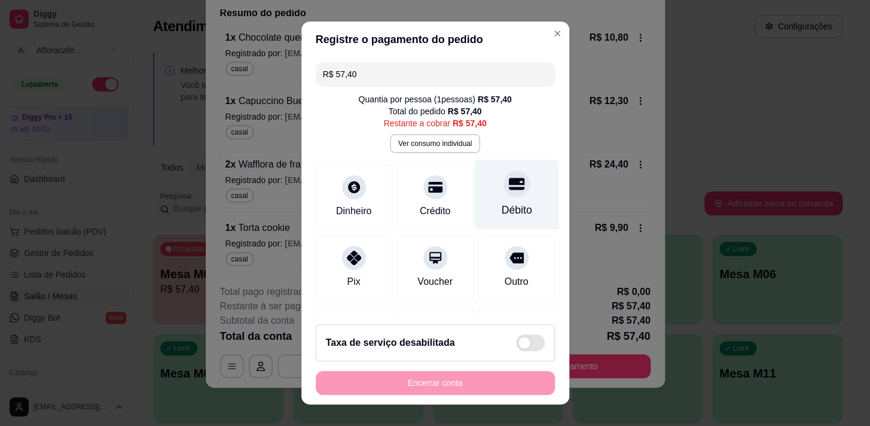
click at [501, 202] on div "Débito" at bounding box center [516, 210] width 30 height 16
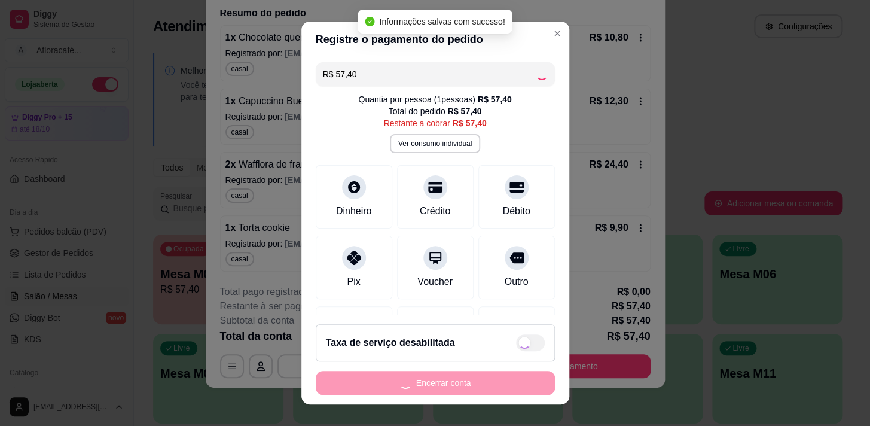
type input "R$ 0,00"
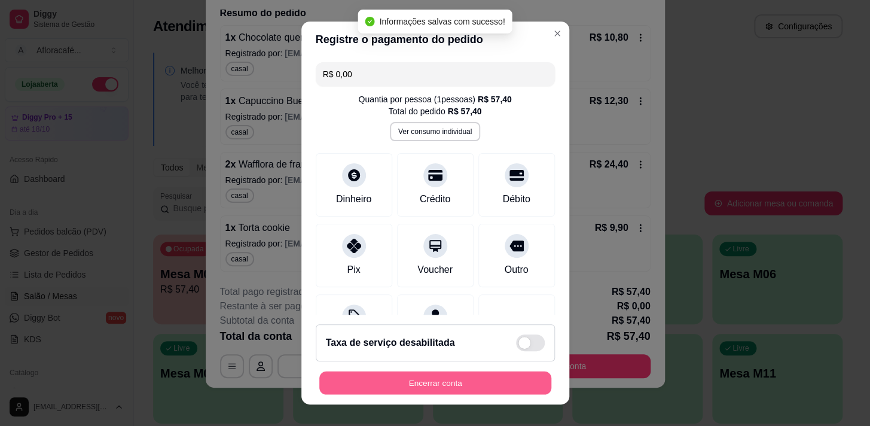
click at [457, 375] on button "Encerrar conta" at bounding box center [435, 382] width 232 height 23
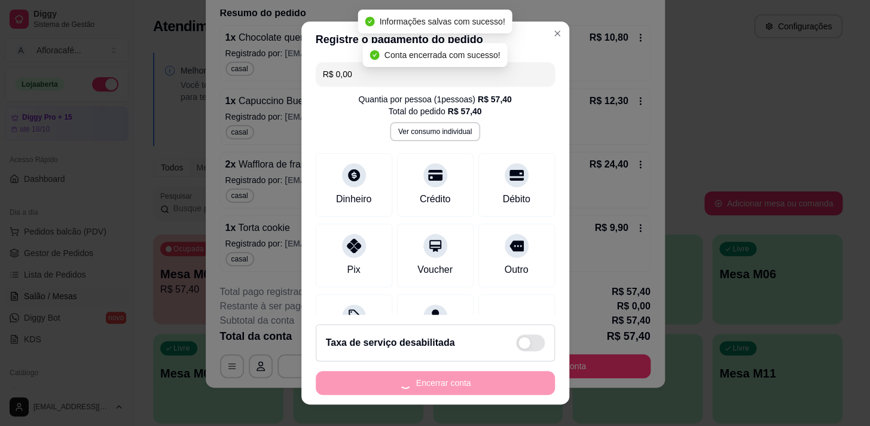
scroll to position [0, 0]
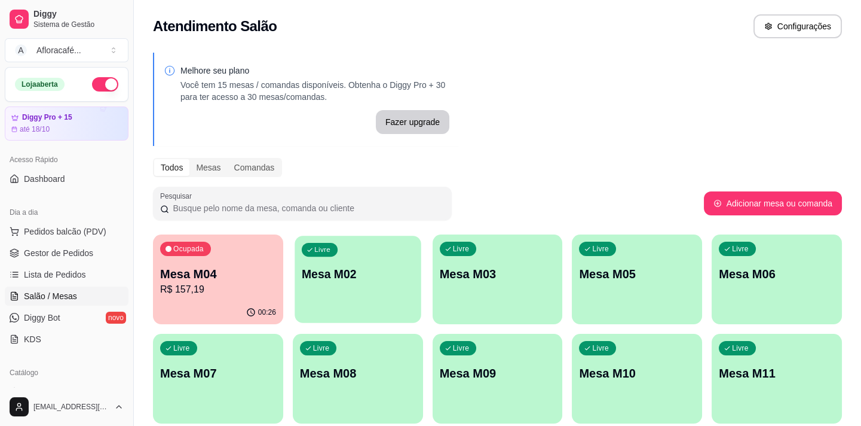
click at [374, 292] on div "Livre Mesa M02" at bounding box center [358, 272] width 126 height 73
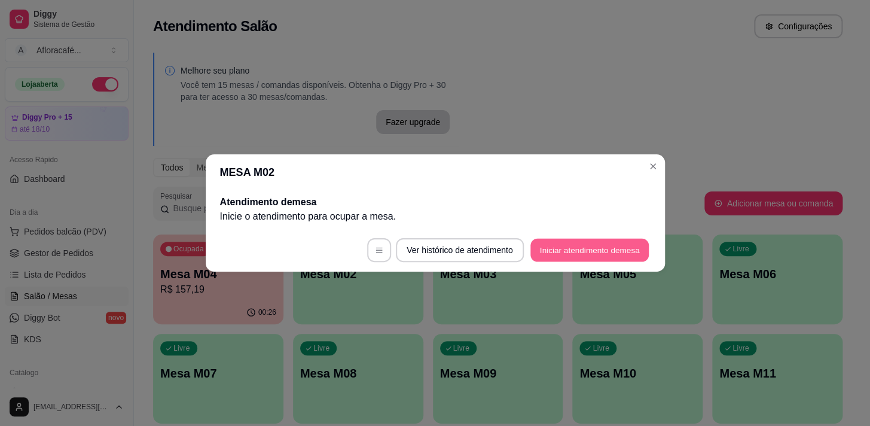
click at [600, 254] on button "Iniciar atendimento de mesa" at bounding box center [589, 249] width 118 height 23
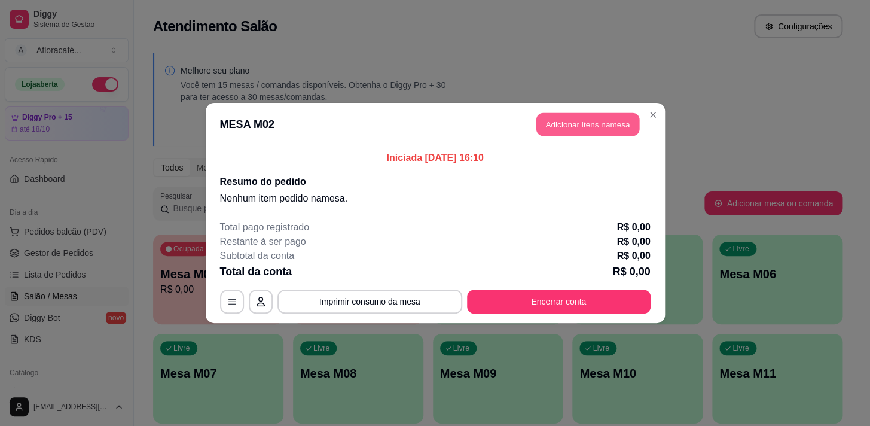
click at [585, 123] on button "Adicionar itens na mesa" at bounding box center [587, 124] width 103 height 23
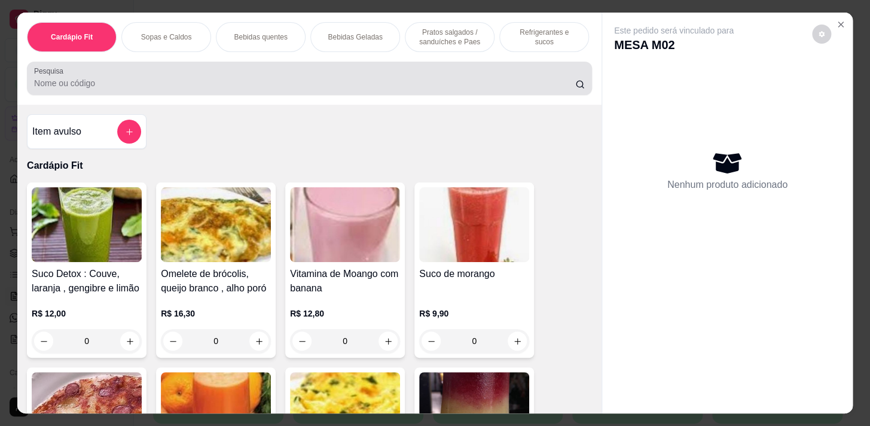
click at [251, 82] on input "Pesquisa" at bounding box center [304, 83] width 541 height 12
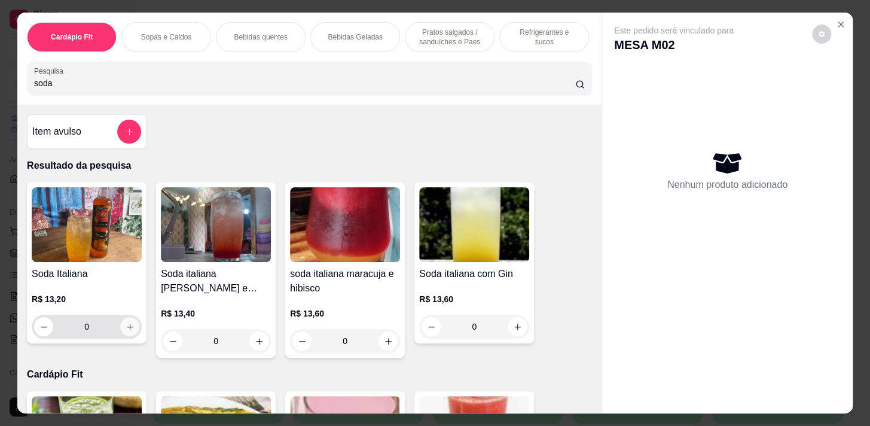
type input "soda"
click at [126, 331] on icon "increase-product-quantity" at bounding box center [130, 326] width 9 height 9
type input "1"
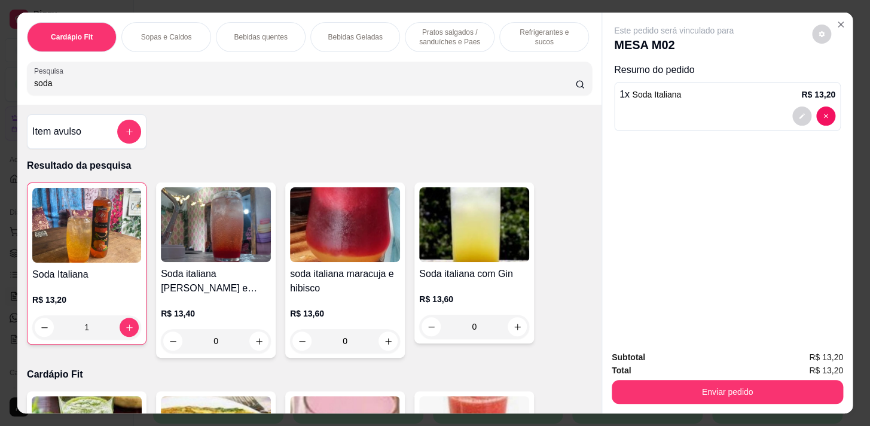
scroll to position [54, 0]
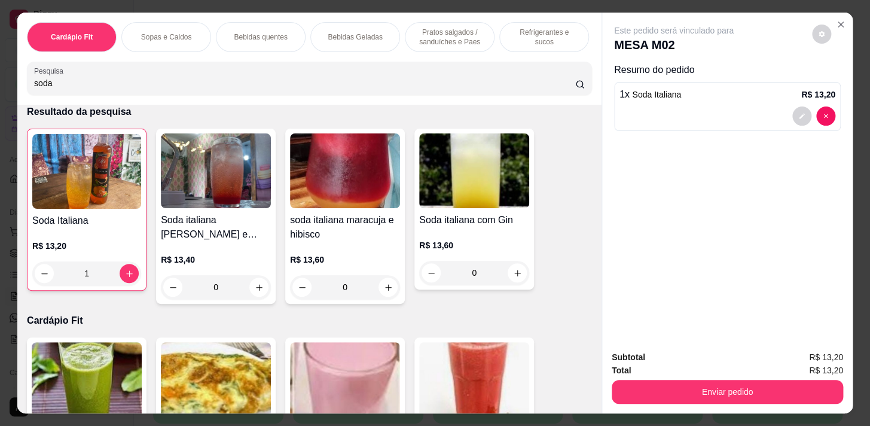
click at [335, 32] on p "Bebidas Geladas" at bounding box center [355, 37] width 54 height 10
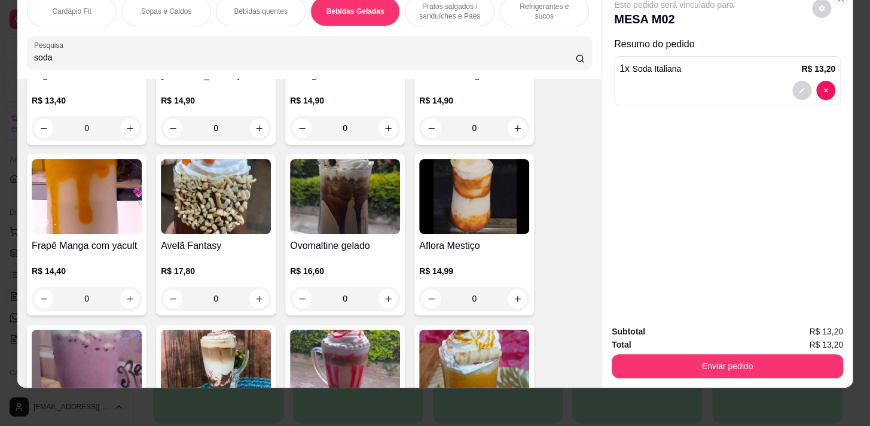
scroll to position [3079, 0]
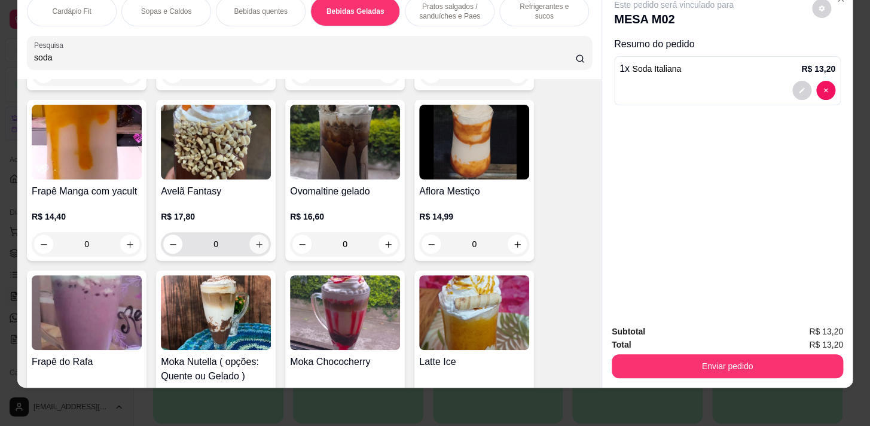
click at [255, 244] on icon "increase-product-quantity" at bounding box center [259, 244] width 9 height 9
type input "1"
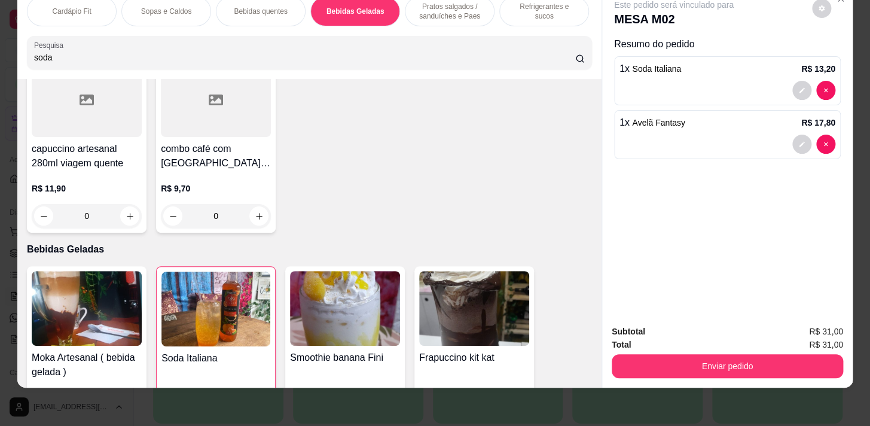
scroll to position [2319, 0]
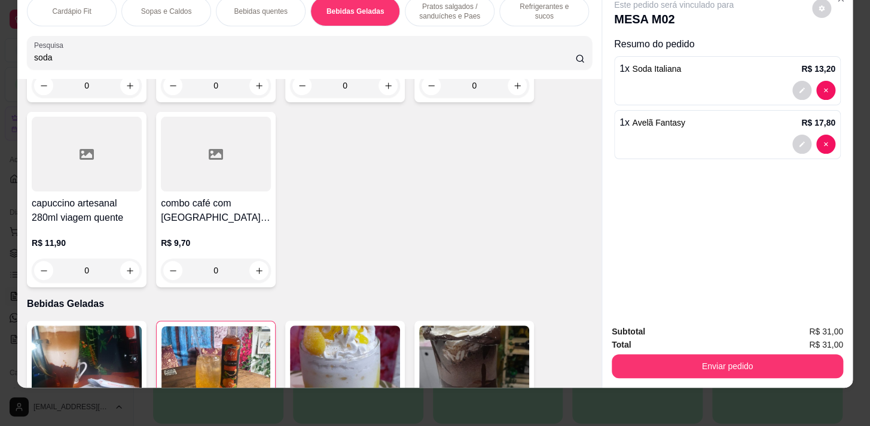
click at [447, 5] on p "Pratos salgados / sanduíches e Paes" at bounding box center [449, 11] width 69 height 19
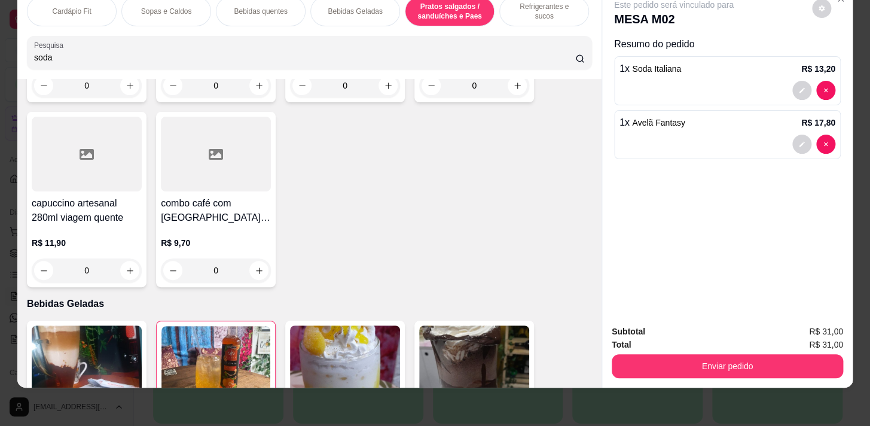
scroll to position [4194, 0]
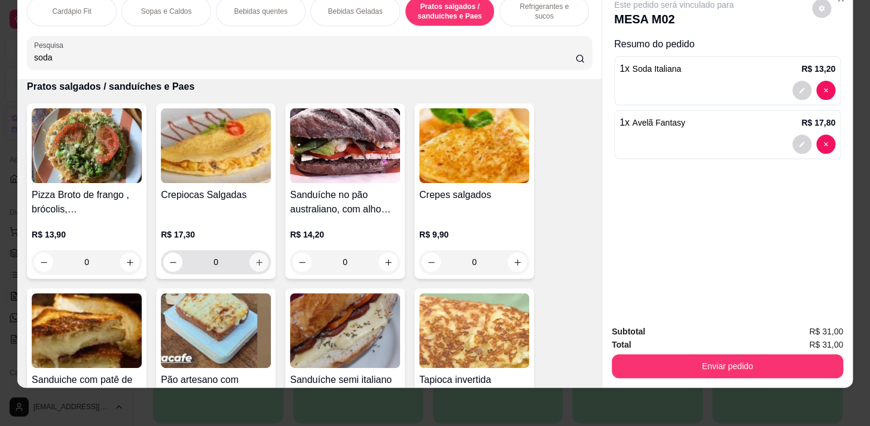
click at [256, 258] on icon "increase-product-quantity" at bounding box center [259, 262] width 9 height 9
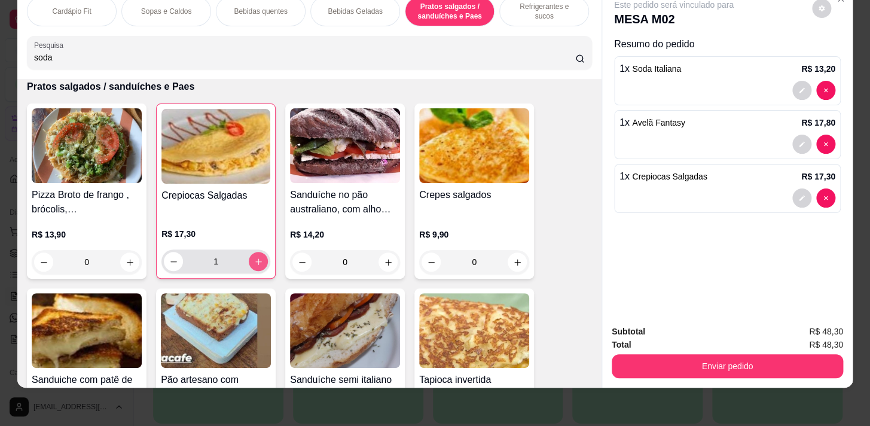
type input "1"
click at [513, 264] on icon "increase-product-quantity" at bounding box center [517, 262] width 9 height 9
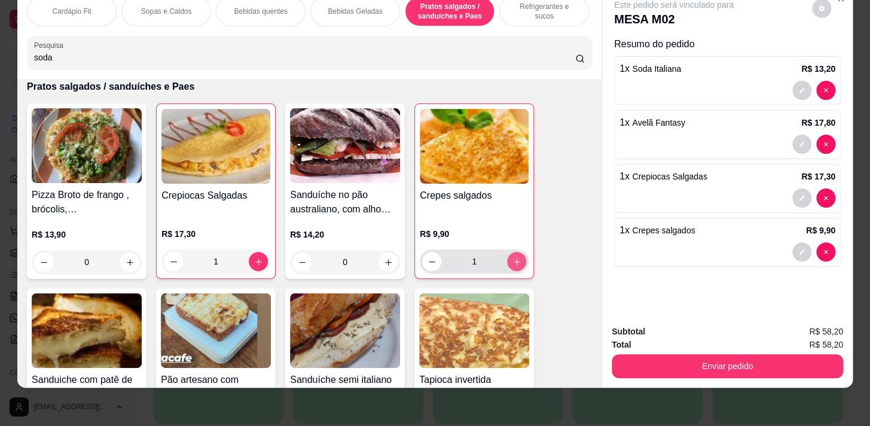
type input "1"
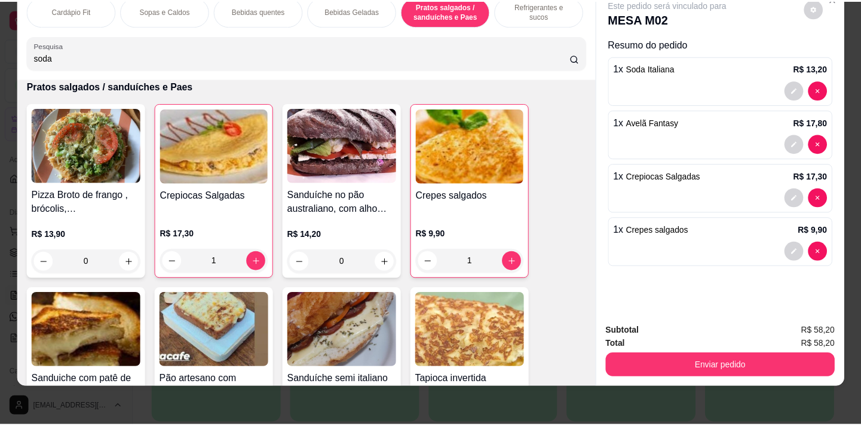
scroll to position [4249, 0]
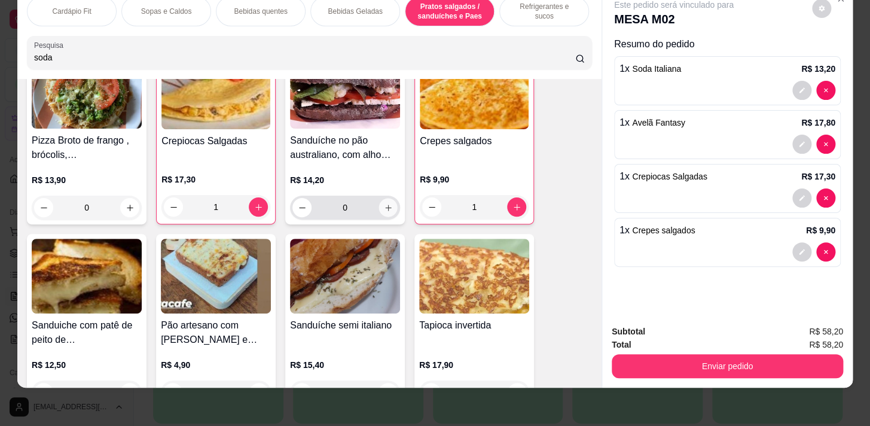
click at [385, 203] on icon "increase-product-quantity" at bounding box center [388, 207] width 9 height 9
type input "1"
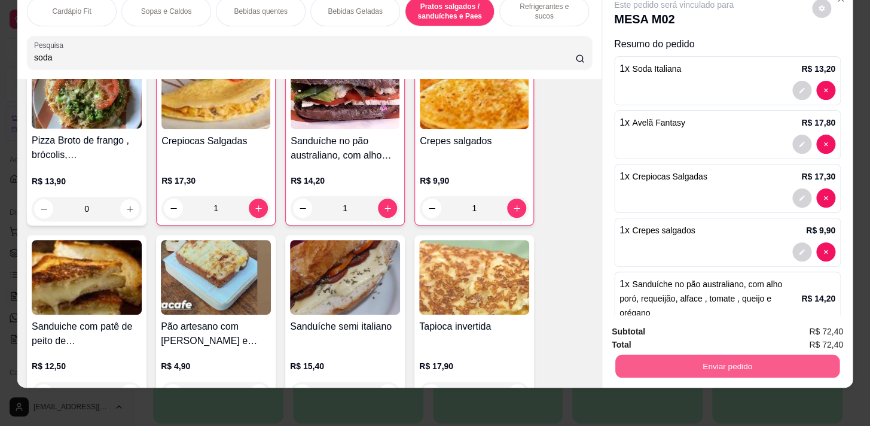
click at [714, 360] on button "Enviar pedido" at bounding box center [727, 365] width 224 height 23
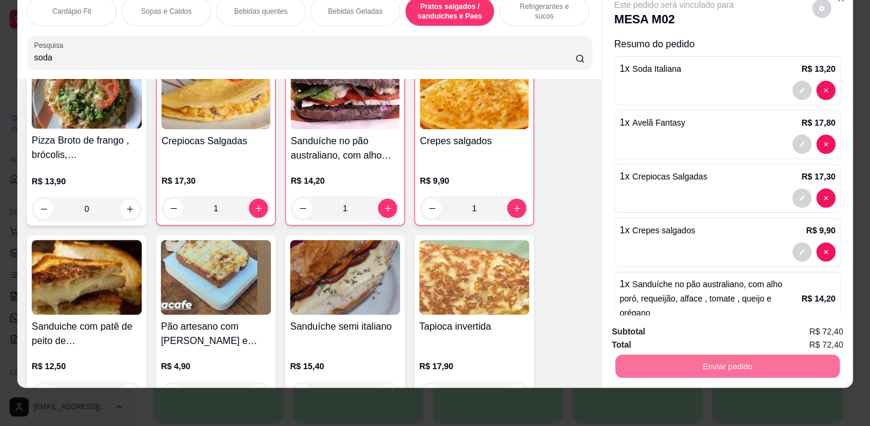
click at [726, 335] on button "Registrar cliente" at bounding box center [731, 328] width 79 height 23
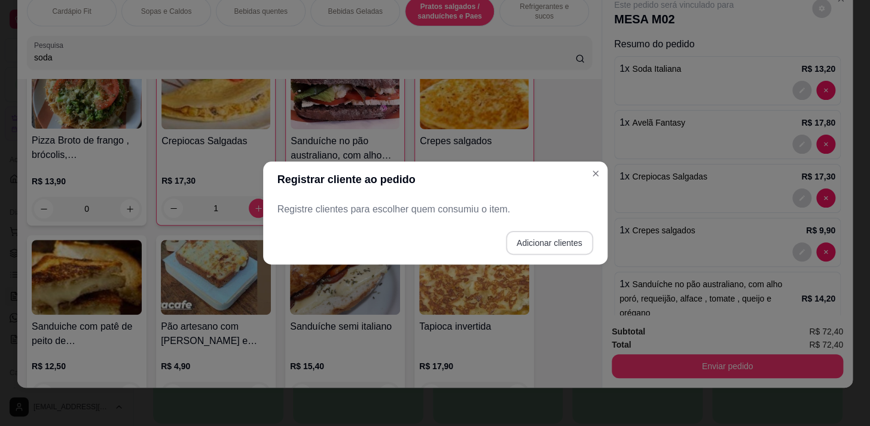
click at [548, 236] on button "Adicionar clientes" at bounding box center [549, 243] width 87 height 24
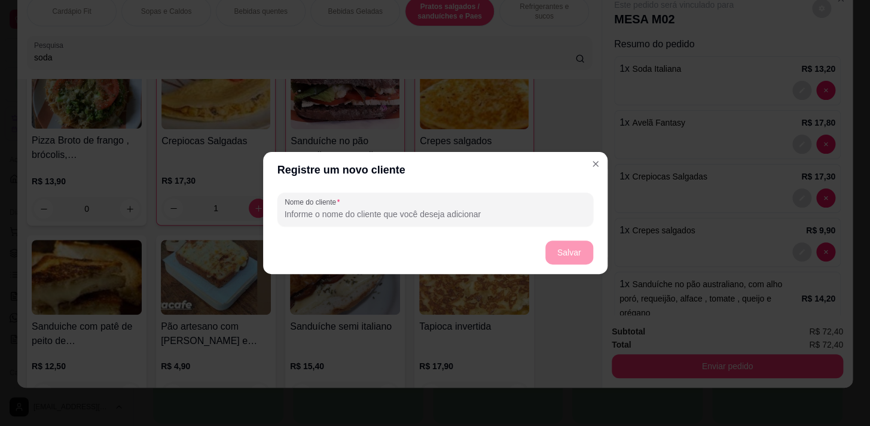
click at [461, 215] on input "Nome do cliente" at bounding box center [435, 214] width 301 height 12
type input "sal de leitura"
click at [555, 250] on button "Salvar" at bounding box center [569, 252] width 47 height 23
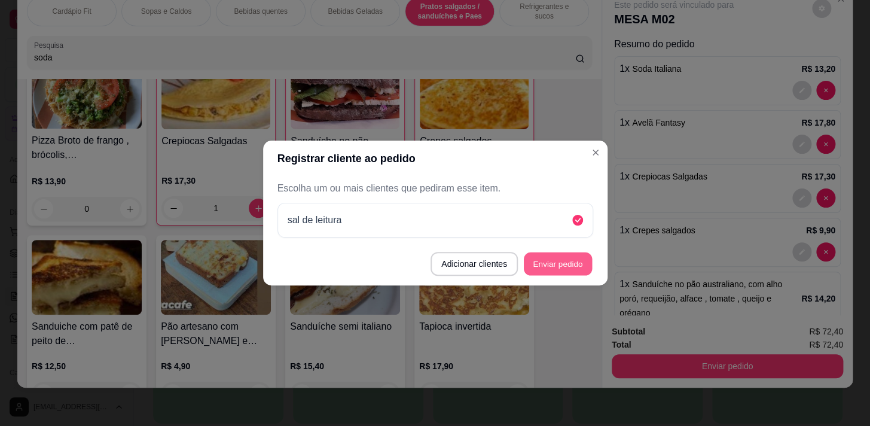
click at [560, 265] on button "Enviar pedido" at bounding box center [558, 263] width 68 height 23
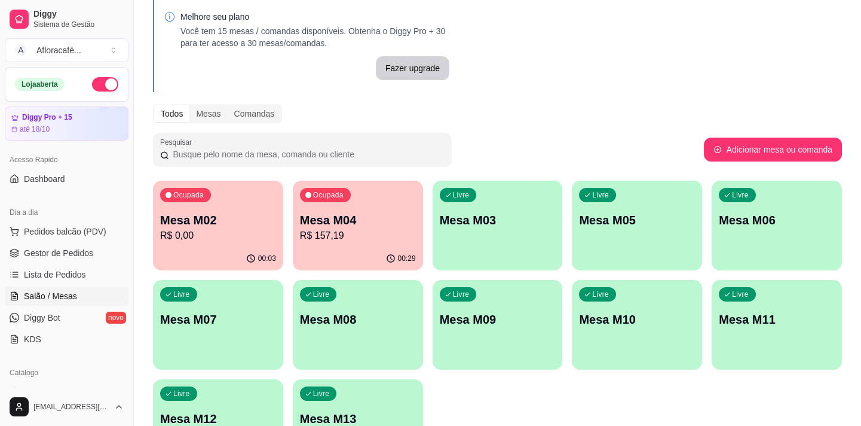
scroll to position [145, 0]
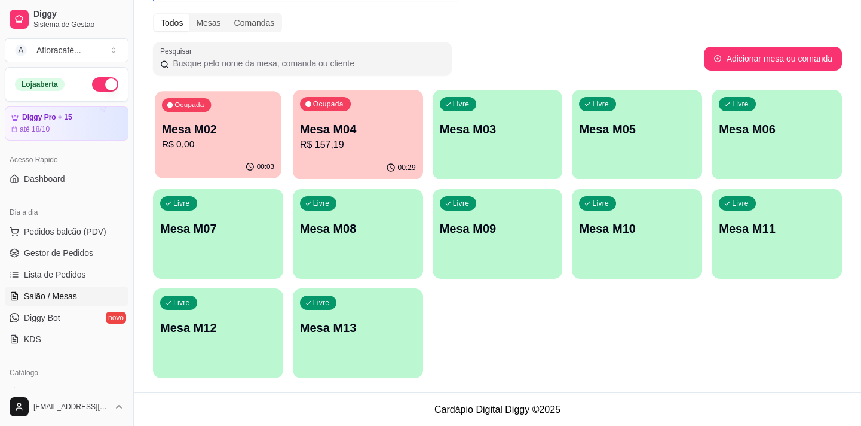
click at [235, 143] on p "R$ 0,00" at bounding box center [218, 144] width 112 height 14
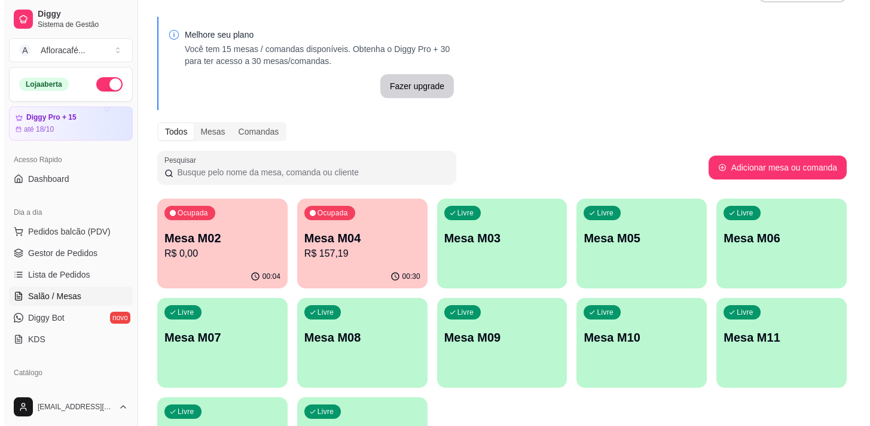
scroll to position [0, 0]
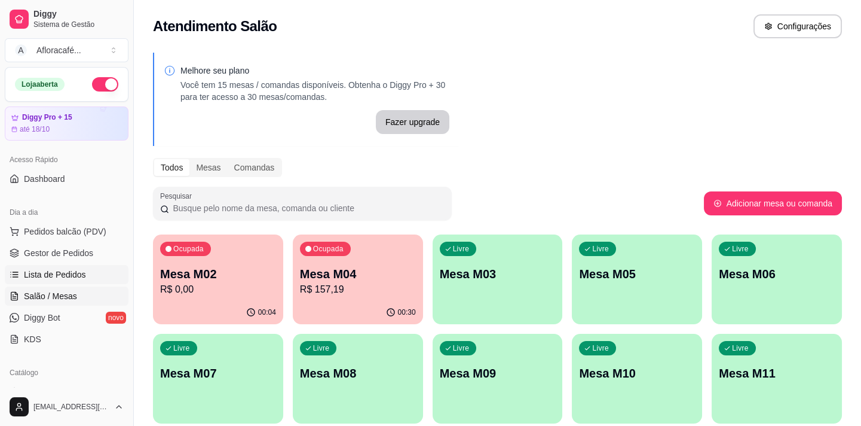
click at [79, 273] on span "Lista de Pedidos" at bounding box center [55, 274] width 62 height 12
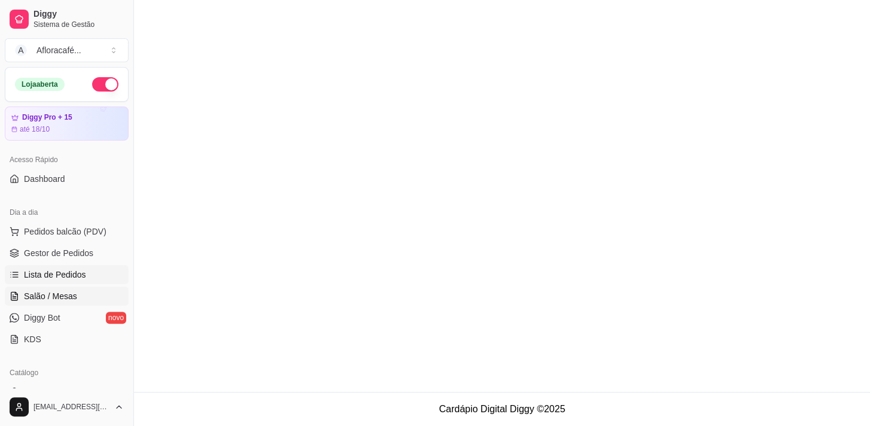
click at [68, 292] on span "Salão / Mesas" at bounding box center [50, 296] width 53 height 12
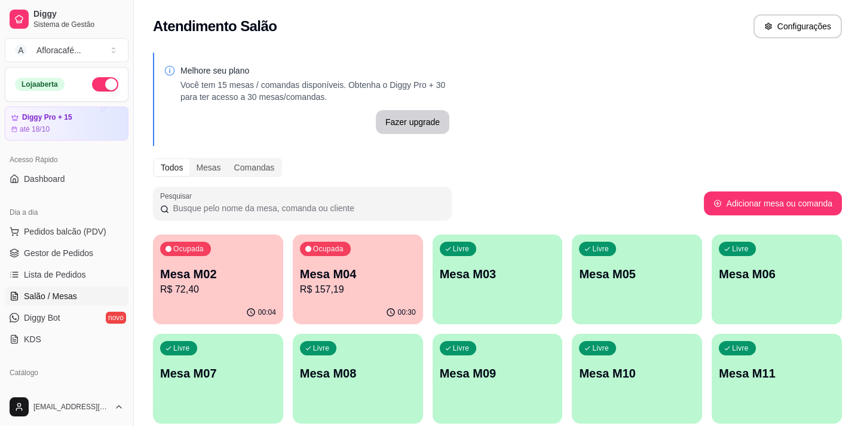
click at [343, 299] on div "Ocupada Mesa M04 R$ 157,19" at bounding box center [358, 267] width 130 height 66
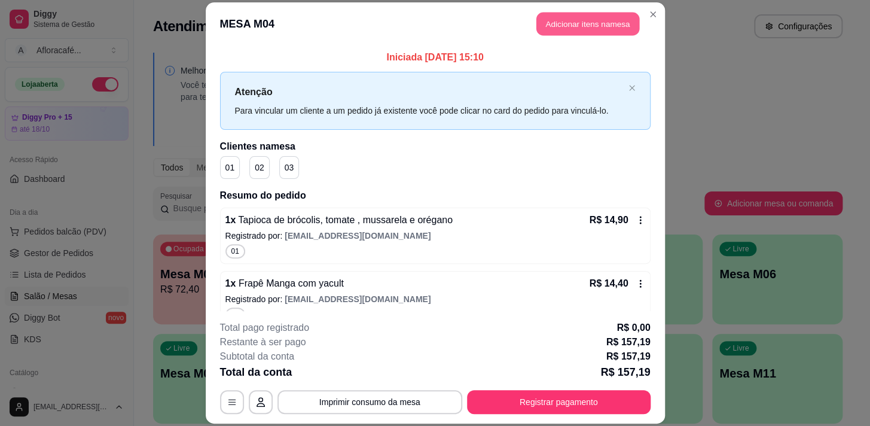
click at [561, 28] on button "Adicionar itens na mesa" at bounding box center [587, 23] width 103 height 23
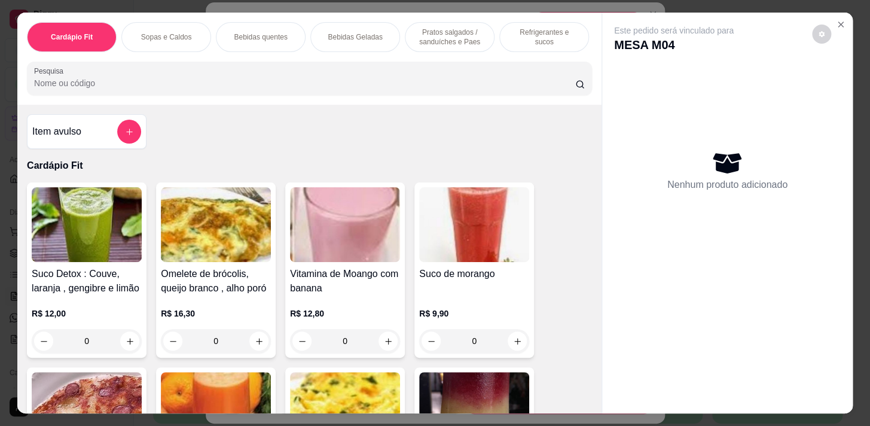
click at [532, 41] on div "Refrigerantes e sucos" at bounding box center [544, 37] width 90 height 30
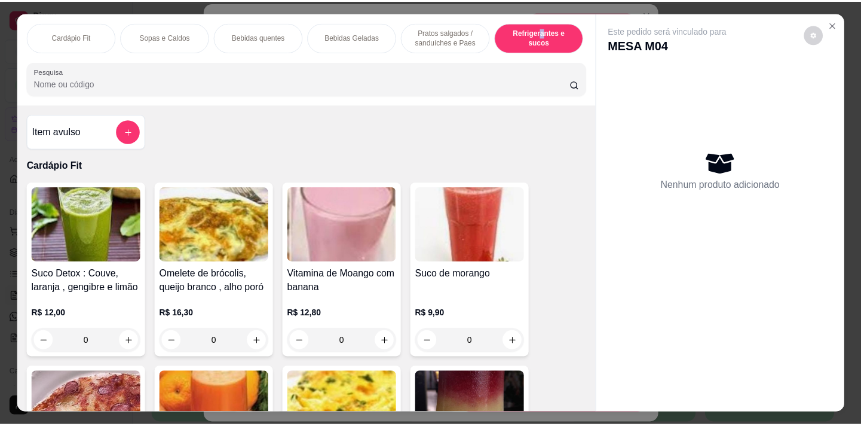
scroll to position [29, 0]
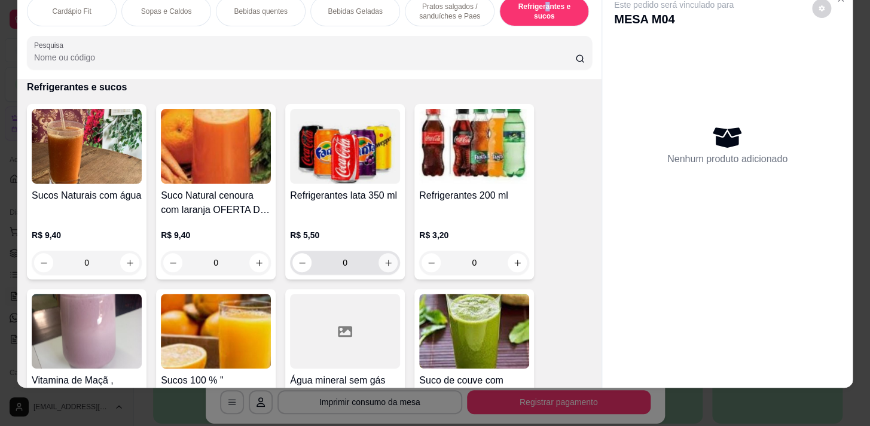
click at [384, 259] on icon "increase-product-quantity" at bounding box center [388, 262] width 9 height 9
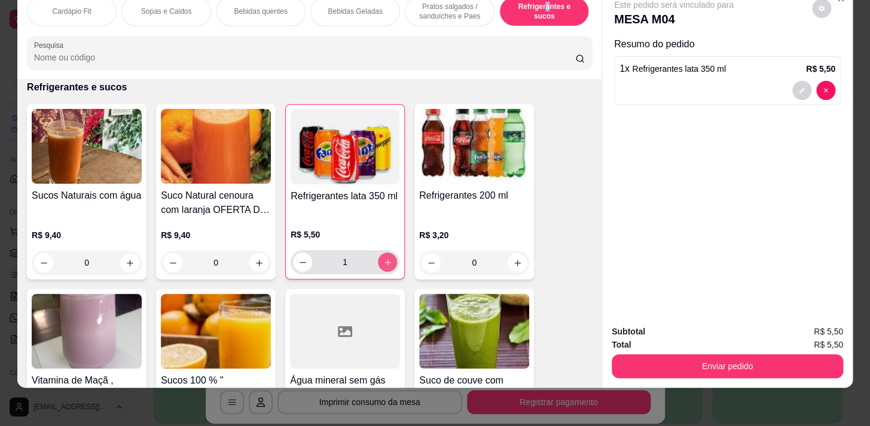
type input "1"
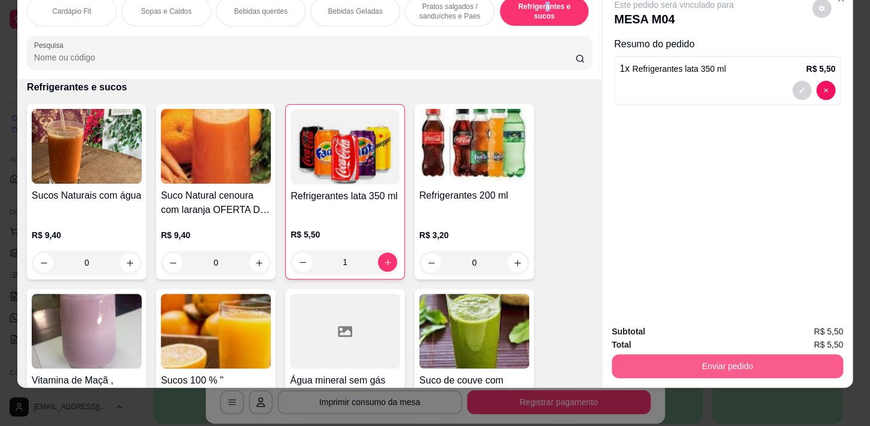
click at [671, 358] on button "Enviar pedido" at bounding box center [726, 366] width 231 height 24
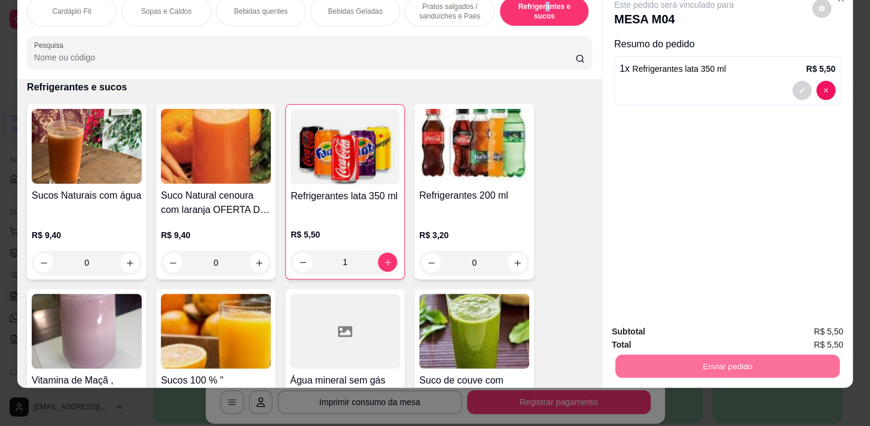
click at [797, 330] on button "Enviar pedido" at bounding box center [812, 328] width 66 height 22
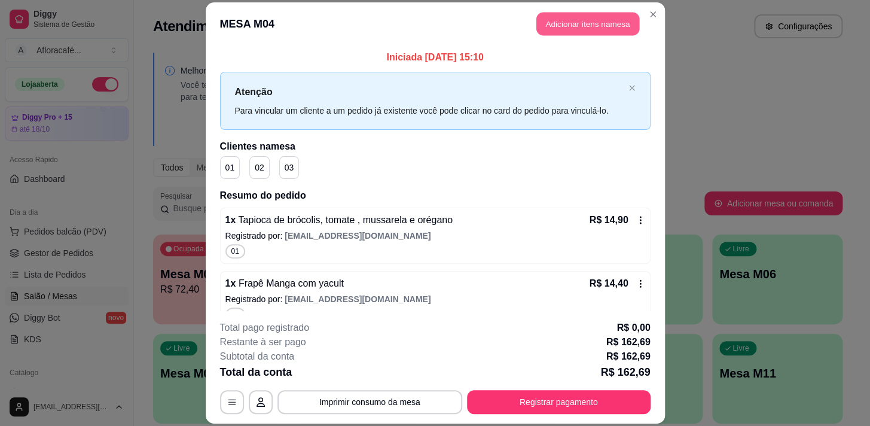
click at [555, 19] on button "Adicionar itens na mesa" at bounding box center [587, 23] width 103 height 23
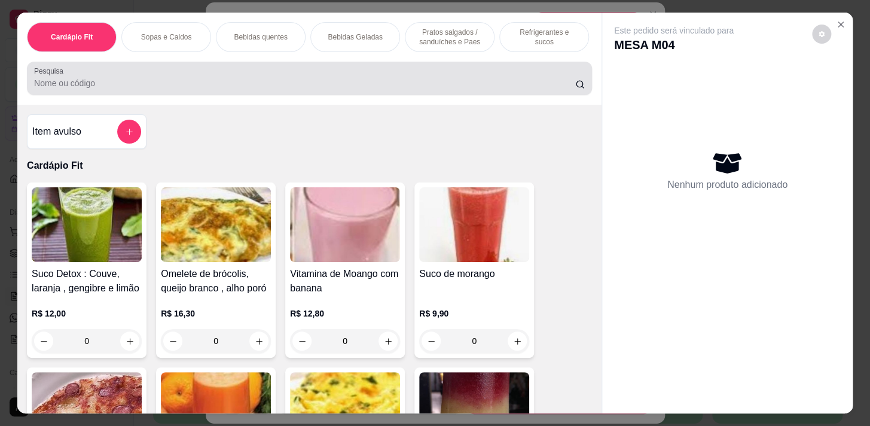
click at [408, 82] on input "Pesquisa" at bounding box center [304, 83] width 541 height 12
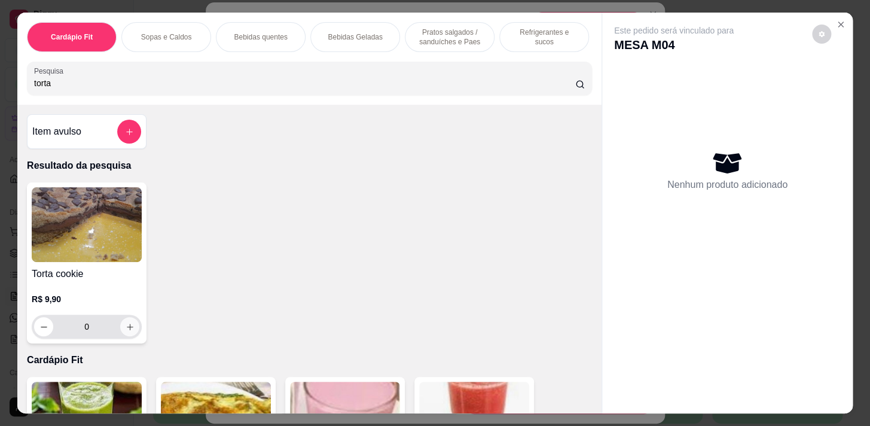
type input "torta"
click at [129, 329] on icon "increase-product-quantity" at bounding box center [130, 326] width 9 height 9
type input "1"
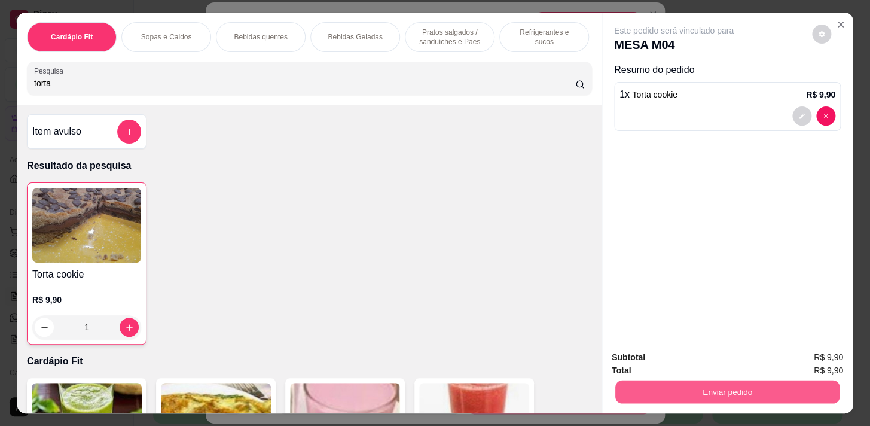
click at [674, 394] on button "Enviar pedido" at bounding box center [727, 391] width 224 height 23
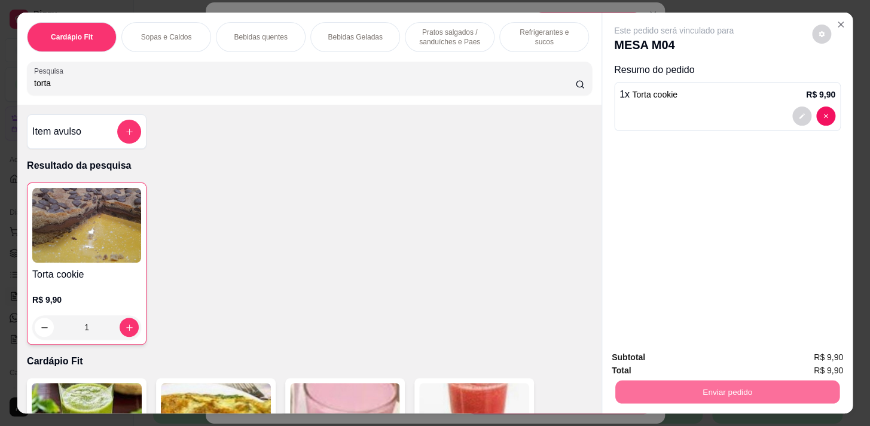
click at [809, 360] on button "Enviar pedido" at bounding box center [812, 358] width 68 height 23
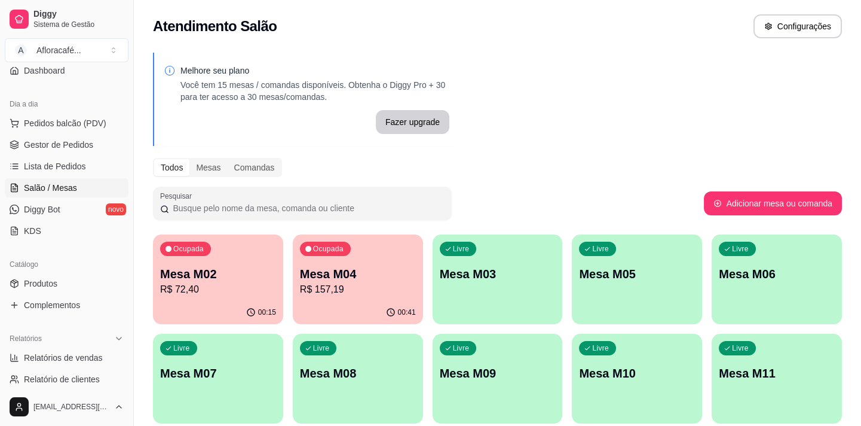
scroll to position [217, 0]
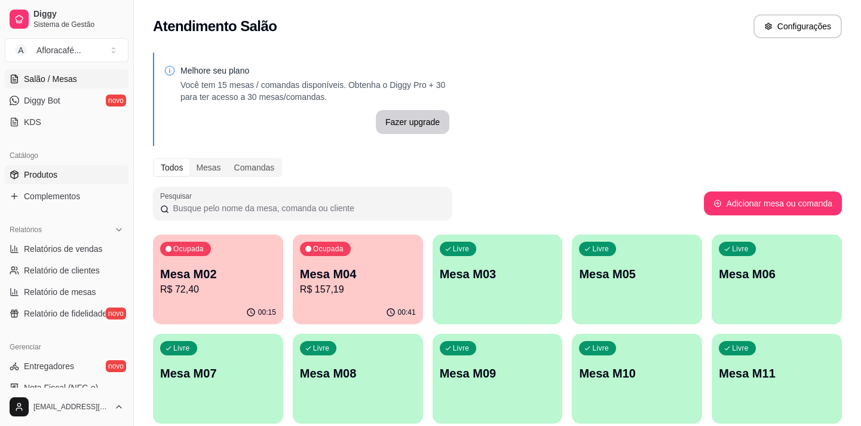
click at [36, 177] on span "Produtos" at bounding box center [40, 175] width 33 height 12
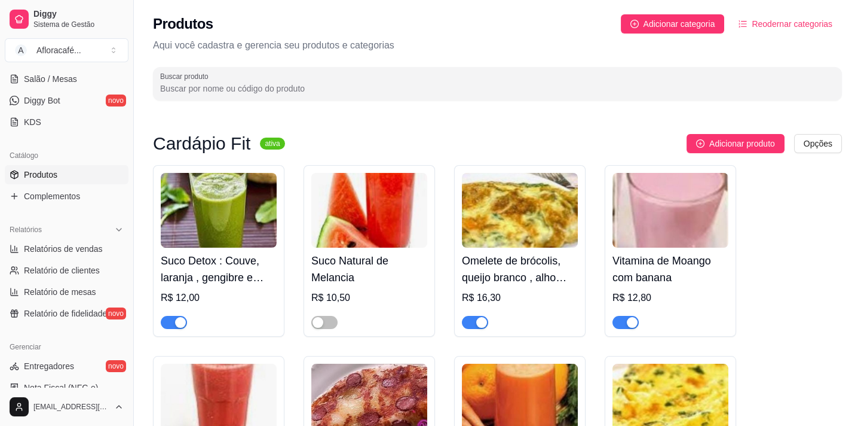
scroll to position [54, 0]
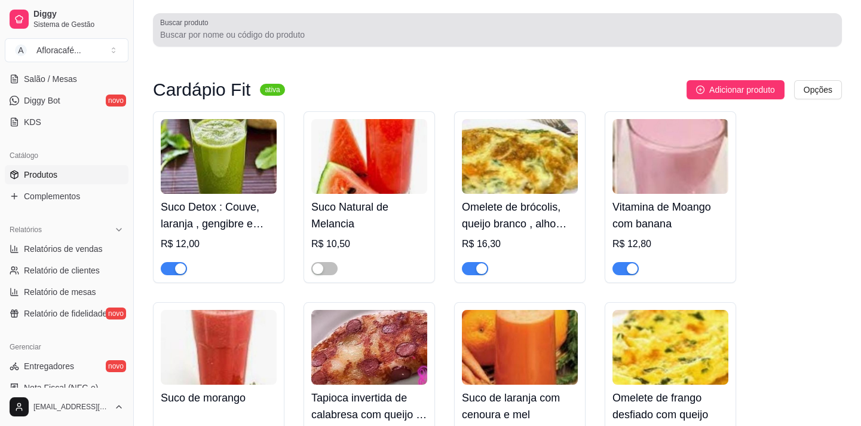
click at [225, 30] on input "Buscar produto" at bounding box center [497, 35] width 675 height 12
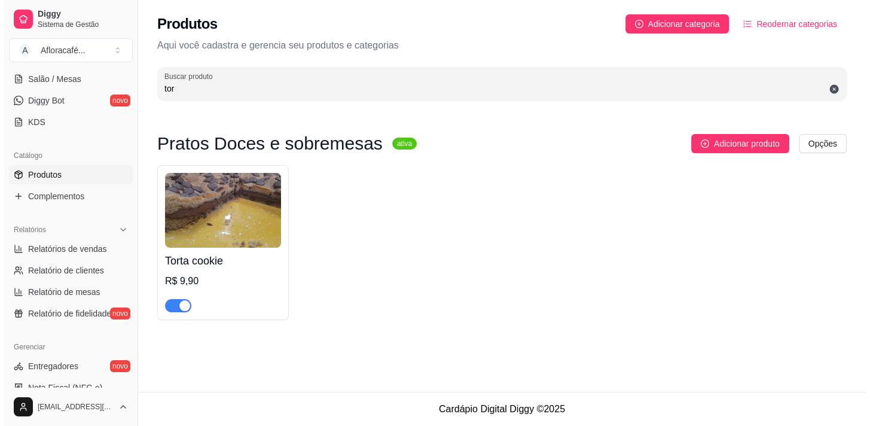
scroll to position [0, 0]
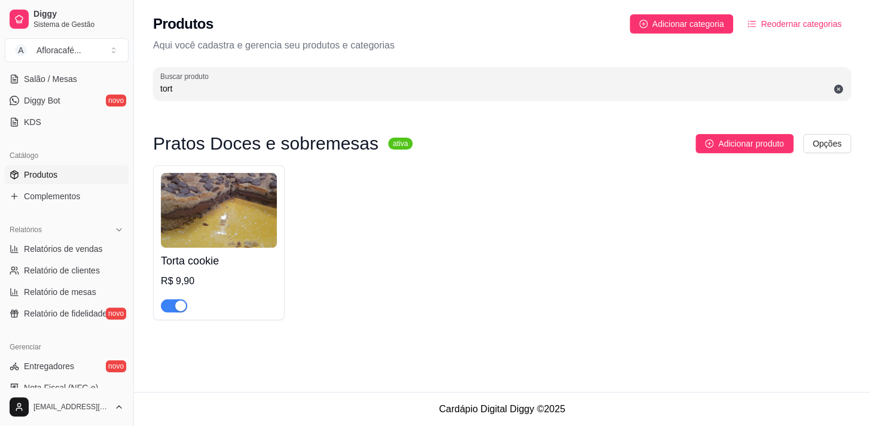
type input "tort"
click at [167, 307] on span "button" at bounding box center [174, 305] width 26 height 13
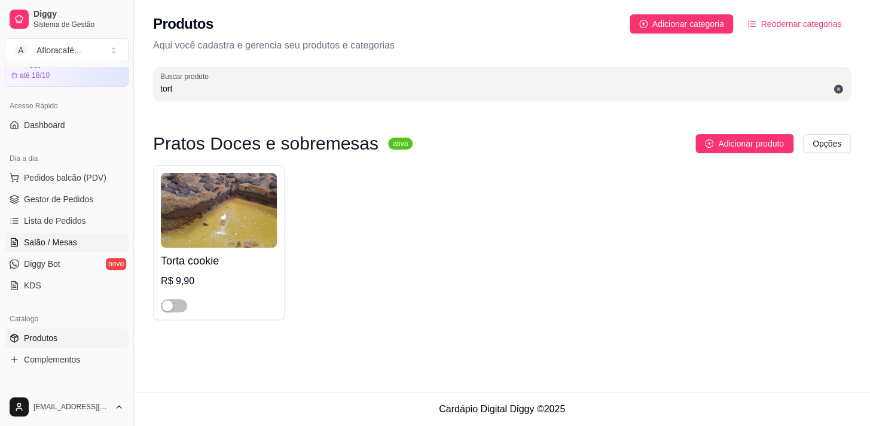
click at [60, 245] on span "Salão / Mesas" at bounding box center [50, 242] width 53 height 12
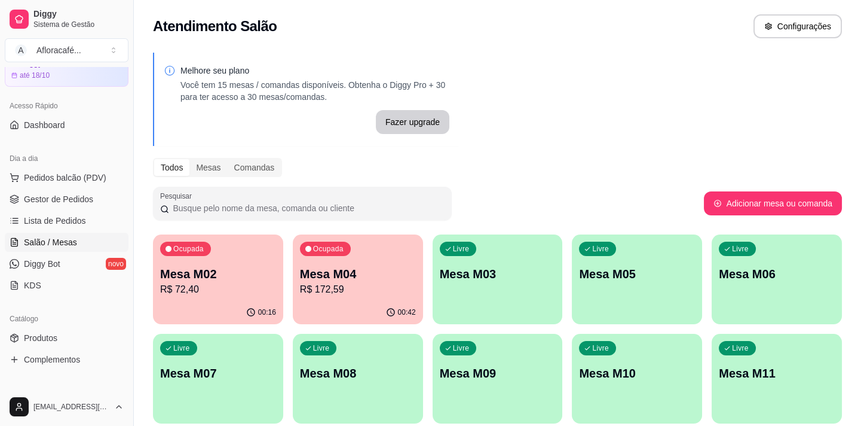
click at [218, 276] on p "Mesa M02" at bounding box center [218, 273] width 116 height 17
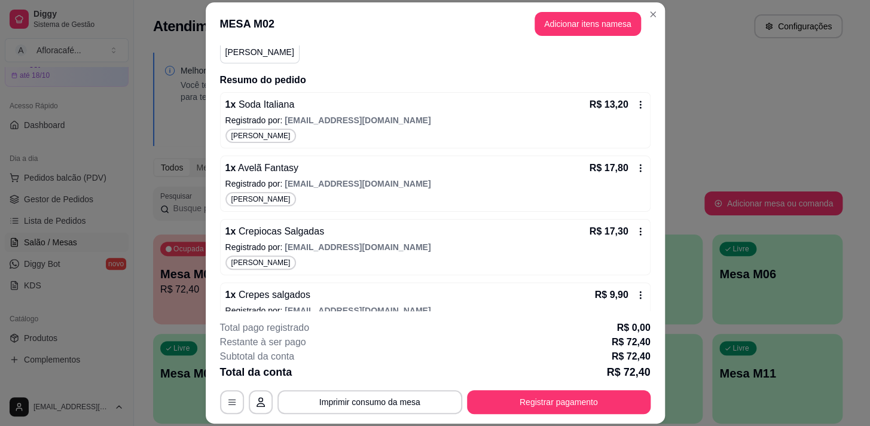
scroll to position [224, 0]
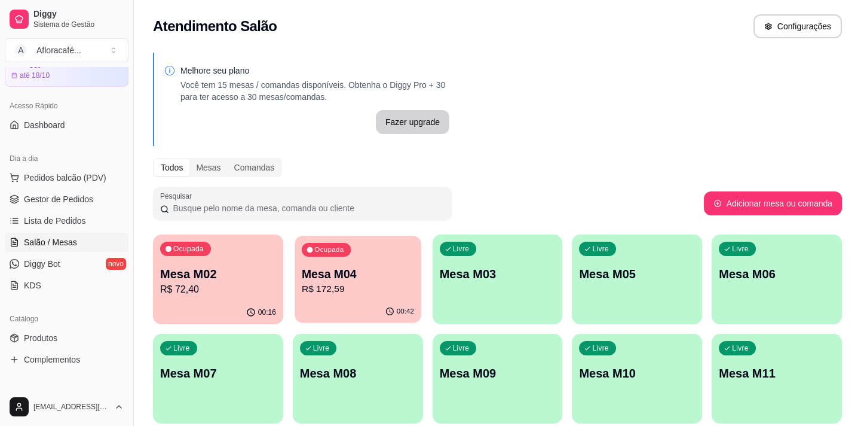
click at [366, 278] on p "Mesa M04" at bounding box center [358, 274] width 112 height 16
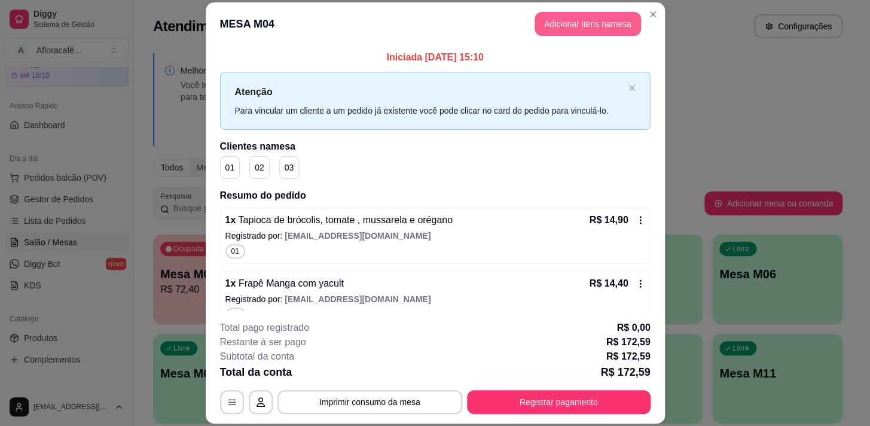
click at [548, 25] on button "Adicionar itens na mesa" at bounding box center [587, 24] width 106 height 24
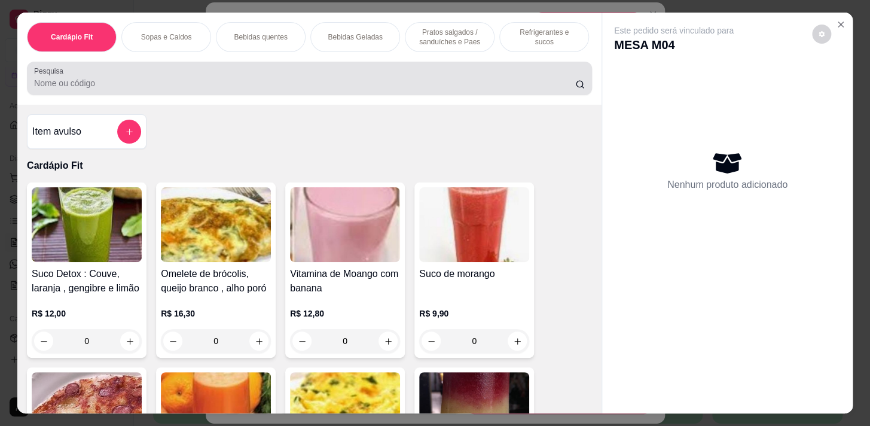
click at [287, 89] on input "Pesquisa" at bounding box center [304, 83] width 541 height 12
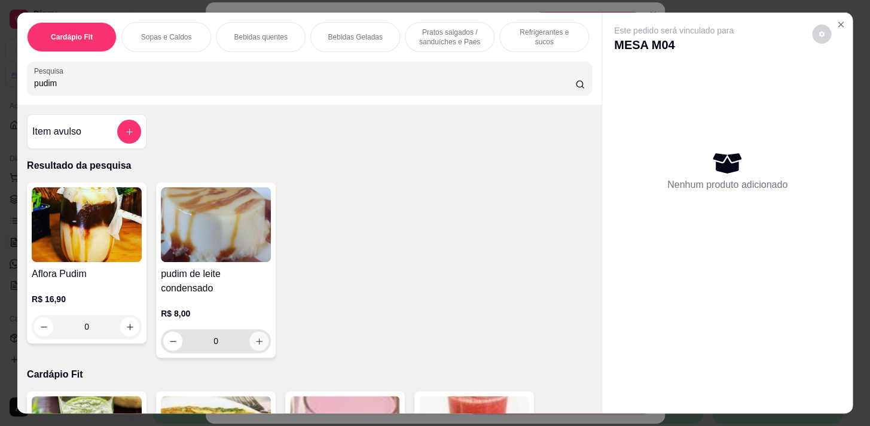
type input "pudim"
click at [258, 344] on icon "increase-product-quantity" at bounding box center [259, 341] width 9 height 9
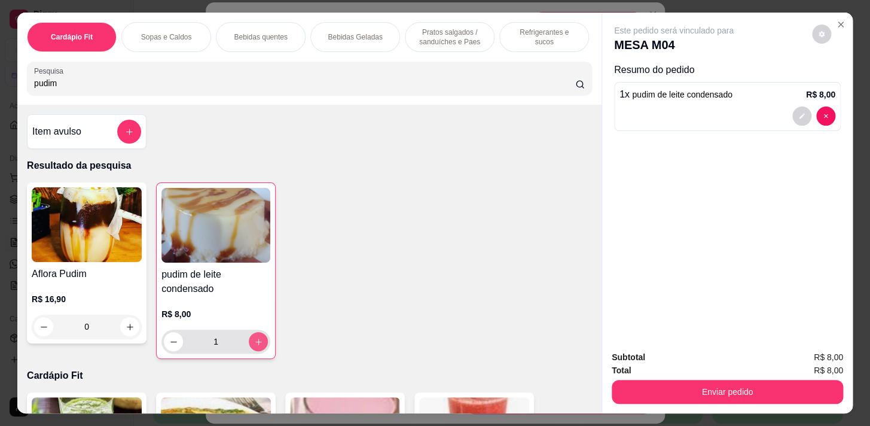
type input "1"
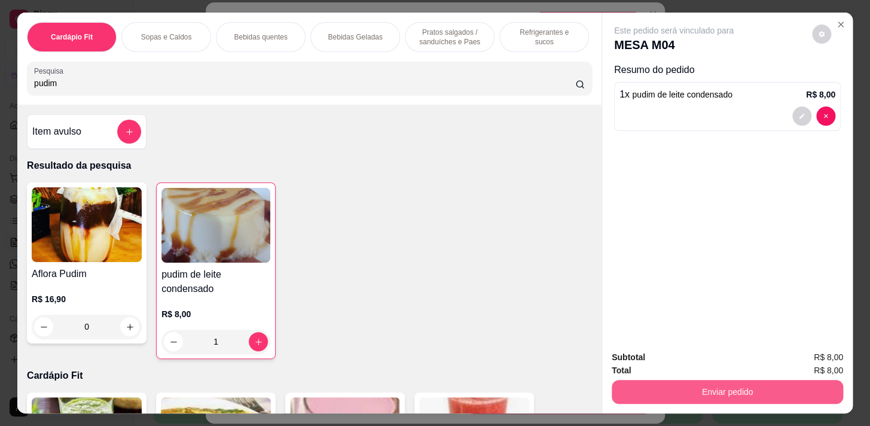
click at [723, 380] on button "Enviar pedido" at bounding box center [726, 392] width 231 height 24
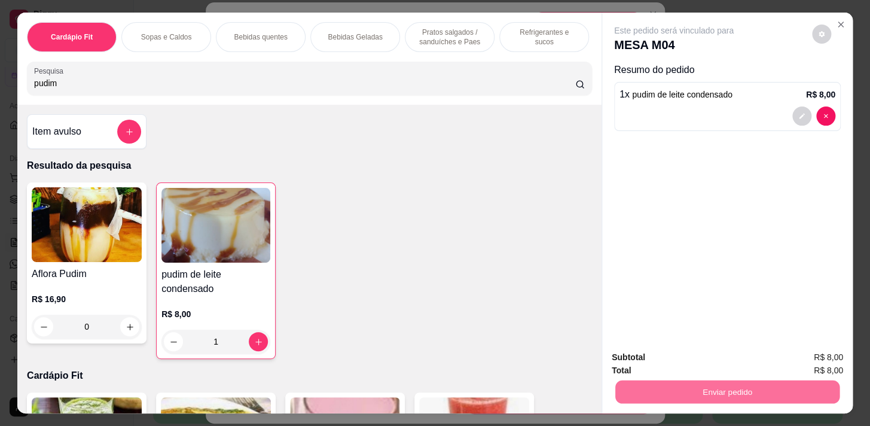
click at [800, 357] on button "Enviar pedido" at bounding box center [812, 358] width 66 height 22
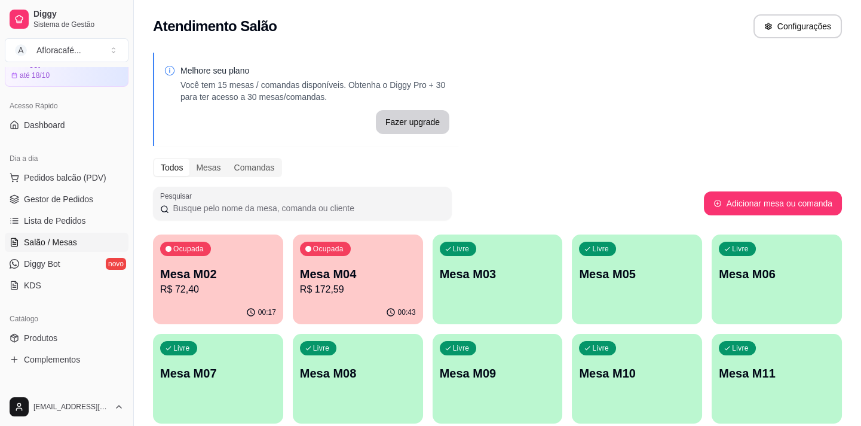
click at [54, 209] on ul "Pedidos balcão (PDV) Gestor de Pedidos Lista de Pedidos Salão / Mesas Diggy Bot…" at bounding box center [67, 231] width 124 height 127
click at [54, 198] on span "Gestor de Pedidos" at bounding box center [58, 199] width 69 height 12
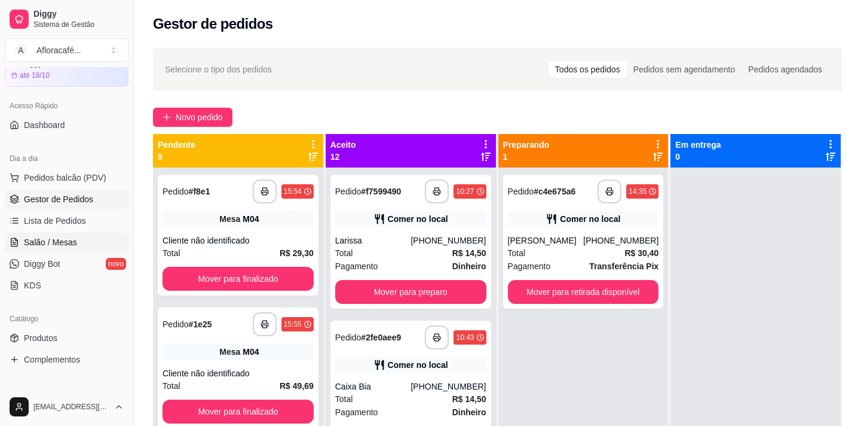
click at [48, 244] on span "Salão / Mesas" at bounding box center [50, 242] width 53 height 12
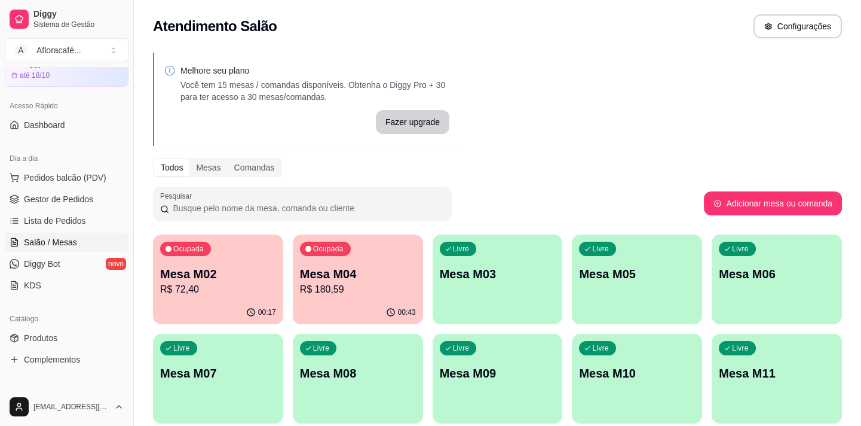
click at [382, 288] on p "R$ 180,59" at bounding box center [358, 289] width 116 height 14
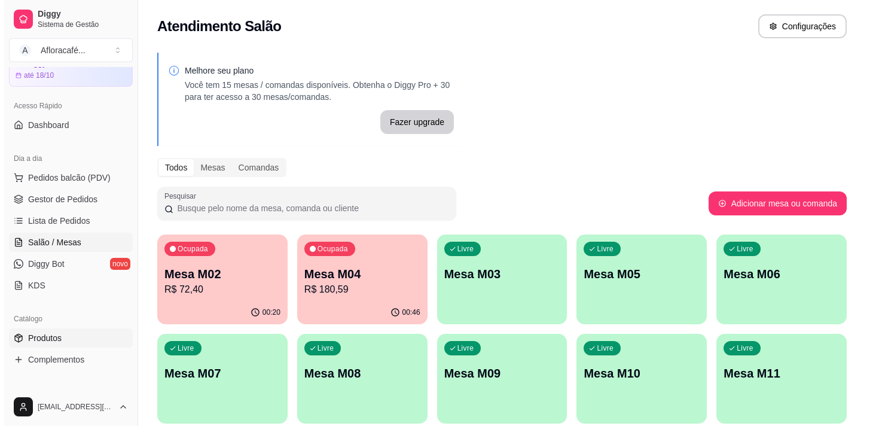
scroll to position [108, 0]
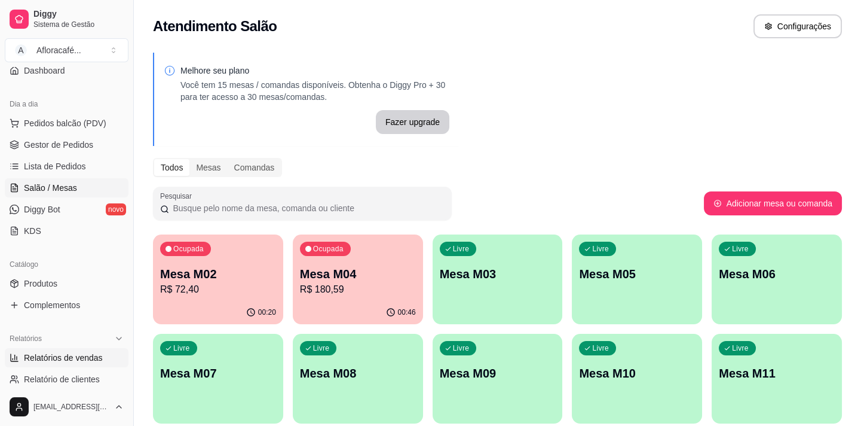
click at [63, 356] on span "Relatórios de vendas" at bounding box center [63, 357] width 79 height 12
select select "ALL"
select select "0"
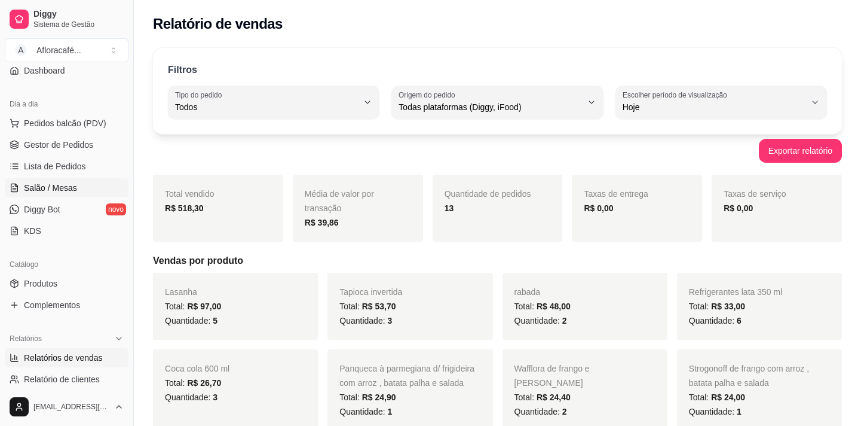
click at [80, 183] on link "Salão / Mesas" at bounding box center [67, 187] width 124 height 19
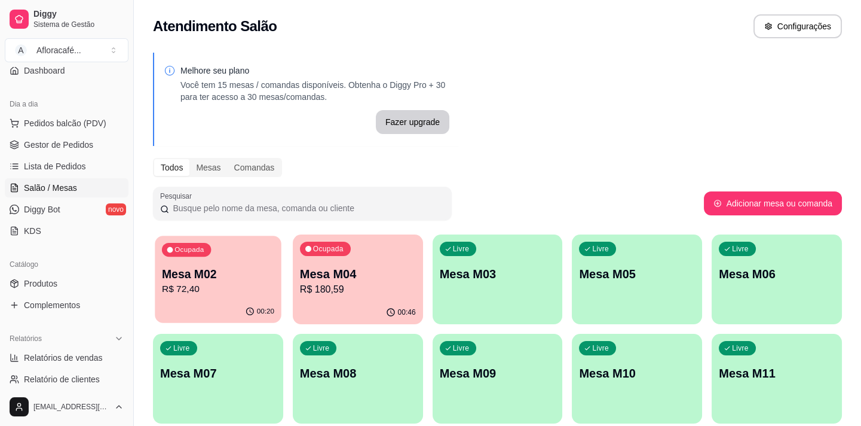
click at [192, 301] on div "00:20" at bounding box center [218, 311] width 126 height 23
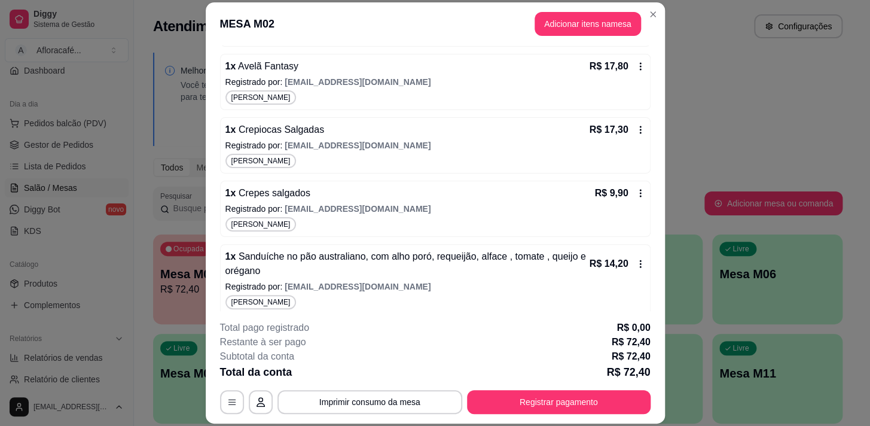
scroll to position [224, 0]
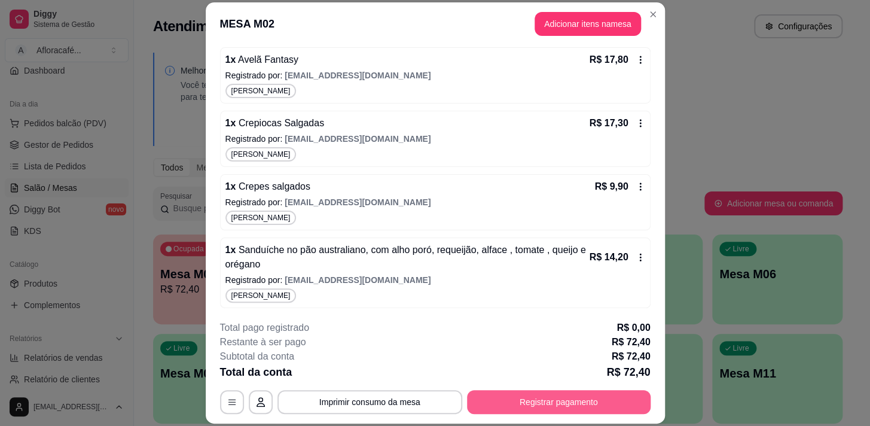
click at [528, 399] on button "Registrar pagamento" at bounding box center [559, 402] width 184 height 24
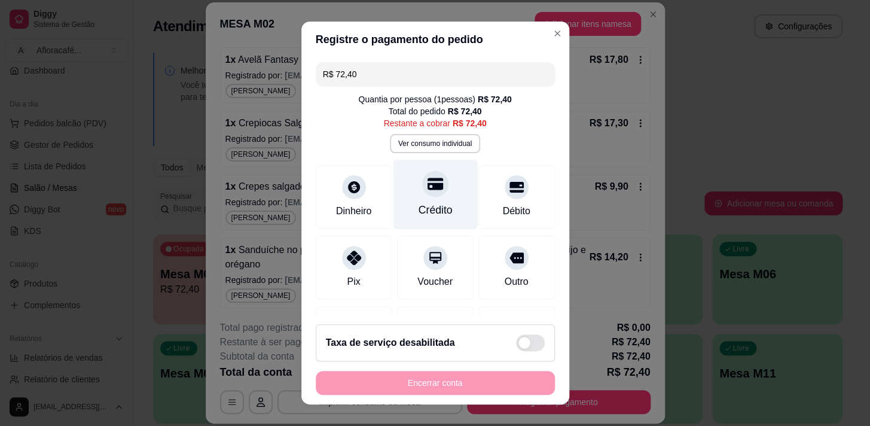
click at [417, 200] on div "Crédito" at bounding box center [435, 194] width 84 height 70
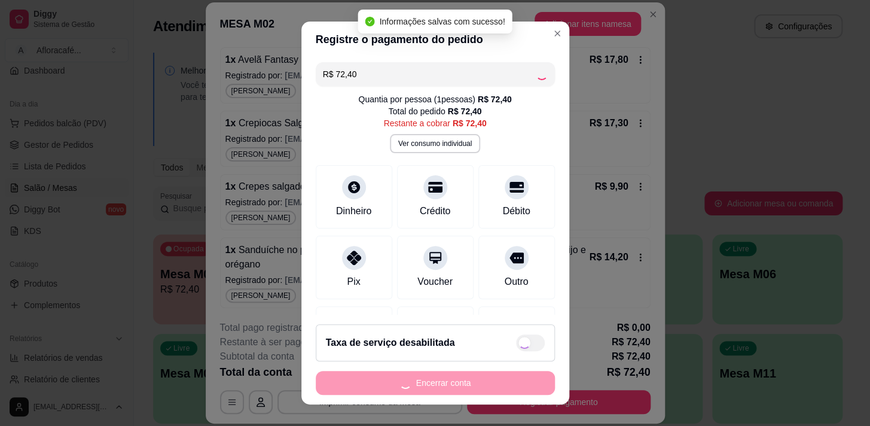
type input "R$ 0,00"
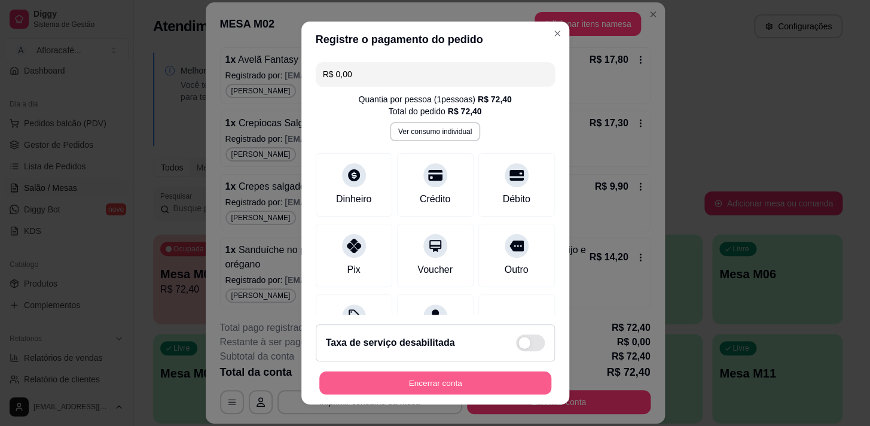
click at [440, 376] on button "Encerrar conta" at bounding box center [435, 382] width 232 height 23
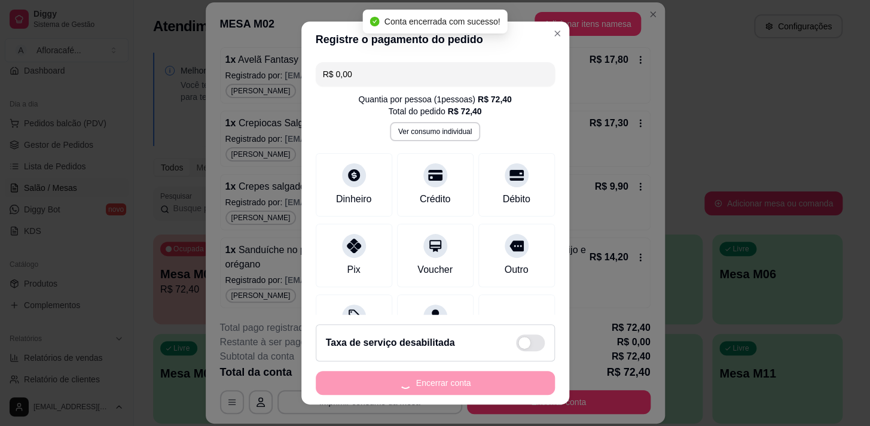
scroll to position [0, 0]
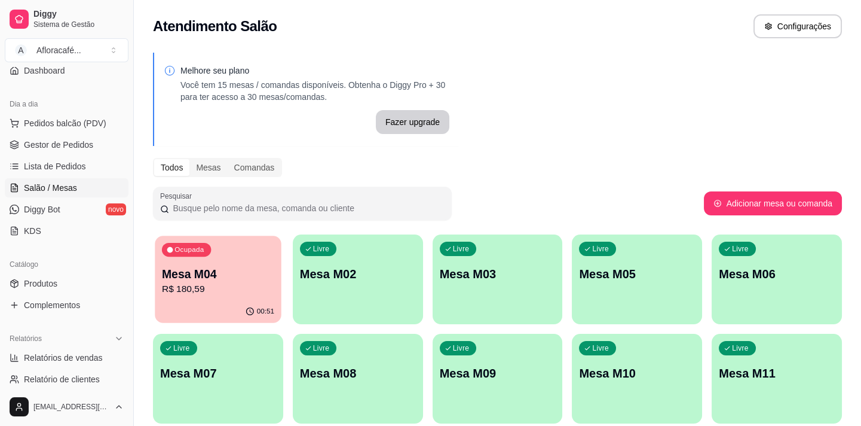
click at [173, 275] on p "Mesa M04" at bounding box center [218, 274] width 112 height 16
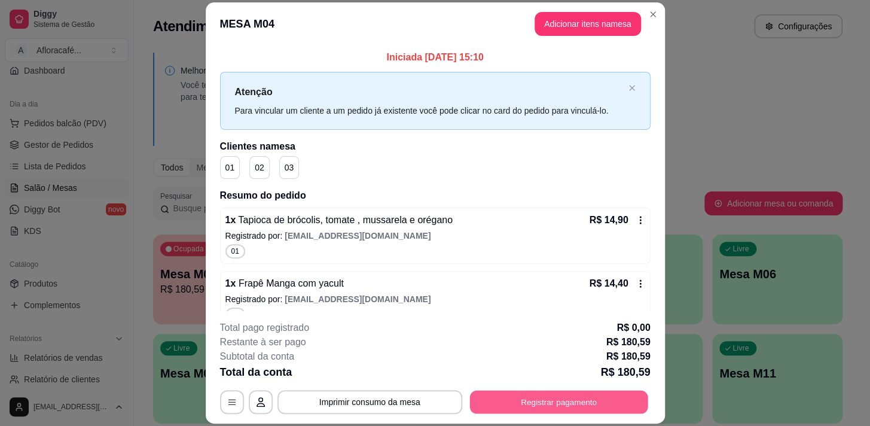
click at [575, 391] on button "Registrar pagamento" at bounding box center [558, 401] width 178 height 23
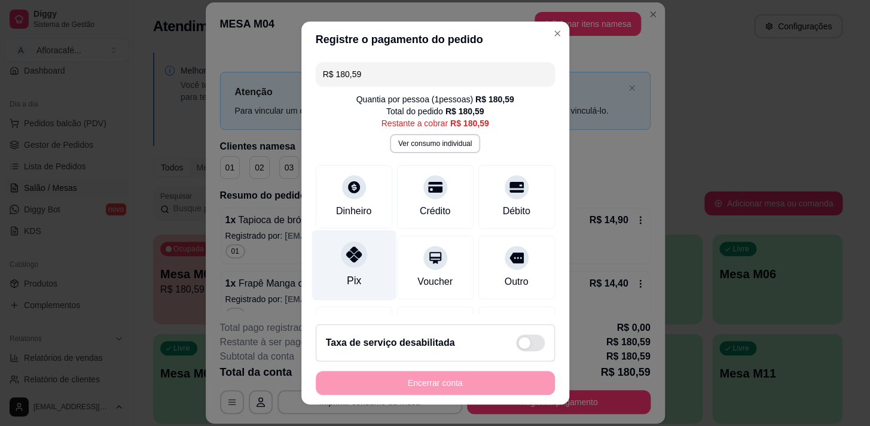
click at [342, 264] on div at bounding box center [354, 254] width 26 height 26
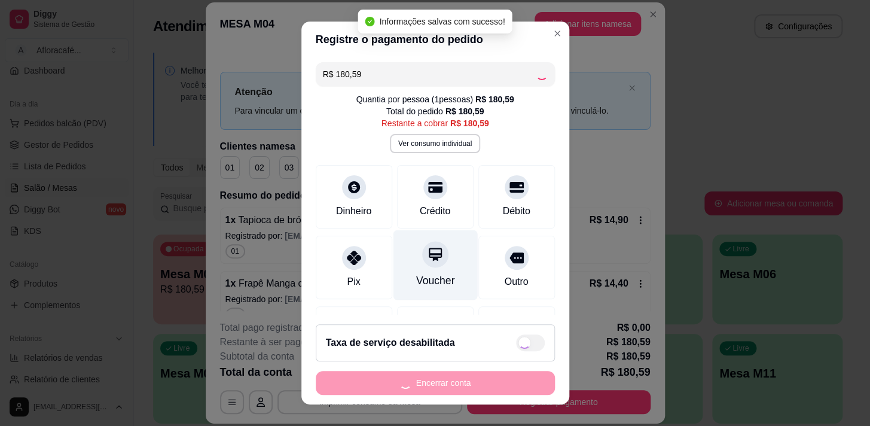
type input "R$ 0,00"
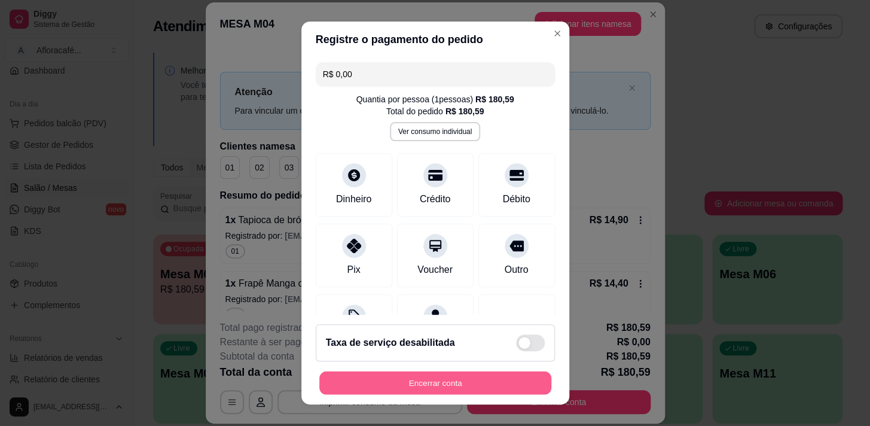
click at [418, 393] on button "Encerrar conta" at bounding box center [435, 382] width 232 height 23
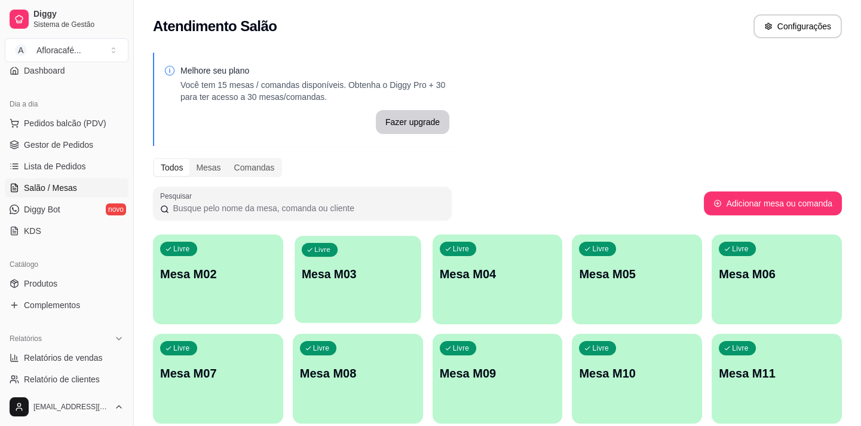
click at [344, 289] on div "Livre Mesa M03" at bounding box center [358, 272] width 126 height 73
